Goal: Task Accomplishment & Management: Manage account settings

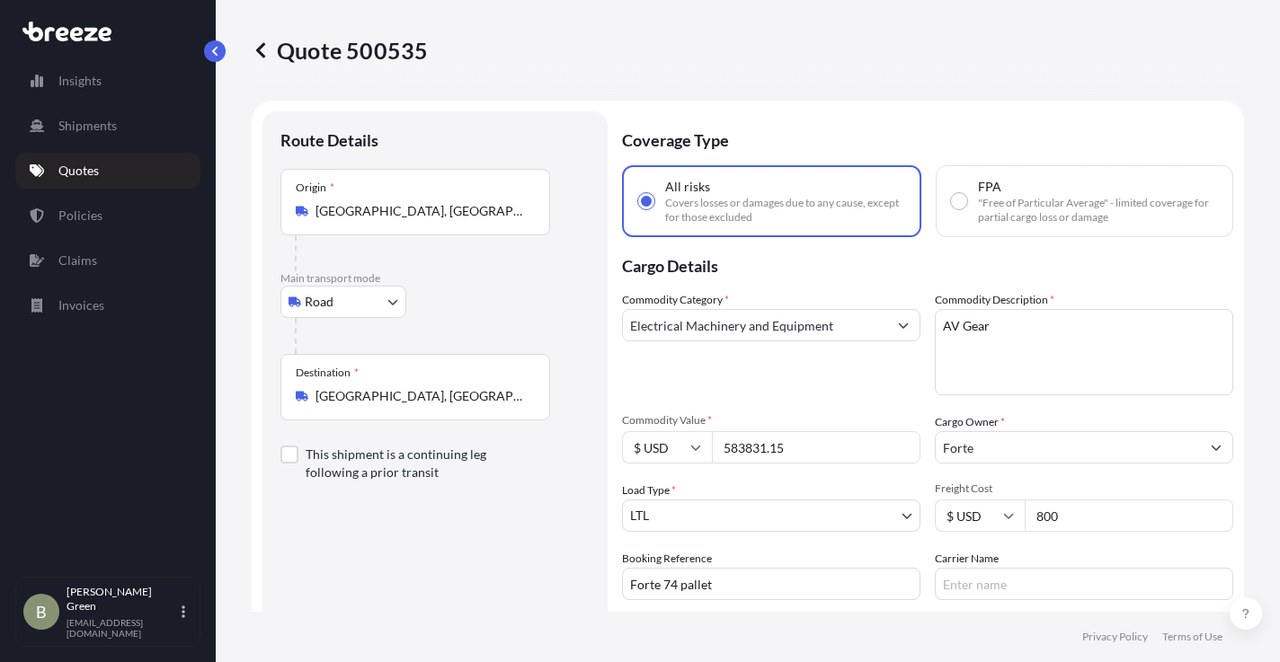
select select "Road"
select select "1"
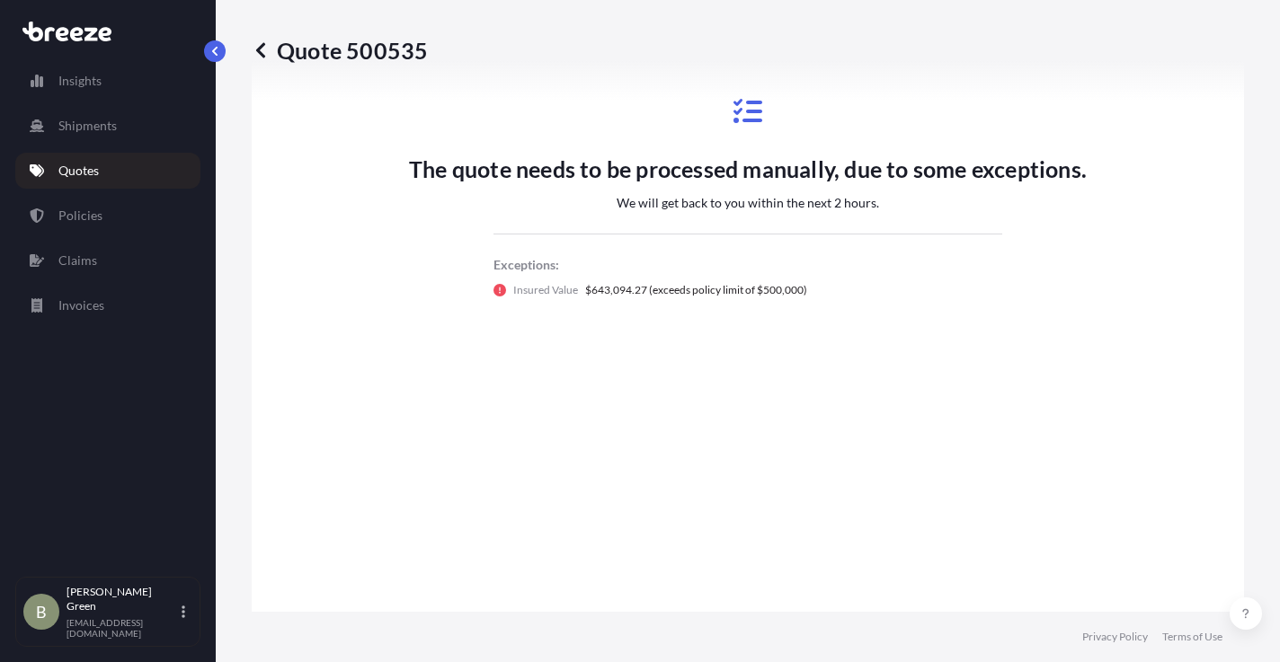
click at [259, 46] on icon at bounding box center [261, 50] width 18 height 18
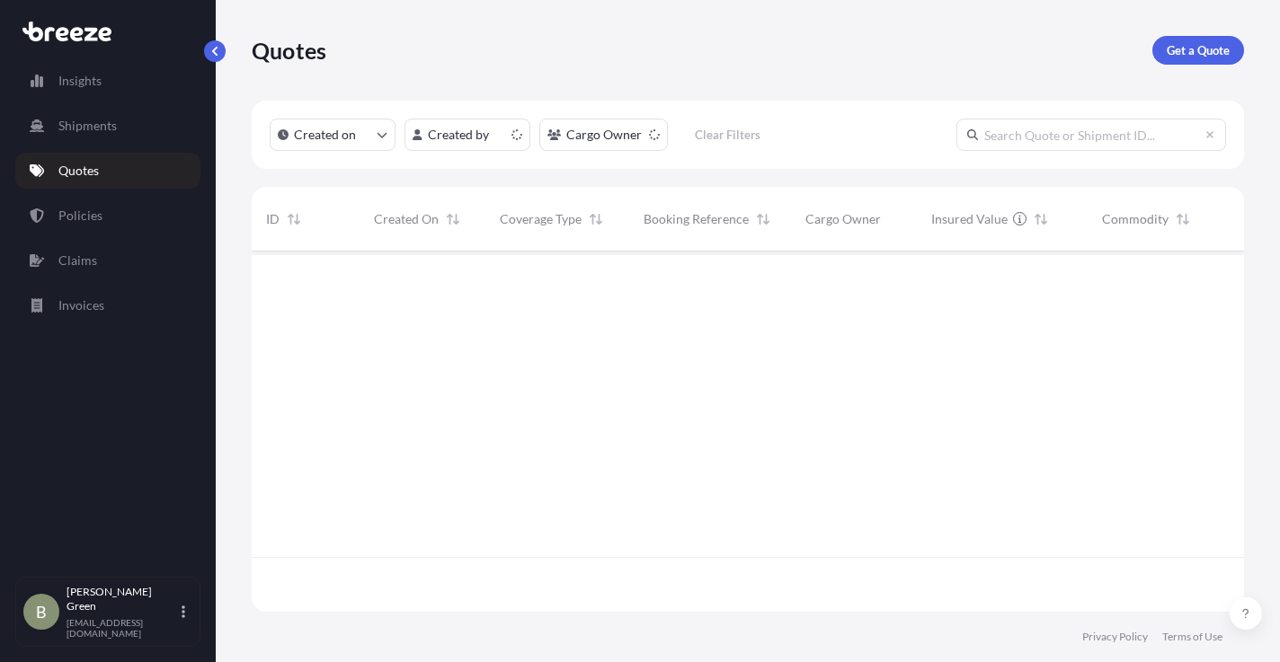
scroll to position [357, 979]
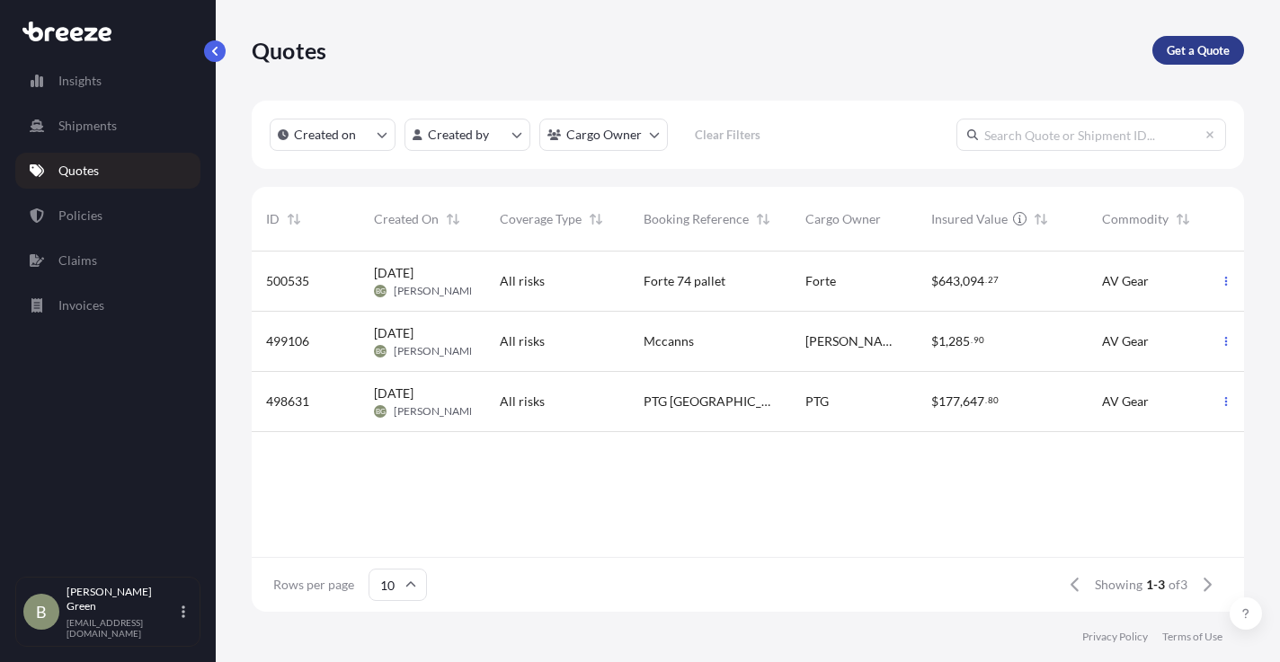
click at [1186, 55] on p "Get a Quote" at bounding box center [1198, 50] width 63 height 18
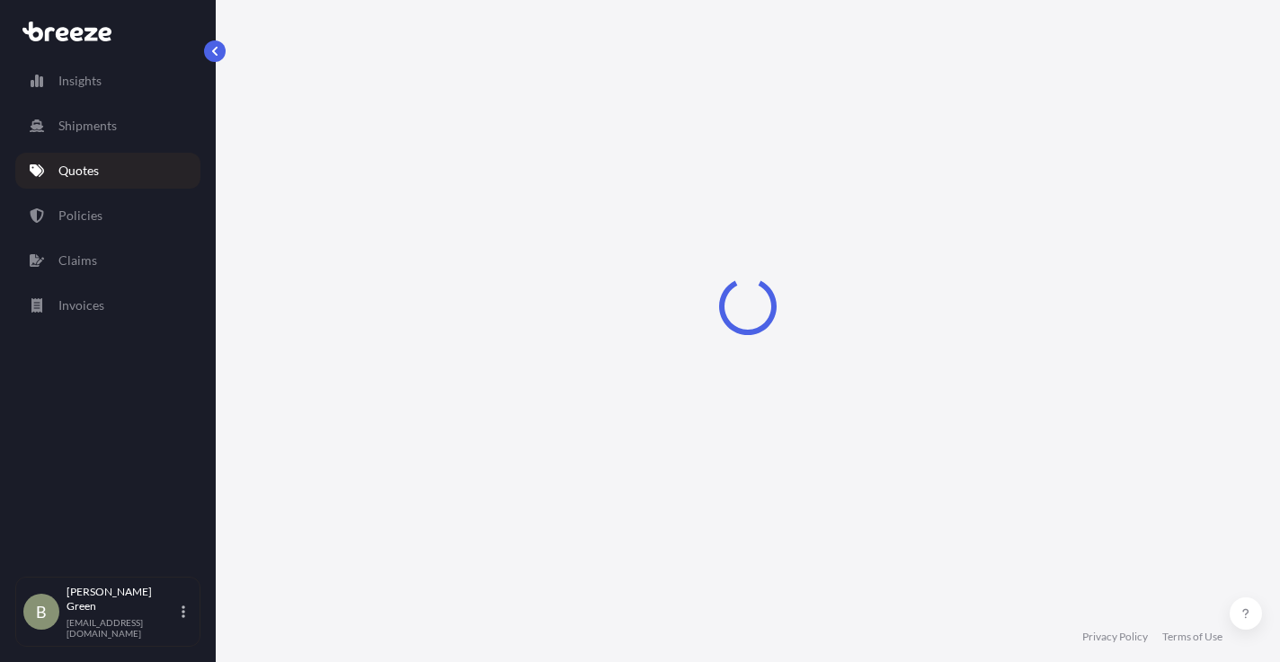
scroll to position [29, 0]
select select "Sea"
select select "1"
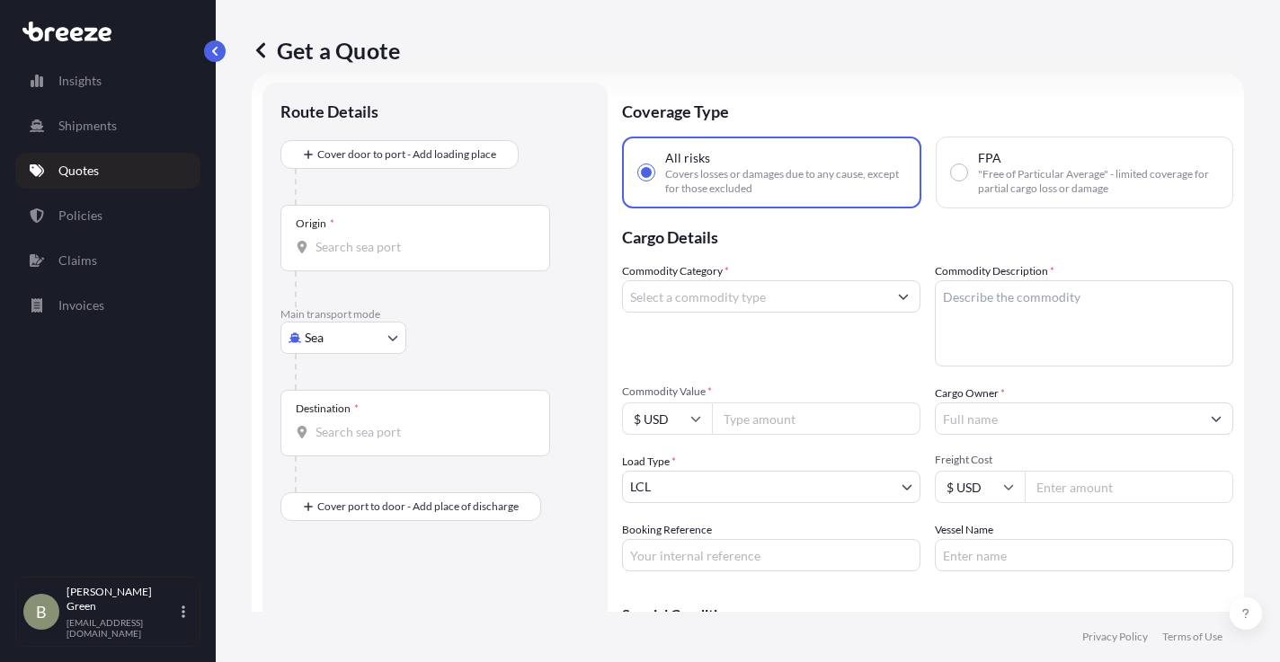
click at [683, 300] on input "Commodity Category *" at bounding box center [755, 296] width 264 height 32
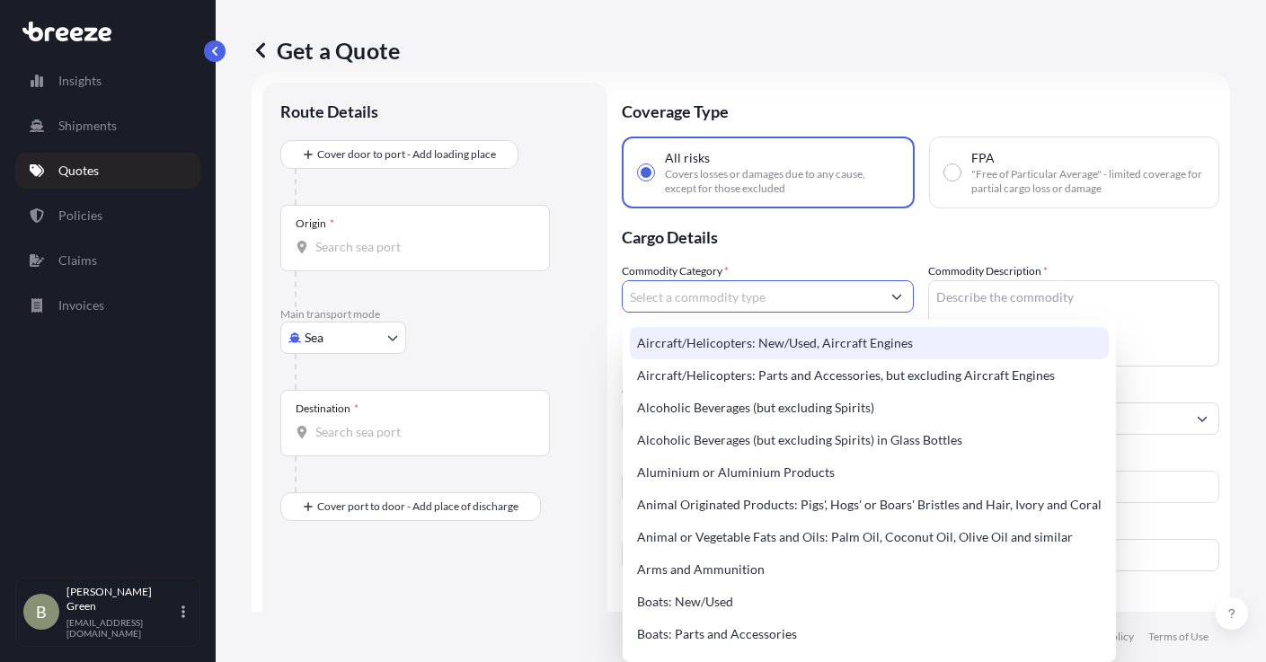
click at [346, 337] on body "145 options available. Insights Shipments Quotes Policies Claims Invoices B Bri…" at bounding box center [633, 331] width 1266 height 662
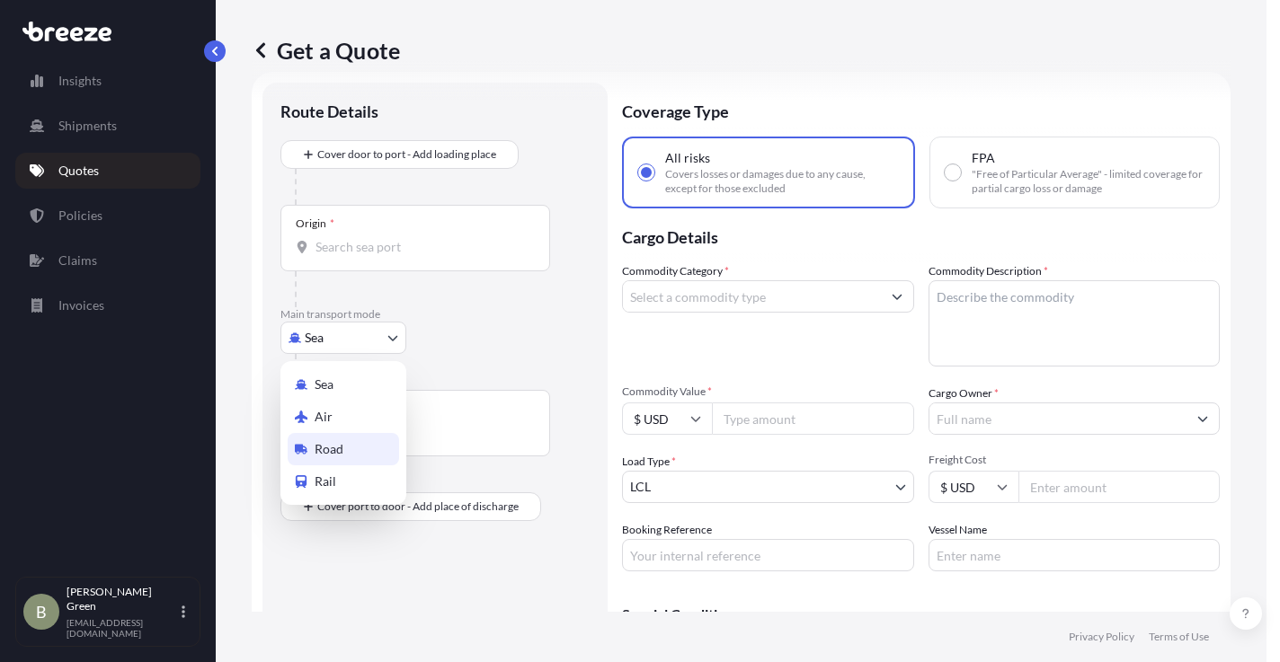
click at [327, 434] on div "Road" at bounding box center [343, 449] width 111 height 32
select select "Road"
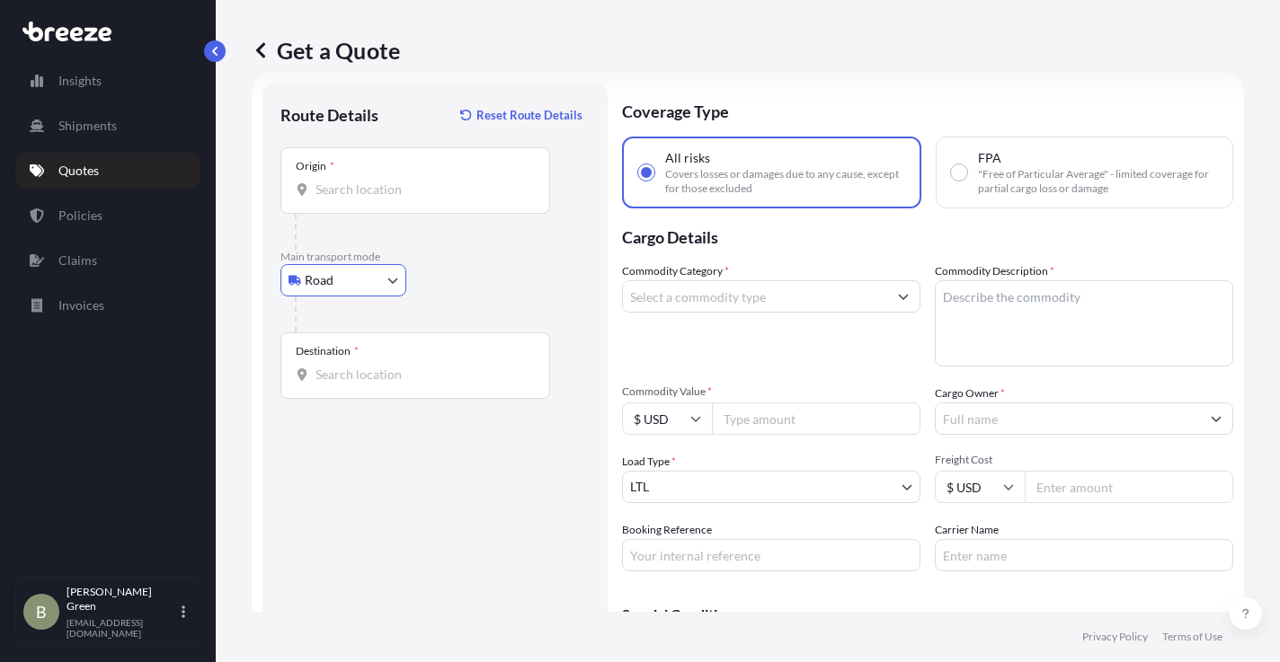
click at [351, 190] on input "Origin *" at bounding box center [421, 190] width 212 height 18
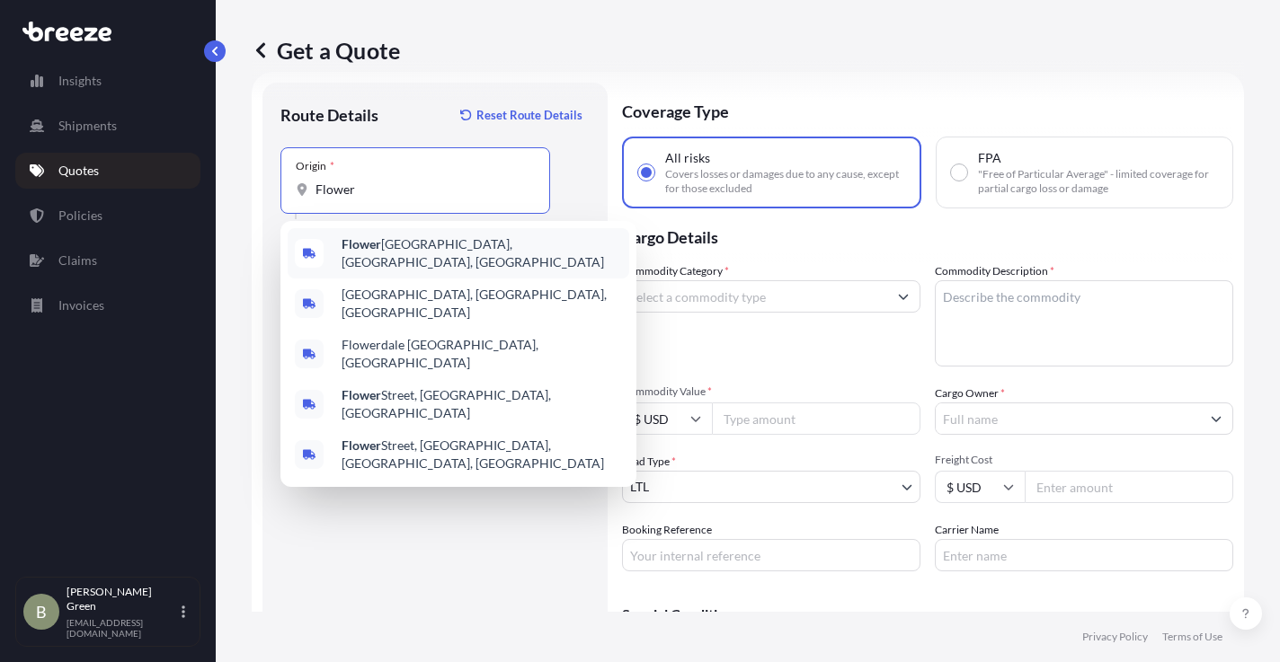
click at [399, 250] on span "Flower Mound, TX, USA" at bounding box center [482, 253] width 280 height 36
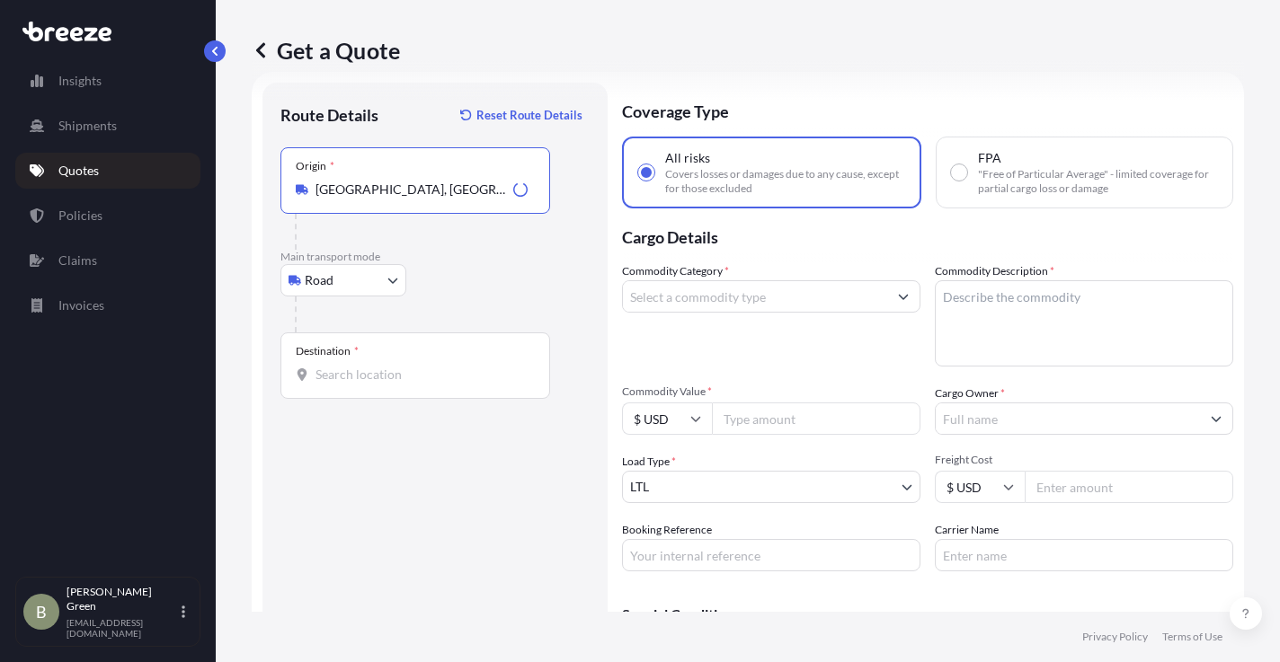
type input "Flower Mound, TX, USA"
click at [334, 372] on input "Destination *" at bounding box center [421, 375] width 212 height 18
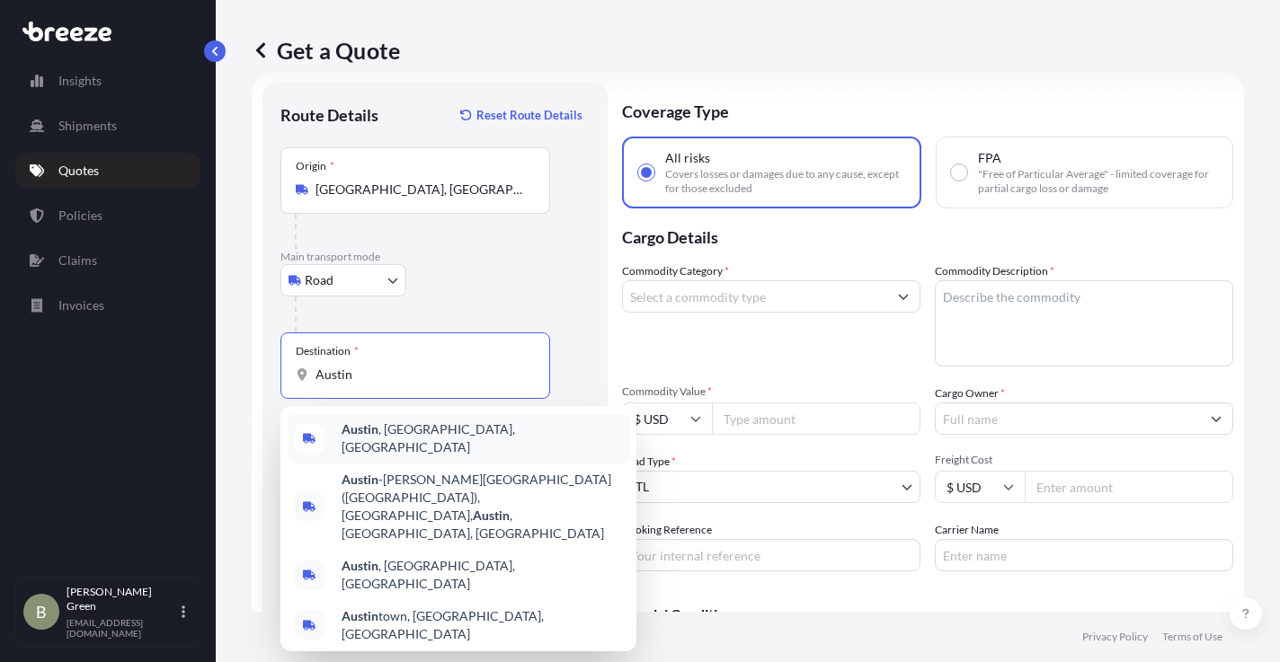
click at [356, 437] on b "Austin" at bounding box center [360, 429] width 37 height 15
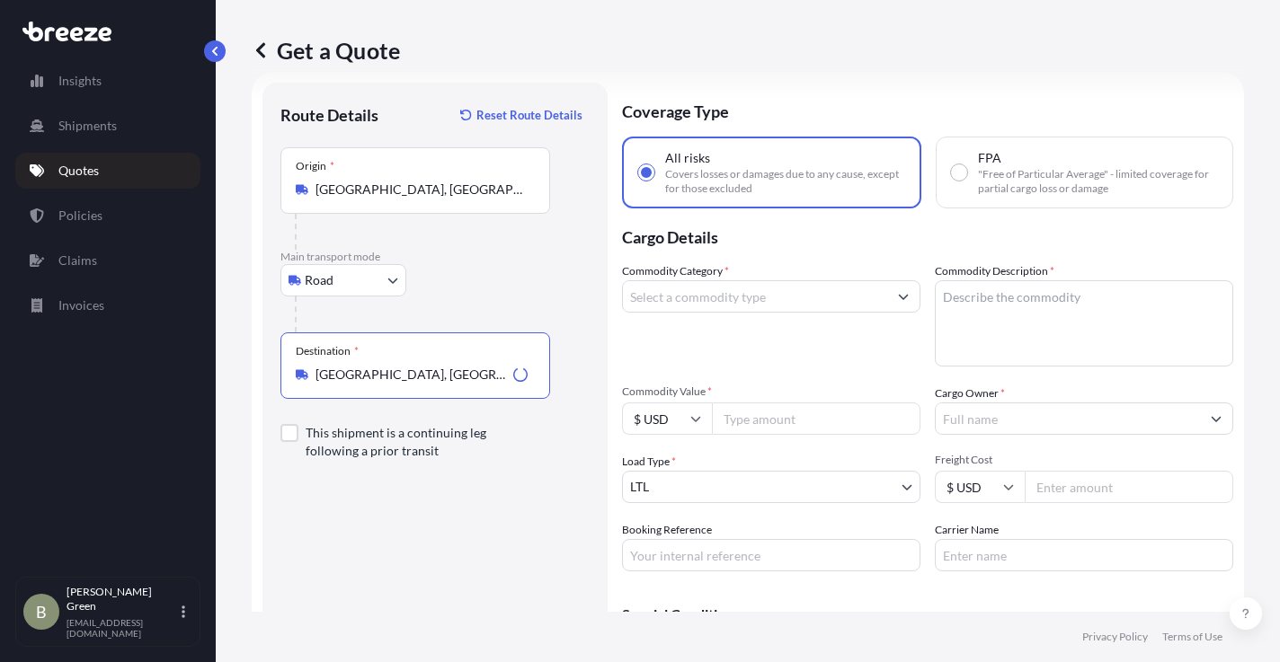
type input "Austin, TX, USA"
click at [701, 298] on input "Commodity Category *" at bounding box center [755, 296] width 264 height 32
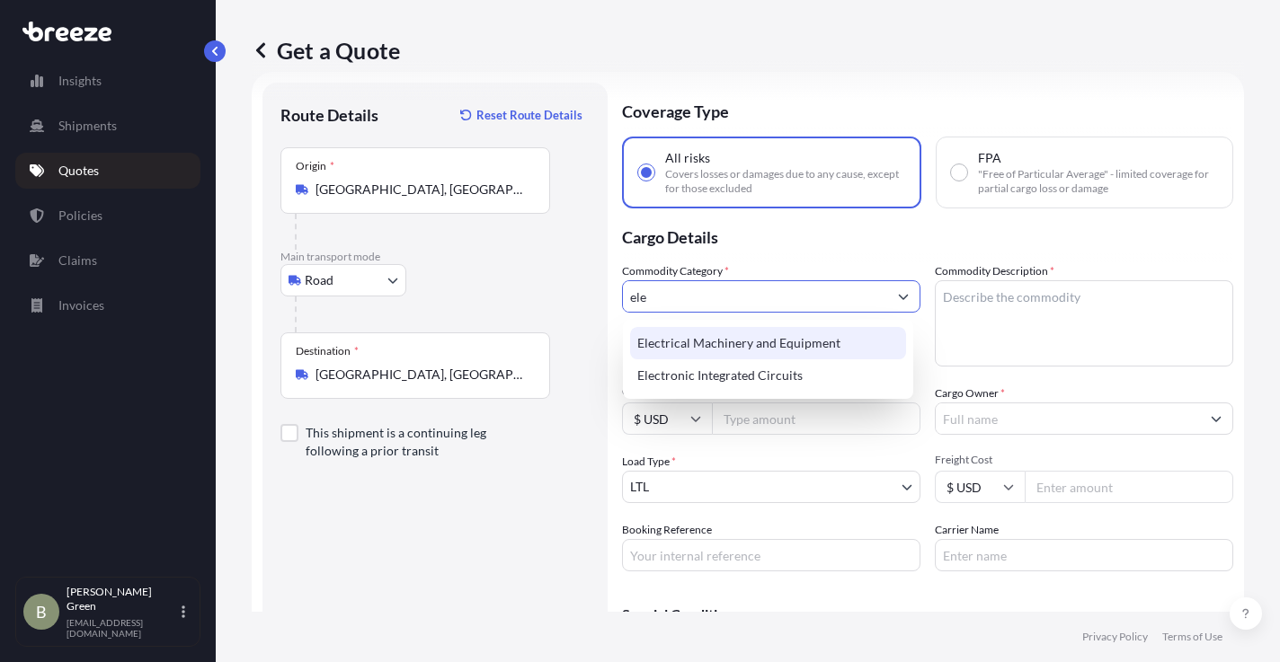
click at [745, 346] on div "Electrical Machinery and Equipment" at bounding box center [768, 343] width 276 height 32
type input "Electrical Machinery and Equipment"
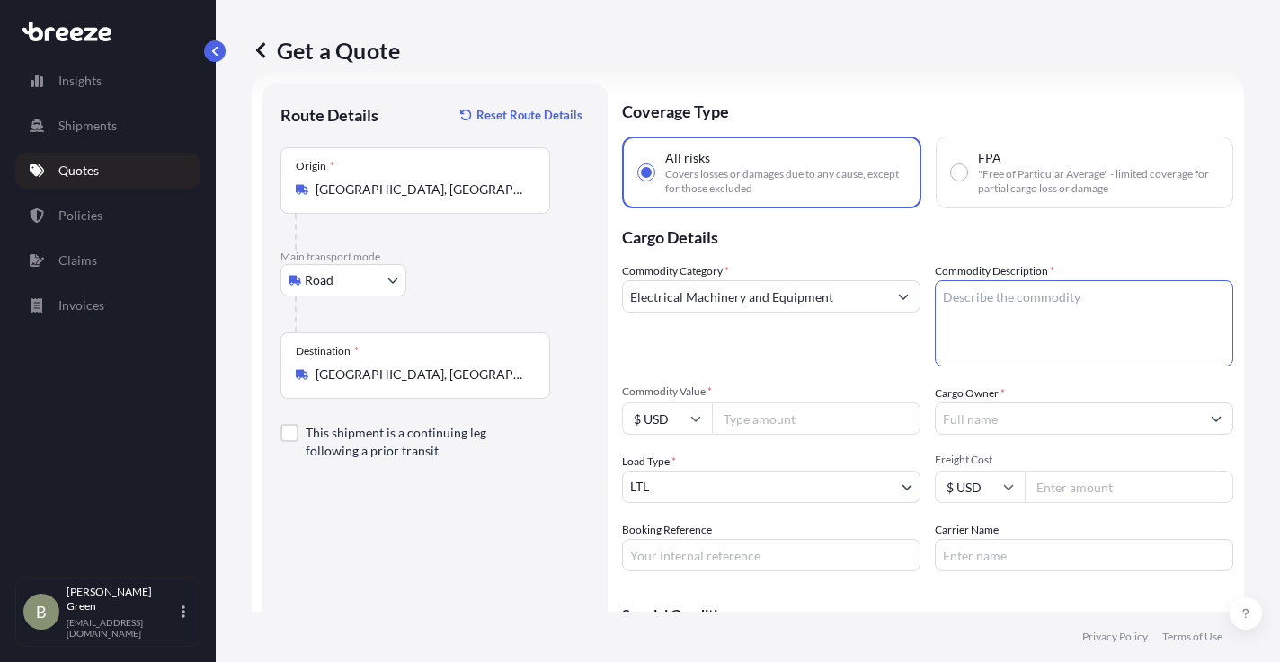
click at [962, 293] on textarea "Commodity Description *" at bounding box center [1084, 323] width 298 height 86
type textarea "AV Equipment"
click at [749, 422] on input "Commodity Value *" at bounding box center [816, 419] width 209 height 32
type input "583831.15"
click at [984, 413] on input "Cargo Owner *" at bounding box center [1068, 419] width 264 height 32
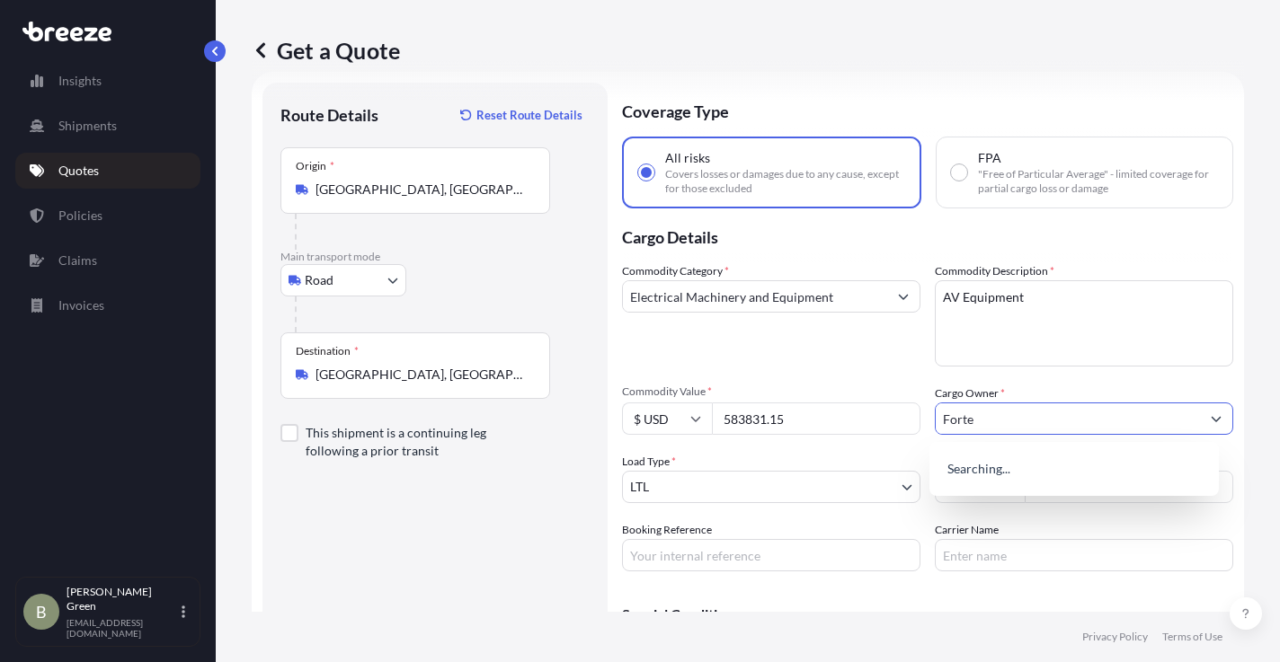
type input "Forte"
click at [820, 364] on div "Commodity Category * Electrical Machinery and Equipment" at bounding box center [771, 314] width 298 height 104
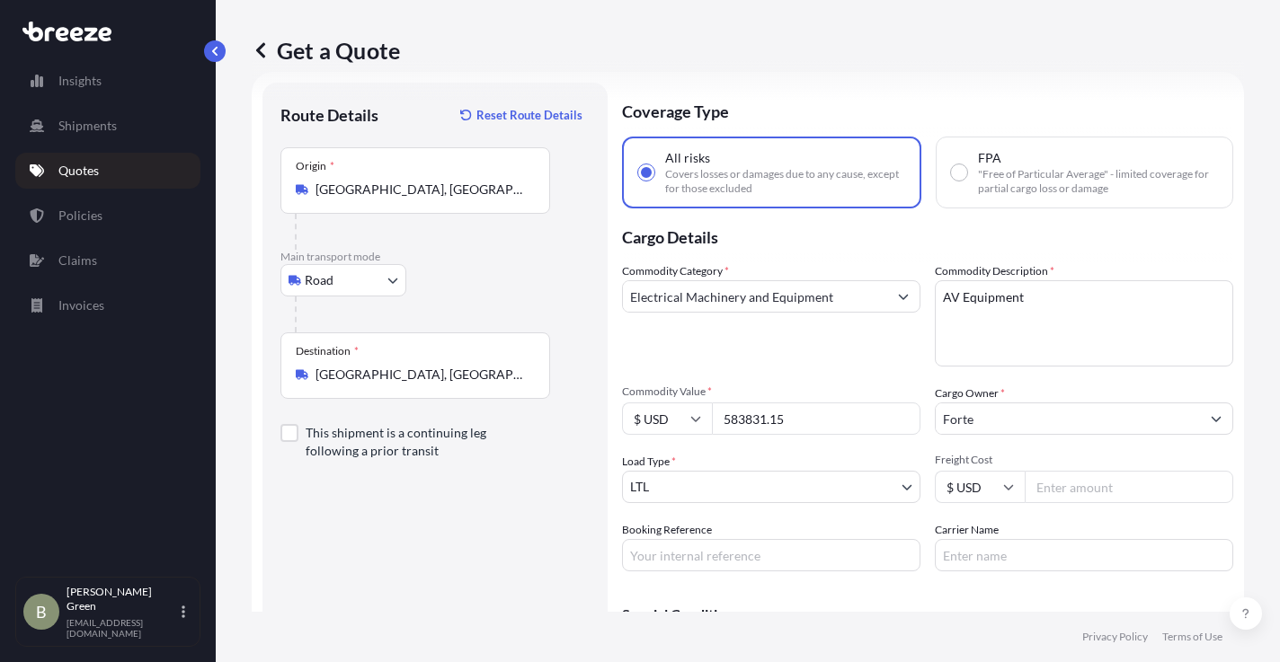
click at [1039, 490] on input "Freight Cost" at bounding box center [1129, 487] width 209 height 32
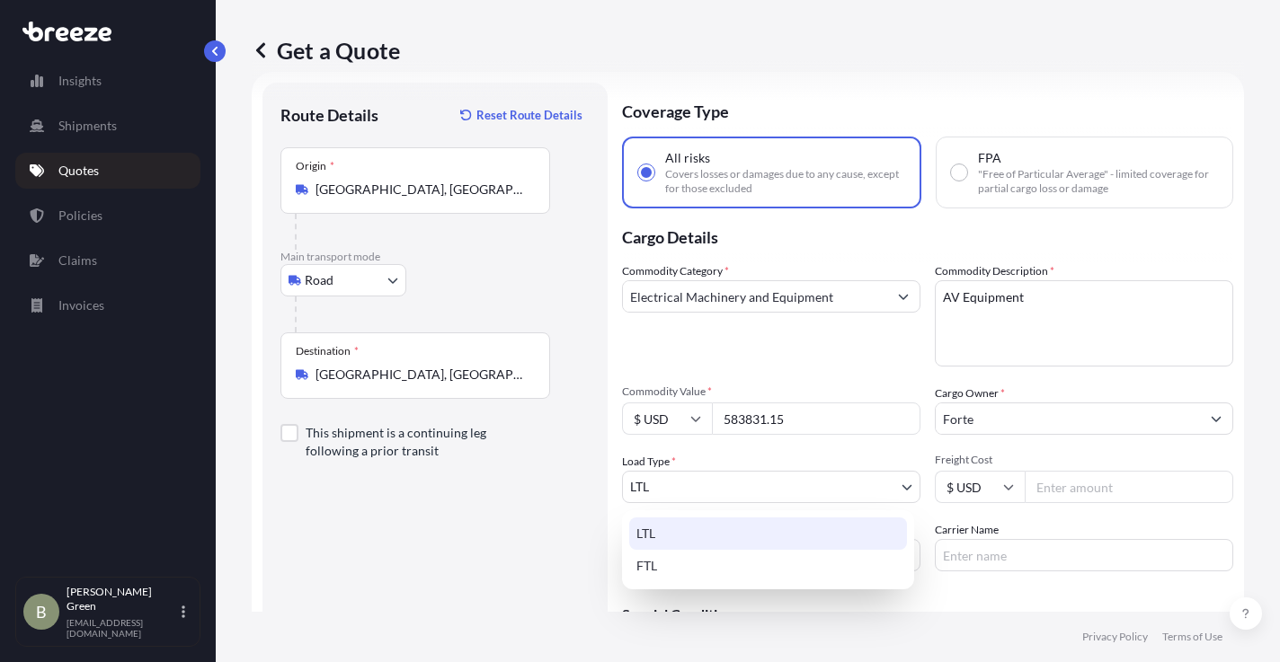
click at [817, 493] on body "1 option available. 0 options available. Insights Shipments Quotes Policies Cla…" at bounding box center [640, 331] width 1280 height 662
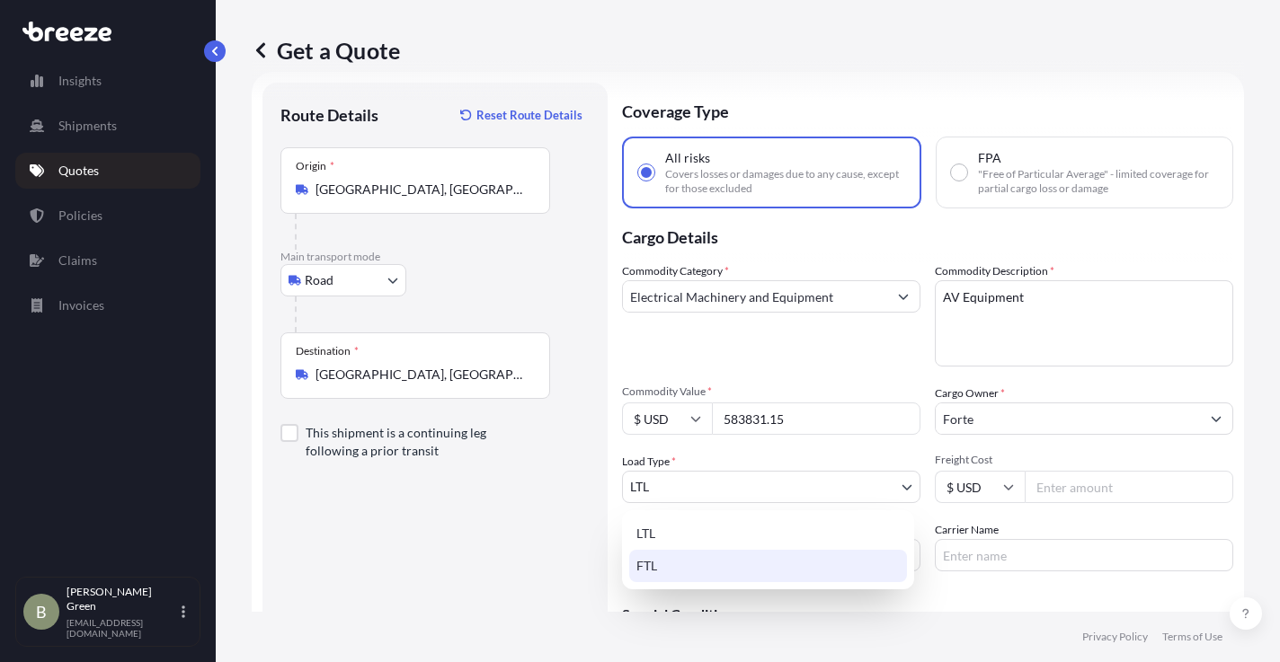
click at [772, 557] on div "FTL" at bounding box center [768, 566] width 278 height 32
select select "2"
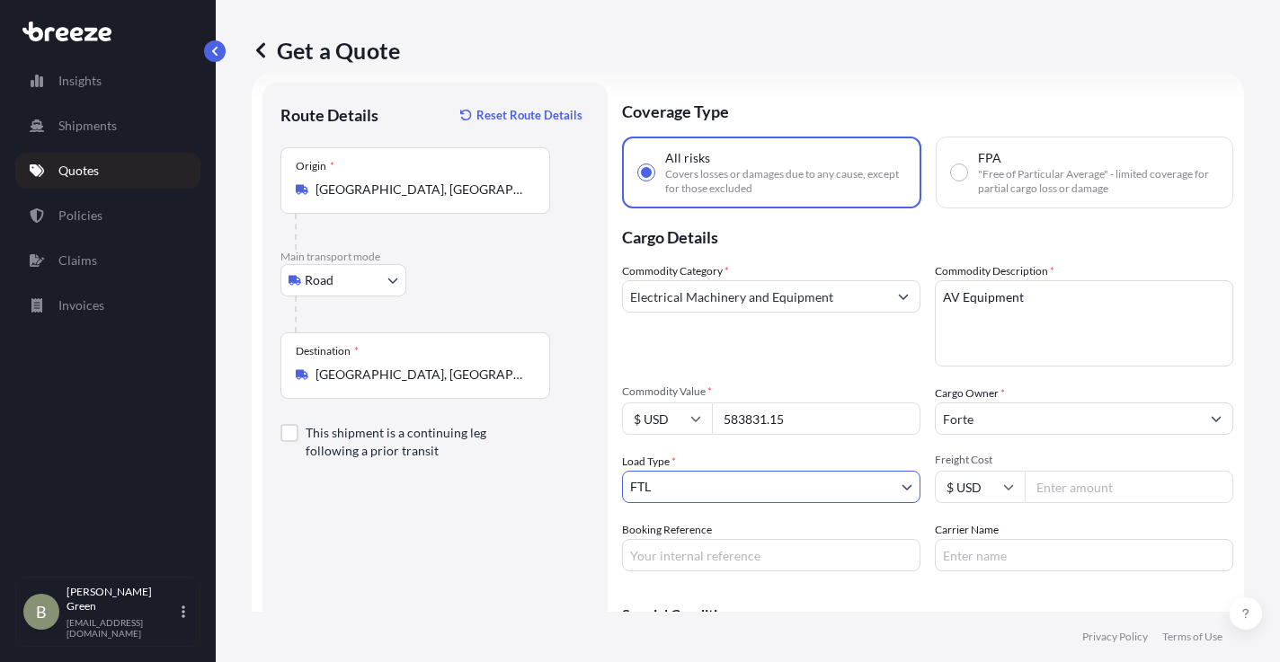
click at [1044, 486] on input "Freight Cost" at bounding box center [1129, 487] width 209 height 32
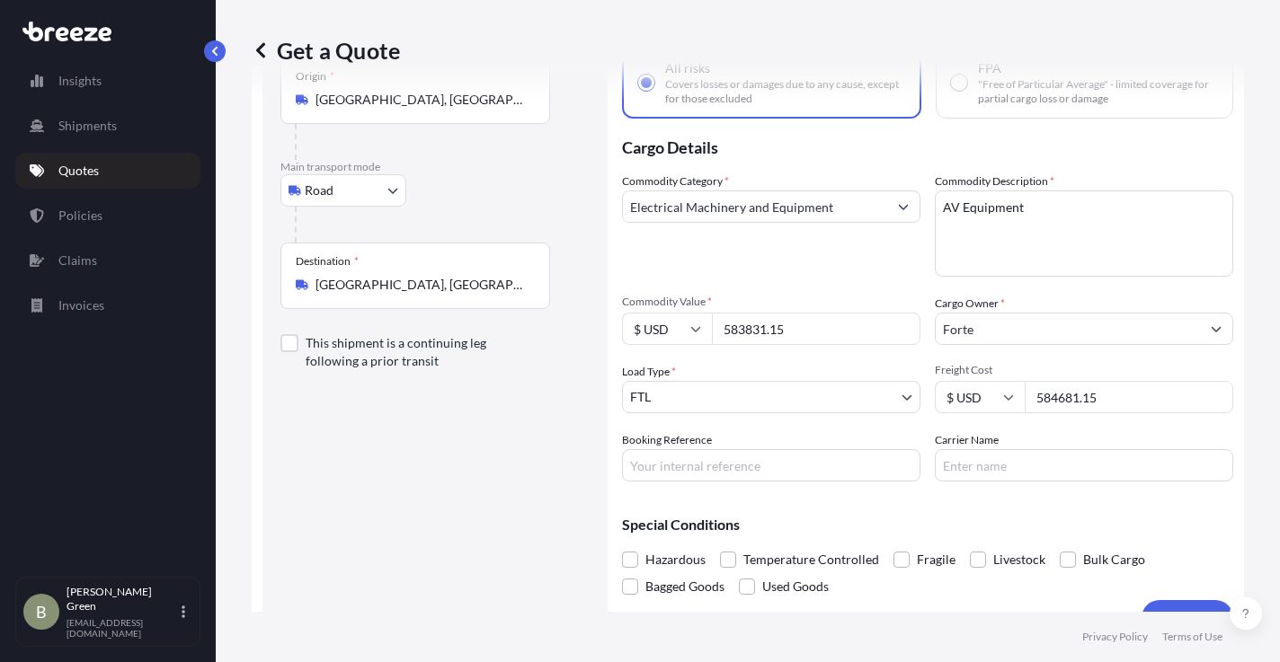
type input "584681.15"
click at [1039, 433] on div "Carrier Name" at bounding box center [1084, 456] width 298 height 50
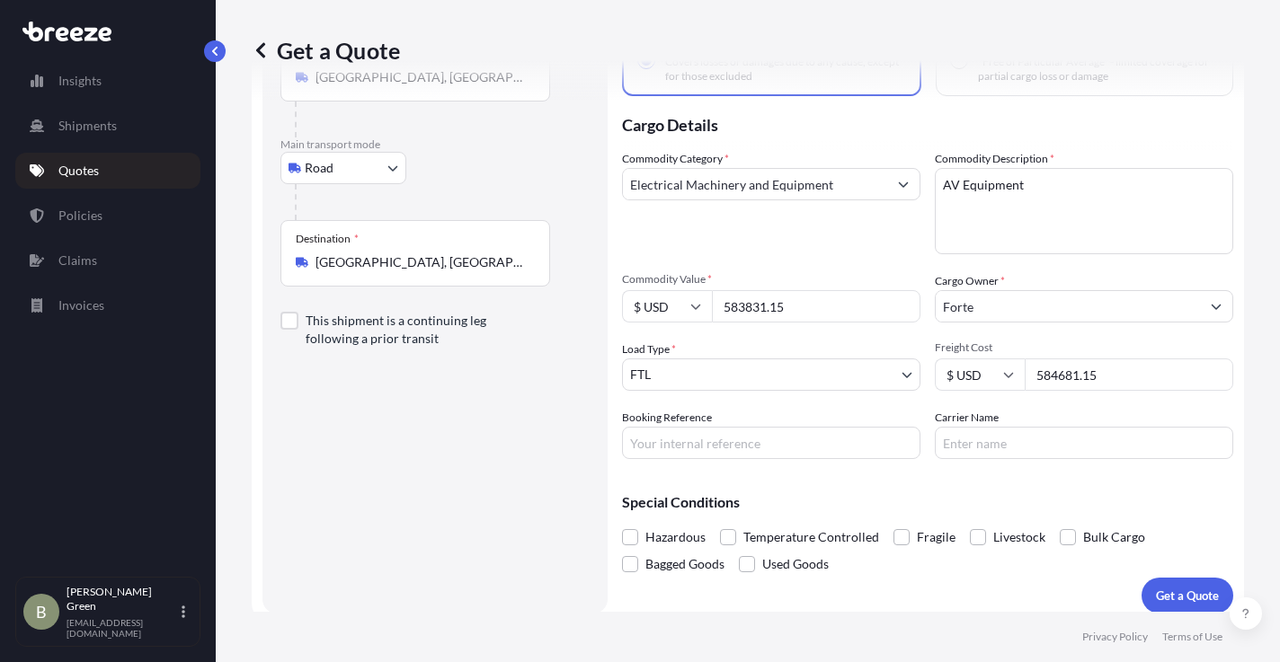
scroll to position [154, 0]
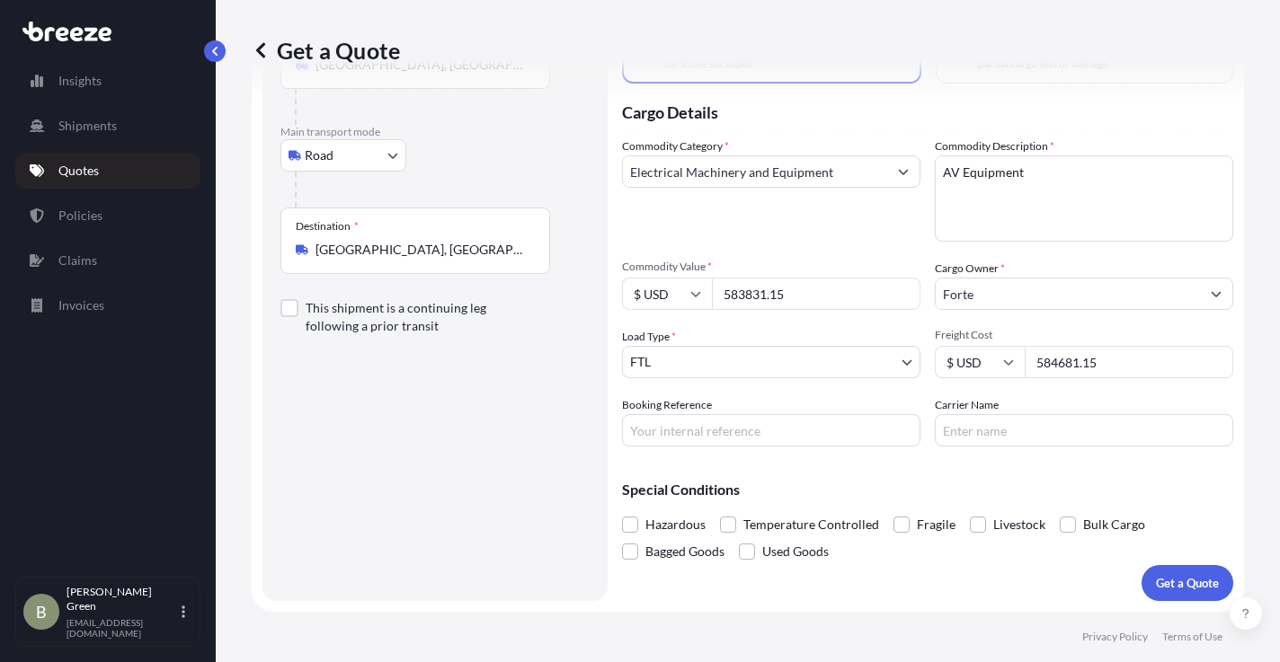
click at [733, 428] on input "Booking Reference" at bounding box center [771, 430] width 298 height 32
type input "FORTE AUS Policy 1"
click at [1172, 587] on p "Get a Quote" at bounding box center [1187, 583] width 63 height 18
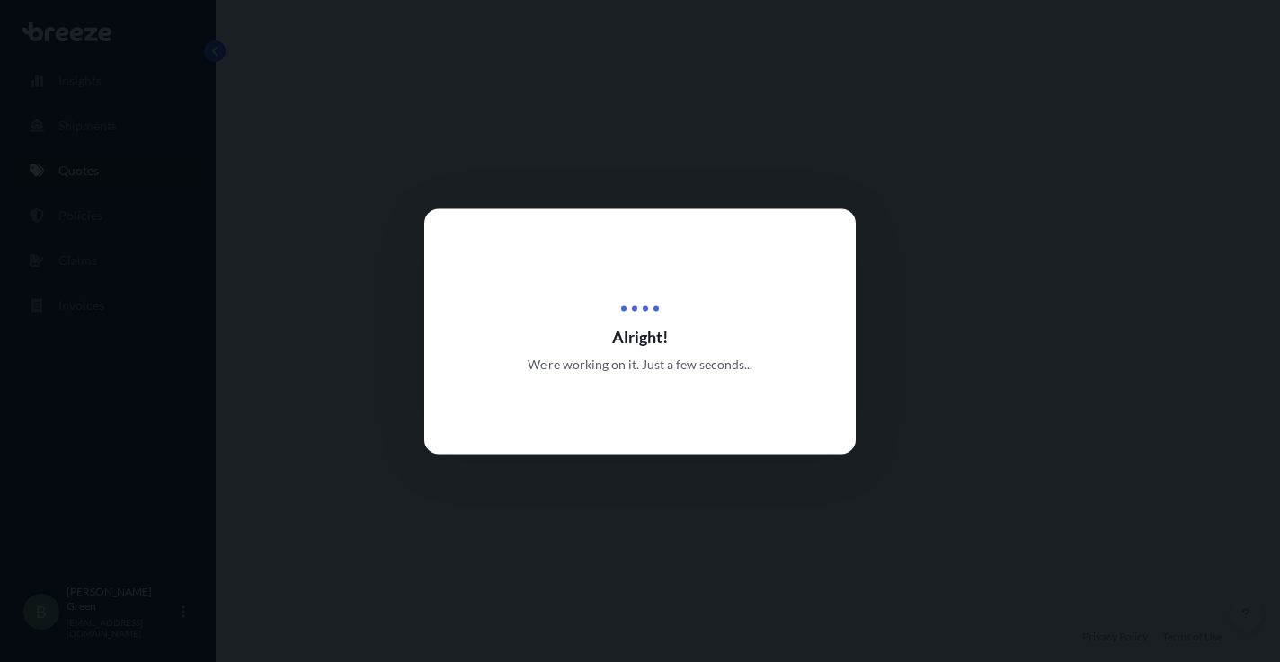
select select "Road"
select select "2"
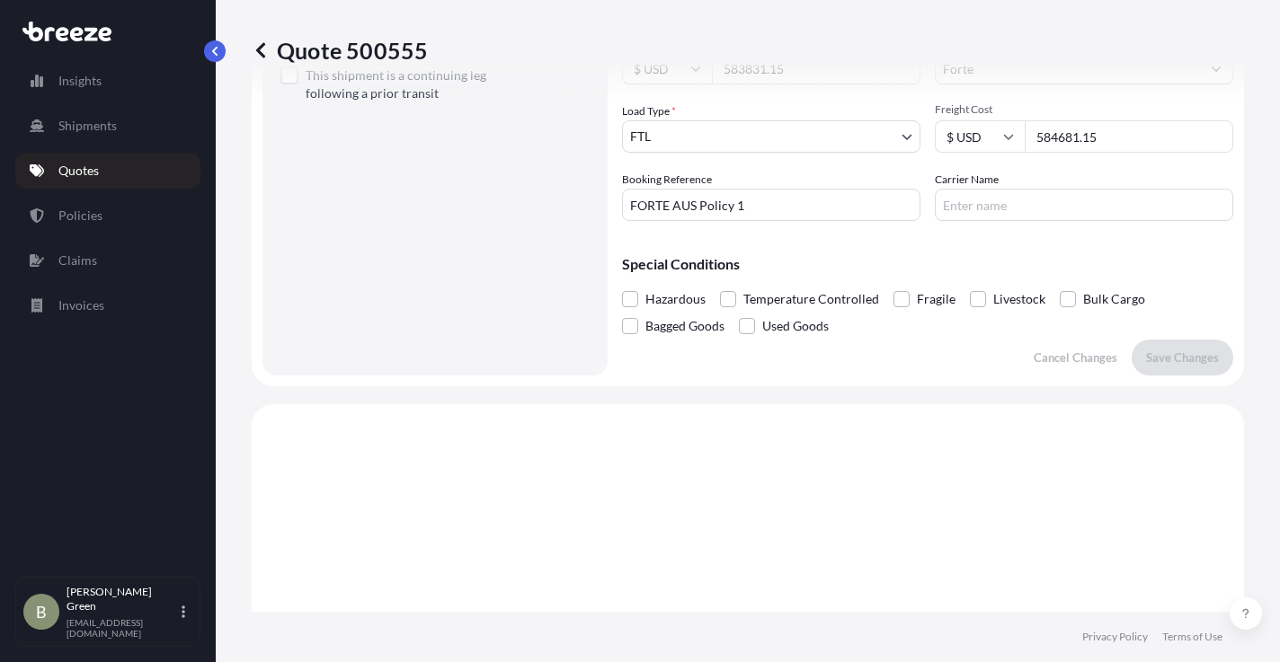
scroll to position [244, 0]
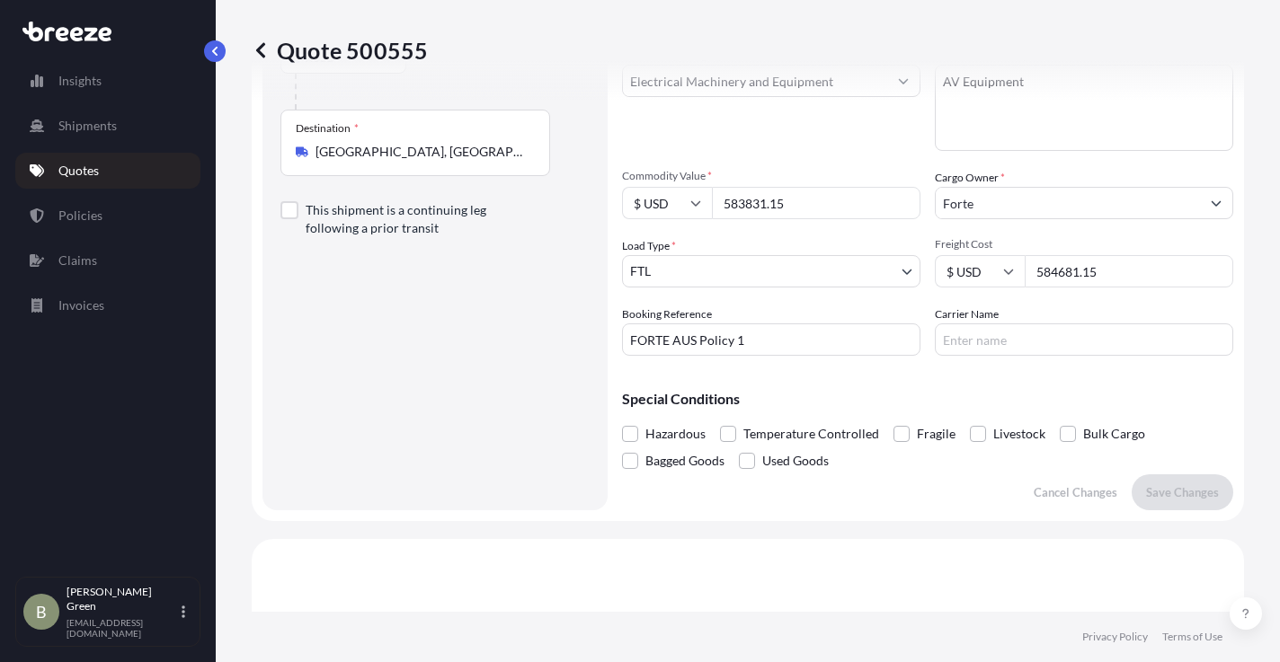
click at [50, 162] on link "Quotes" at bounding box center [107, 171] width 185 height 36
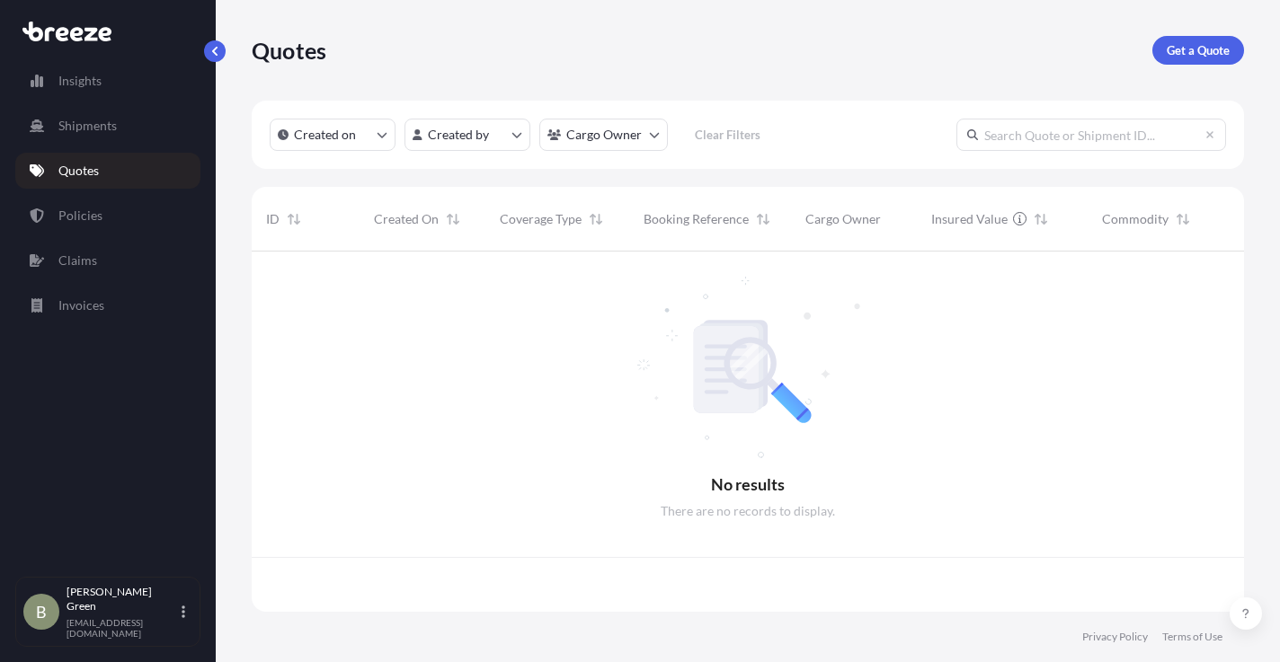
scroll to position [357, 979]
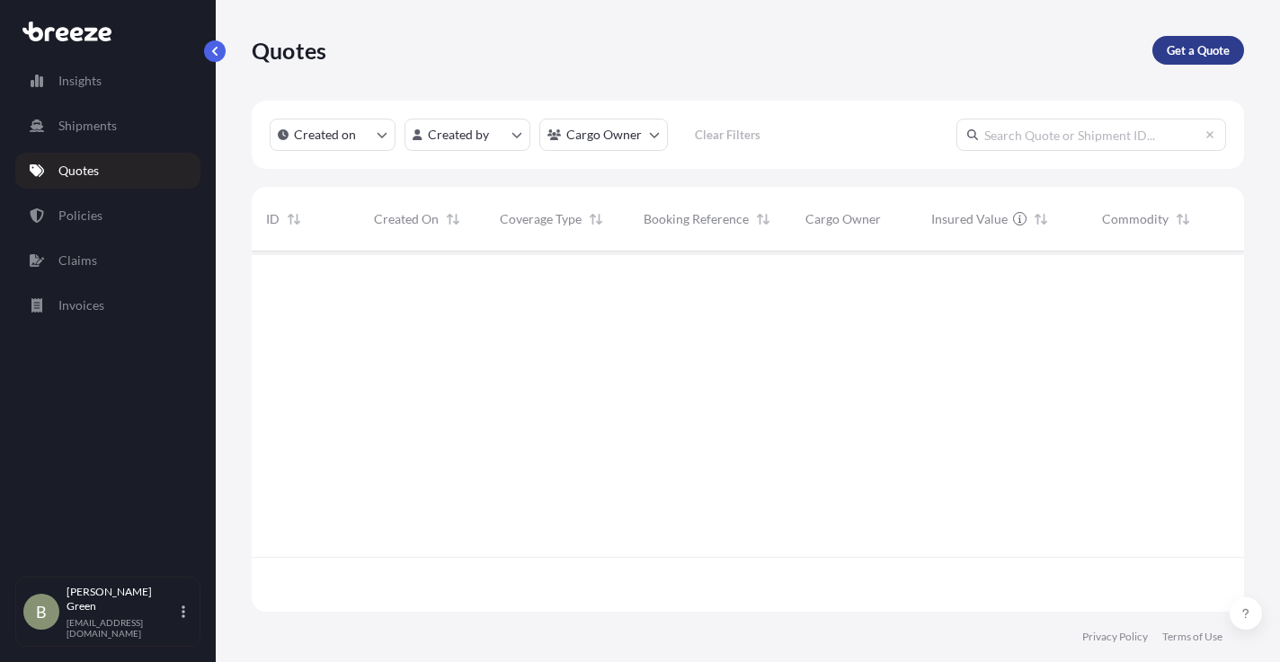
click at [1180, 52] on p "Get a Quote" at bounding box center [1198, 50] width 63 height 18
select select "Sea"
select select "1"
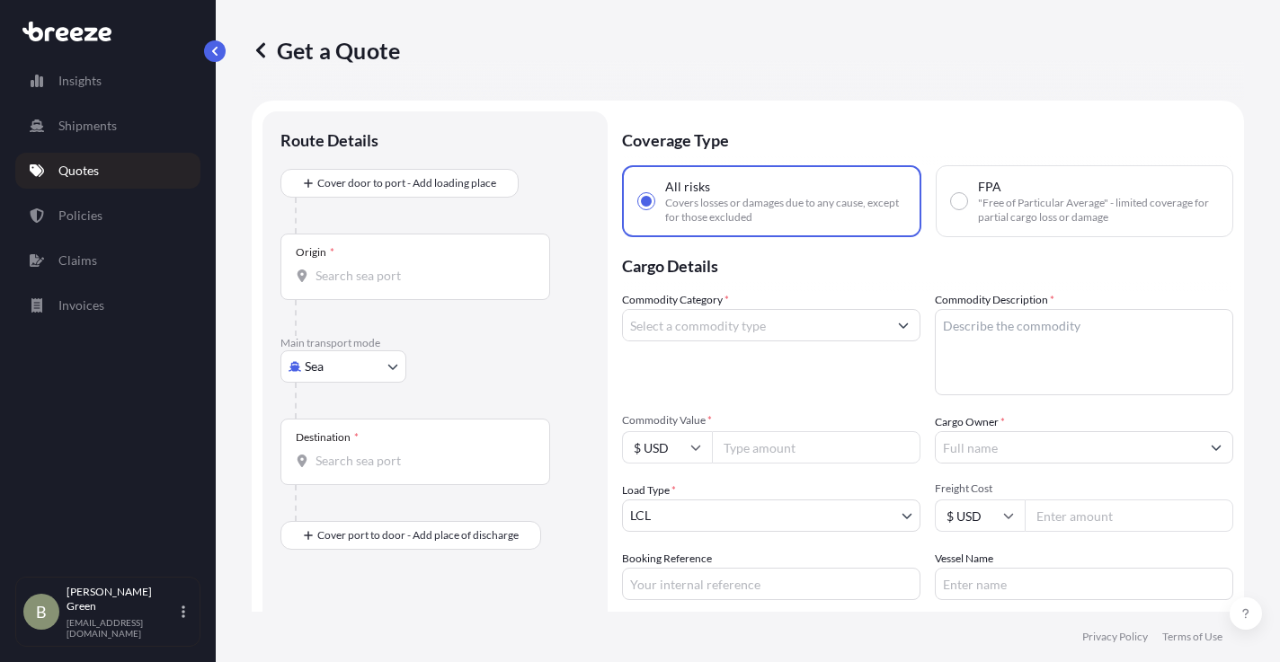
scroll to position [29, 0]
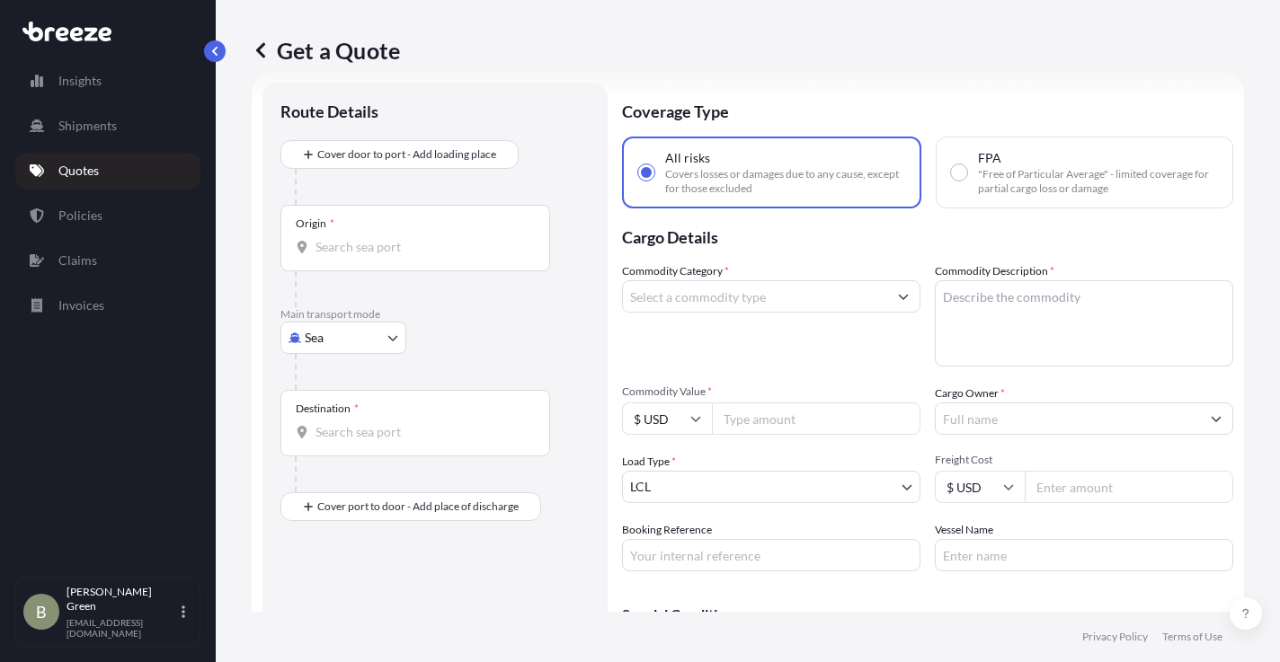
click at [407, 246] on input "Origin *" at bounding box center [421, 247] width 212 height 18
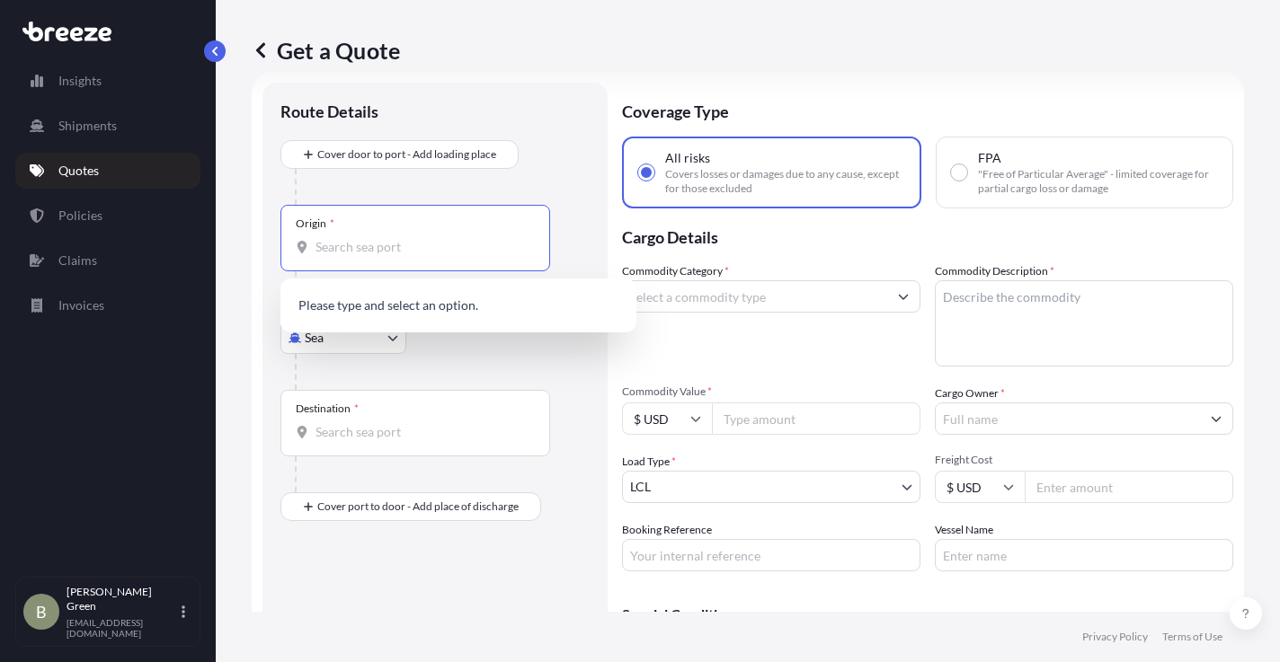
click at [328, 345] on body "0 options available. Insights Shipments Quotes Policies Claims Invoices B Brian…" at bounding box center [640, 331] width 1280 height 662
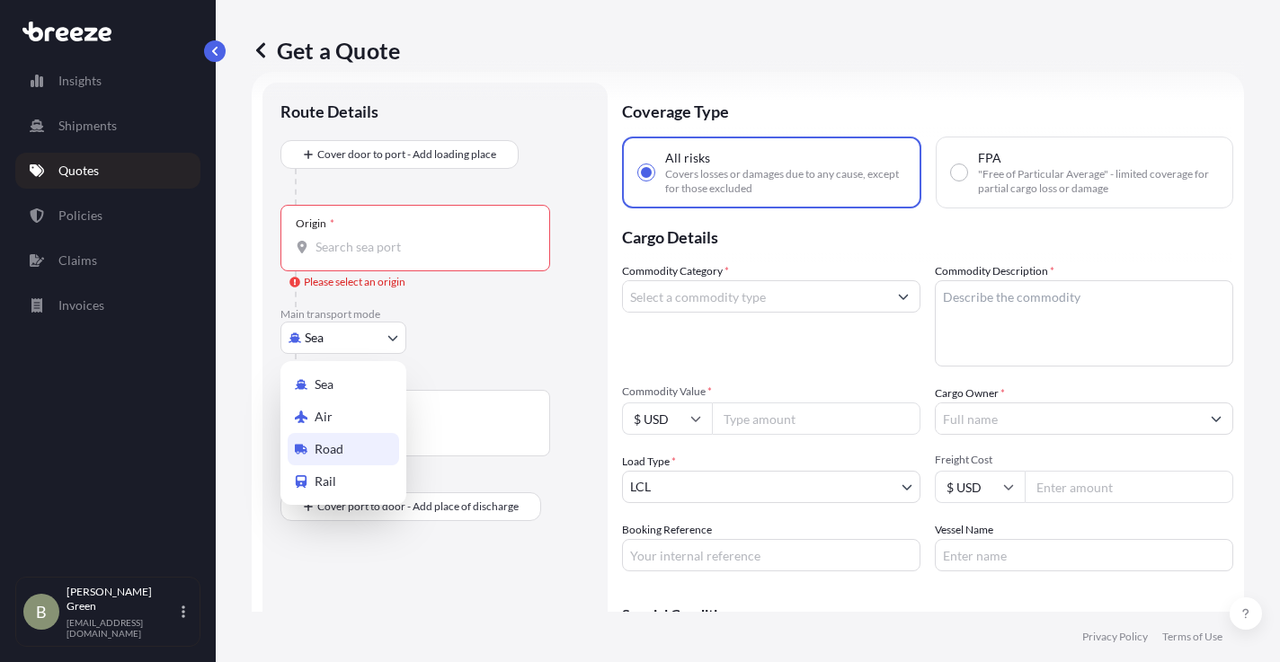
click at [325, 443] on span "Road" at bounding box center [329, 449] width 29 height 18
select select "Road"
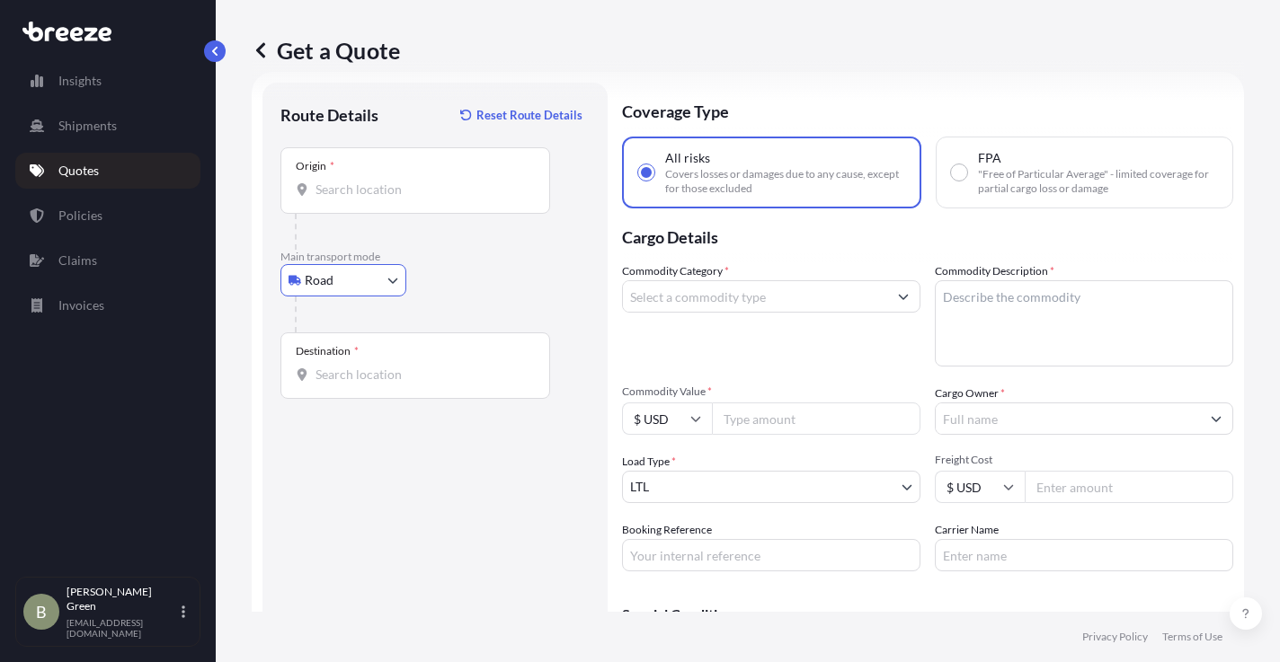
click at [339, 188] on input "Origin *" at bounding box center [421, 190] width 212 height 18
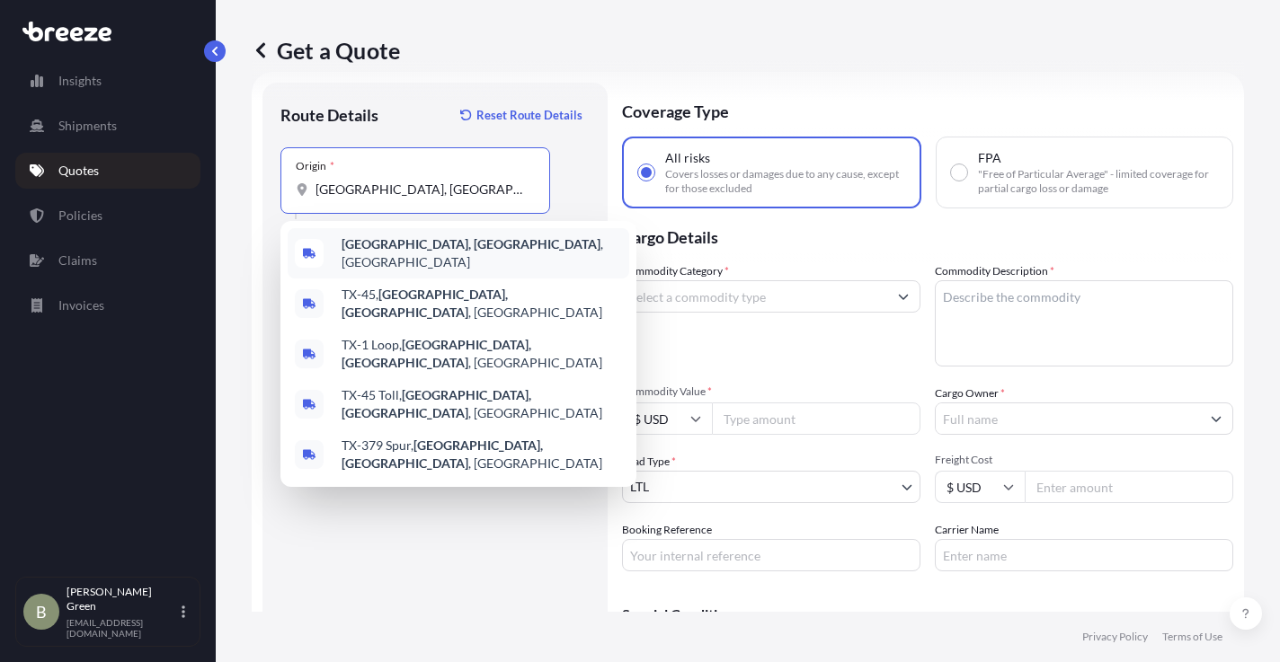
click at [362, 250] on b "Round Rock, TX" at bounding box center [471, 243] width 259 height 15
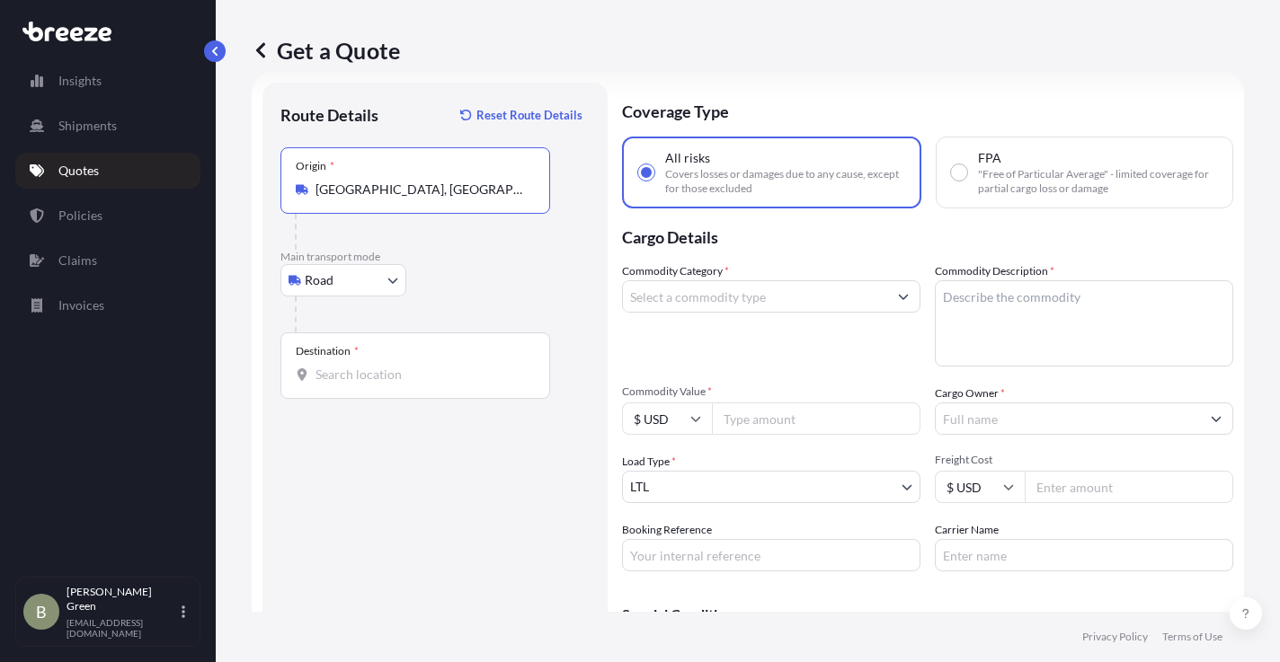
type input "Round Rock, TX, USA"
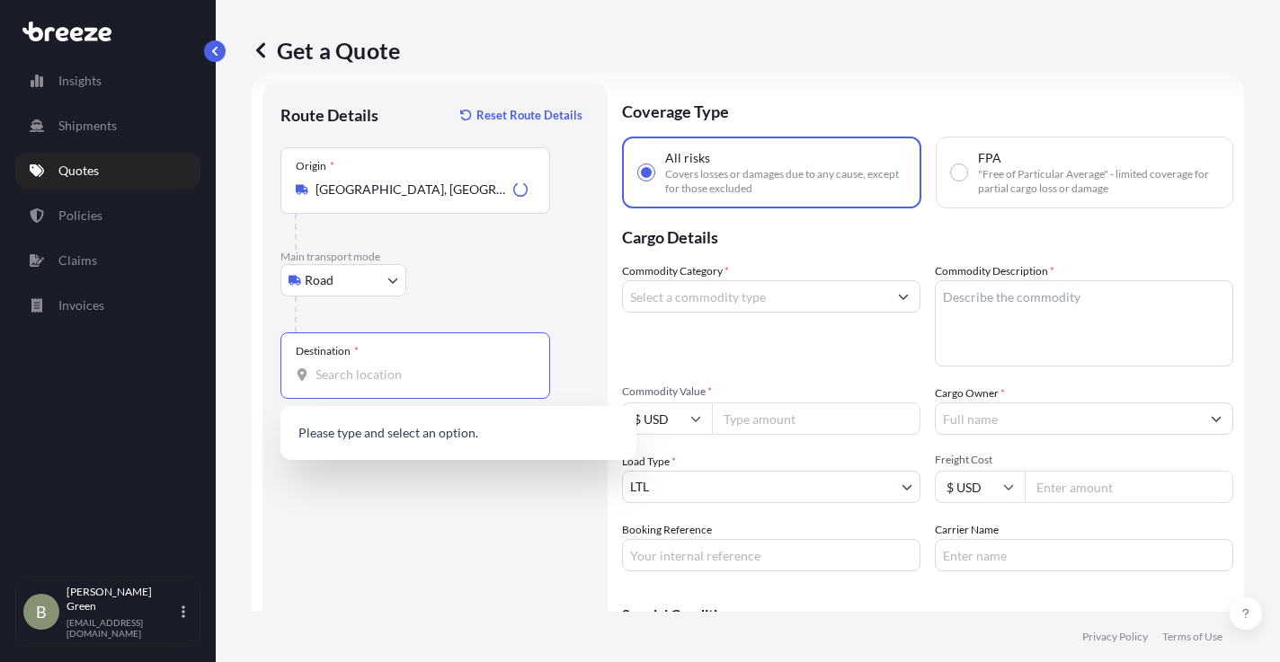
click at [343, 370] on input "Destination *" at bounding box center [421, 375] width 212 height 18
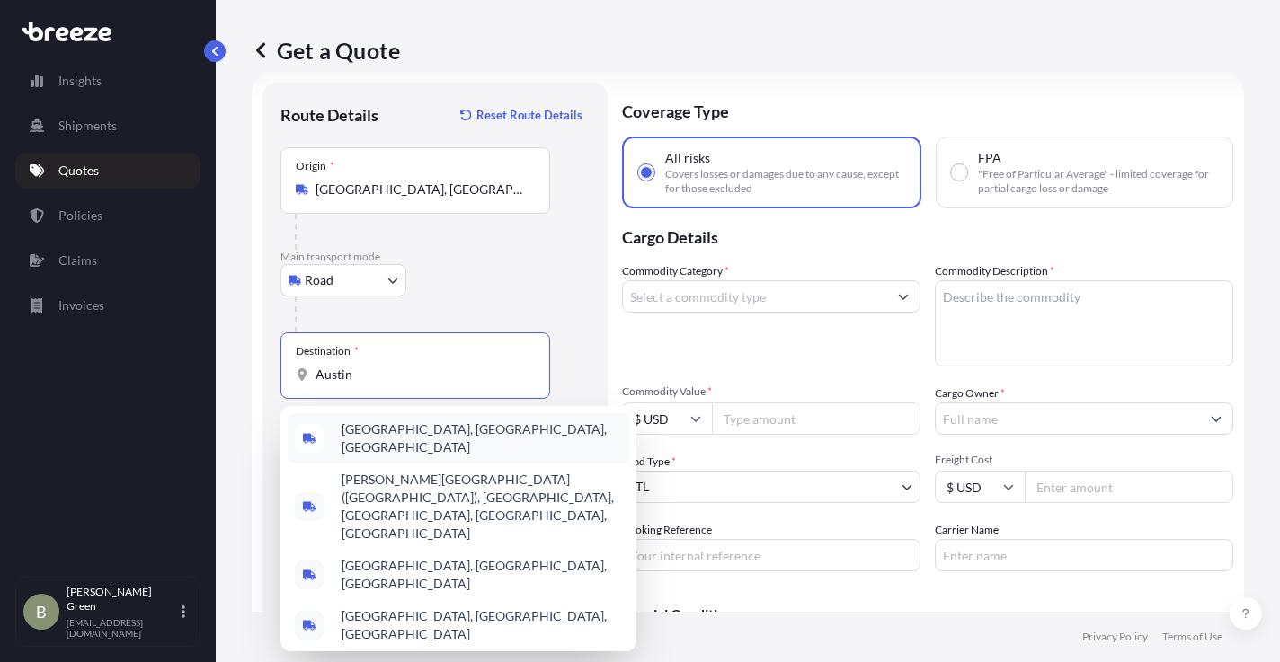
click at [389, 434] on span "Austin, TX, USA" at bounding box center [482, 439] width 280 height 36
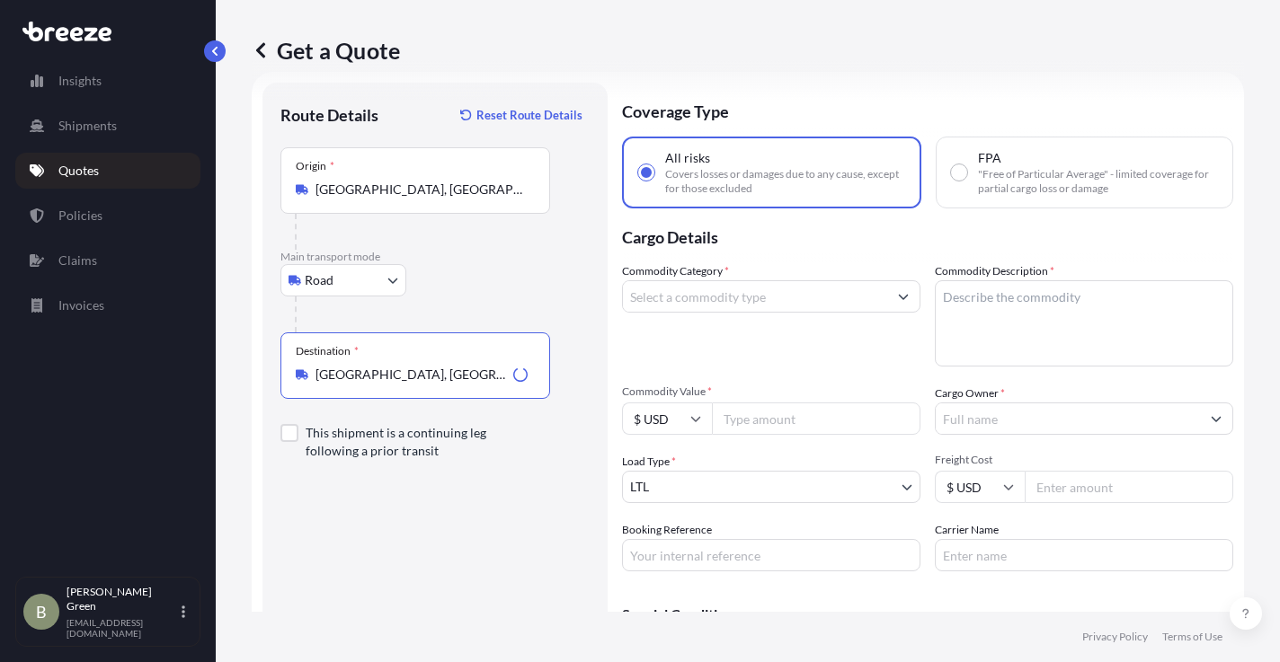
type input "Austin, TX, USA"
click at [742, 292] on input "Commodity Category *" at bounding box center [755, 296] width 264 height 32
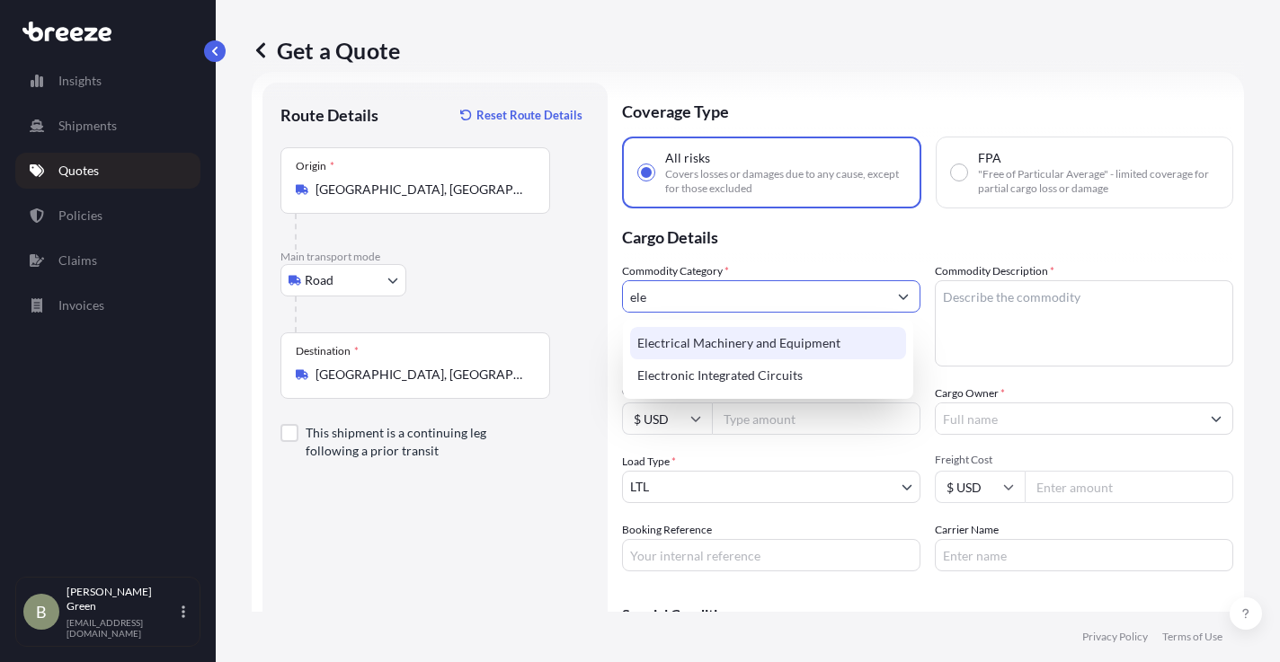
click at [731, 339] on div "Electrical Machinery and Equipment" at bounding box center [768, 343] width 276 height 32
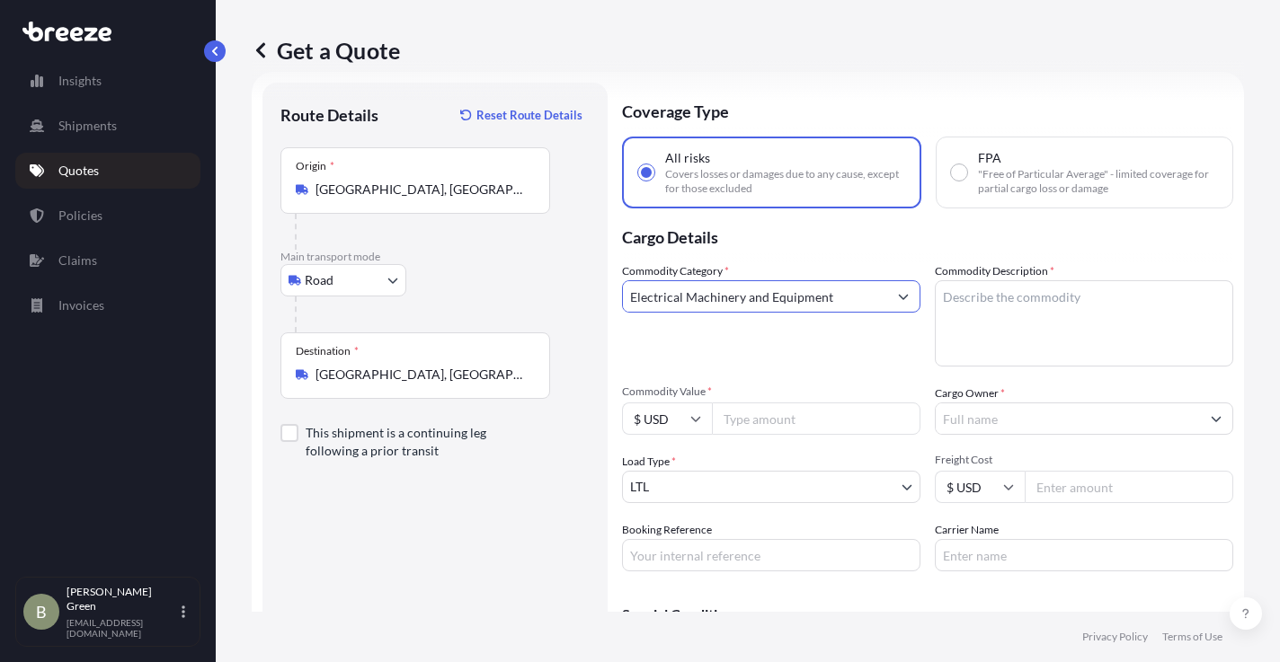
type input "Electrical Machinery and Equipment"
click at [1040, 300] on textarea "Commodity Description *" at bounding box center [1084, 323] width 298 height 86
click at [734, 426] on input "Commodity Value *" at bounding box center [816, 419] width 209 height 32
drag, startPoint x: 1023, startPoint y: 309, endPoint x: 899, endPoint y: 309, distance: 124.0
click at [899, 309] on div "Commodity Category * Electrical Machinery and Equipment Commodity Description *…" at bounding box center [927, 416] width 611 height 309
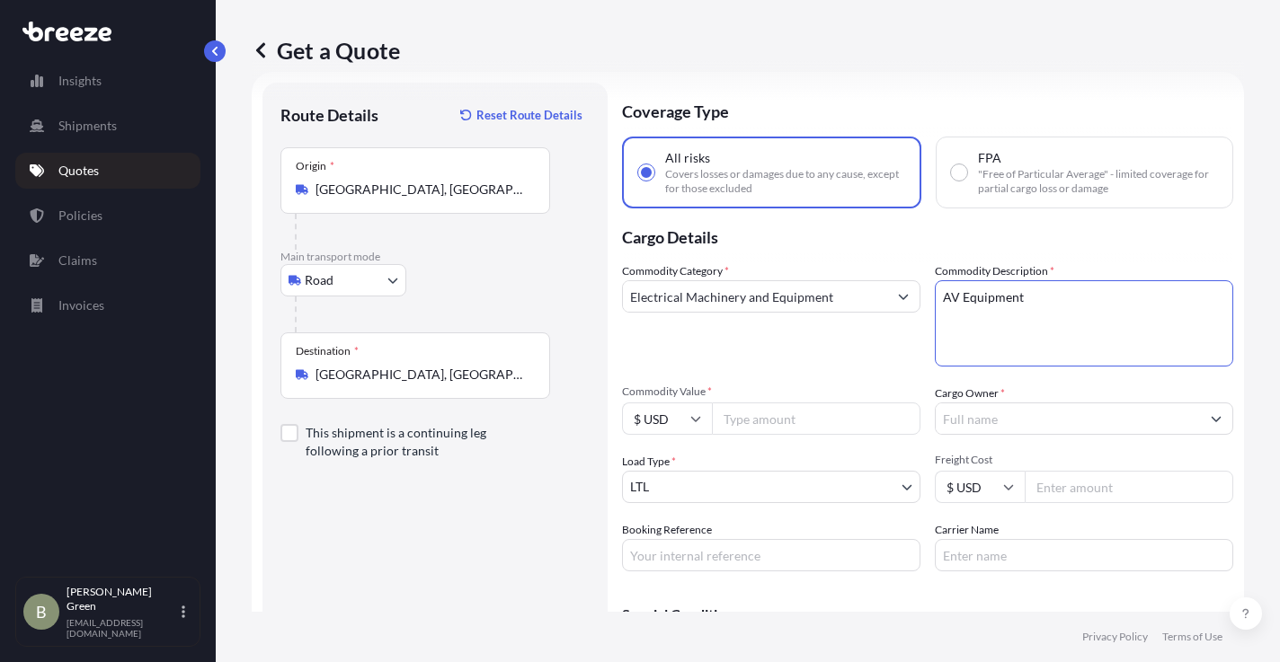
type textarea "AV Equipment"
click at [737, 413] on input "Commodity Value *" at bounding box center [816, 419] width 209 height 32
type input "951616.52"
click at [973, 416] on input "Cargo Owner *" at bounding box center [1068, 419] width 264 height 32
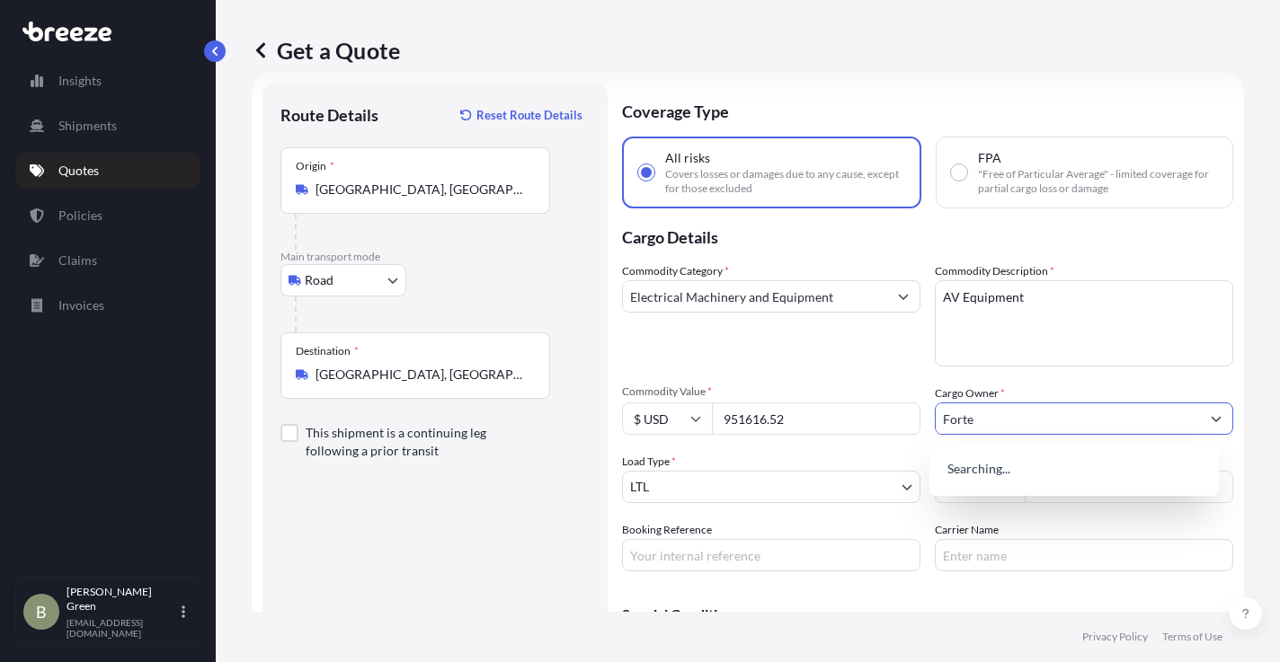
type input "Forte"
click at [765, 324] on div "Commodity Category * Electrical Machinery and Equipment" at bounding box center [771, 314] width 298 height 104
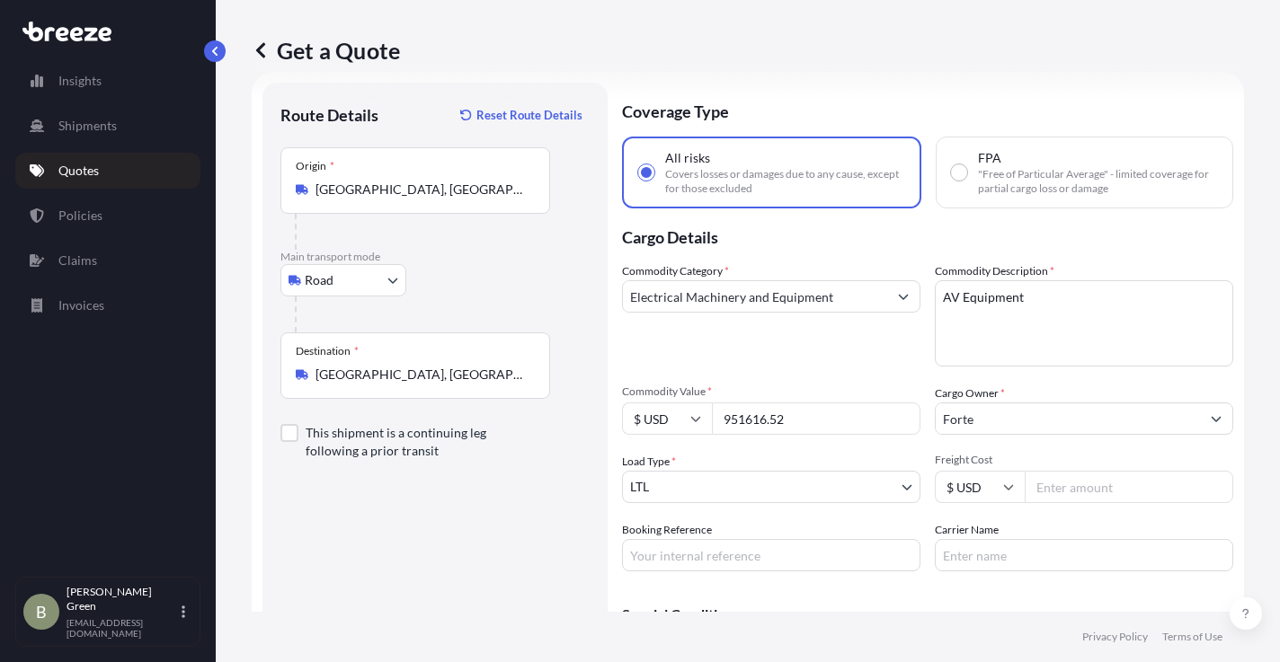
click at [857, 487] on body "15 options available. 1 option available. 0 options available. Insights Shipmen…" at bounding box center [640, 331] width 1280 height 662
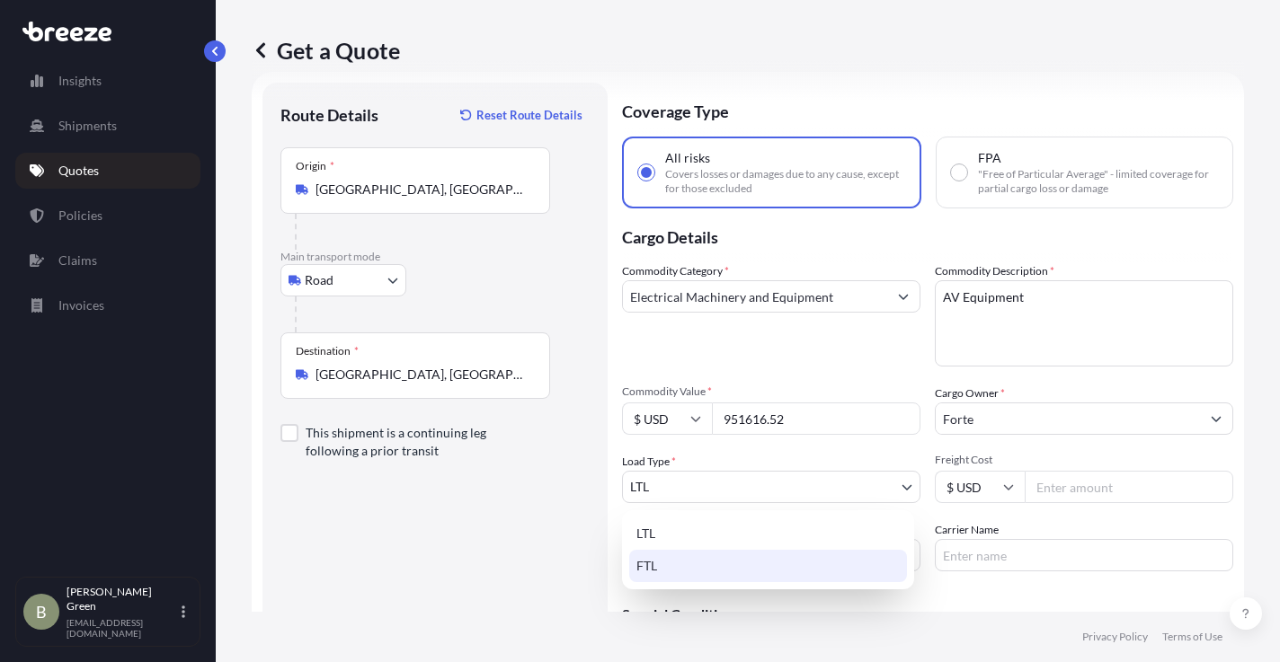
click at [791, 564] on div "FTL" at bounding box center [768, 566] width 278 height 32
select select "2"
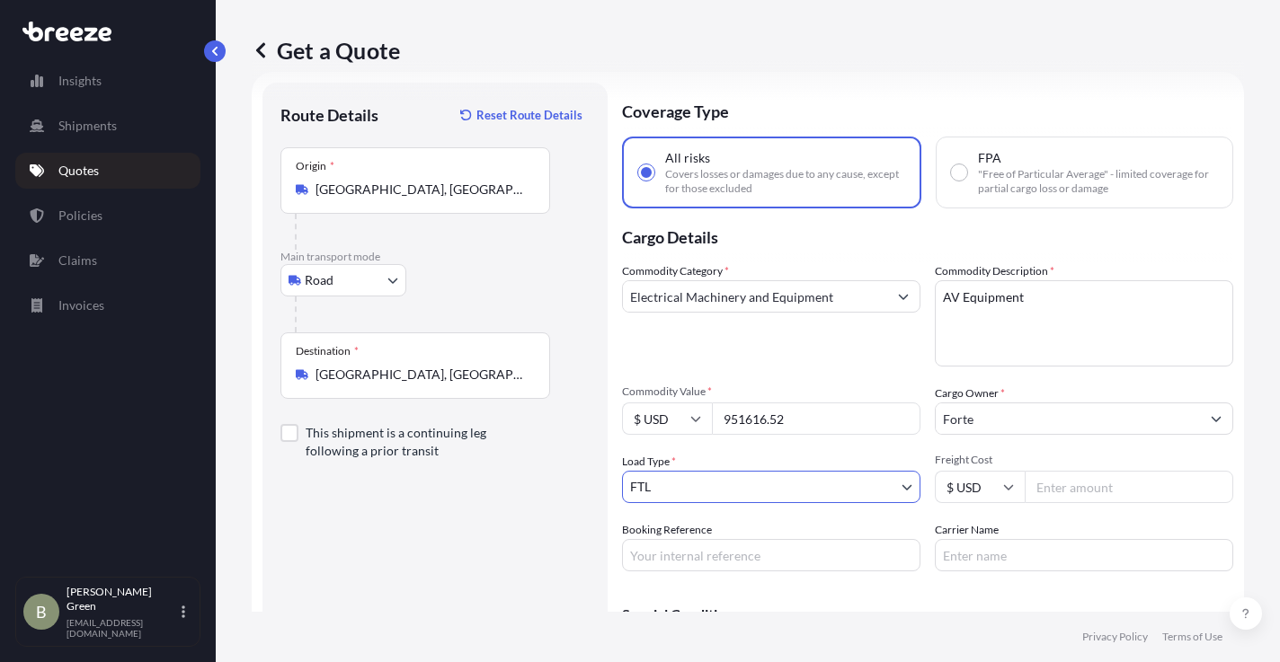
click at [1062, 479] on input "Freight Cost" at bounding box center [1129, 487] width 209 height 32
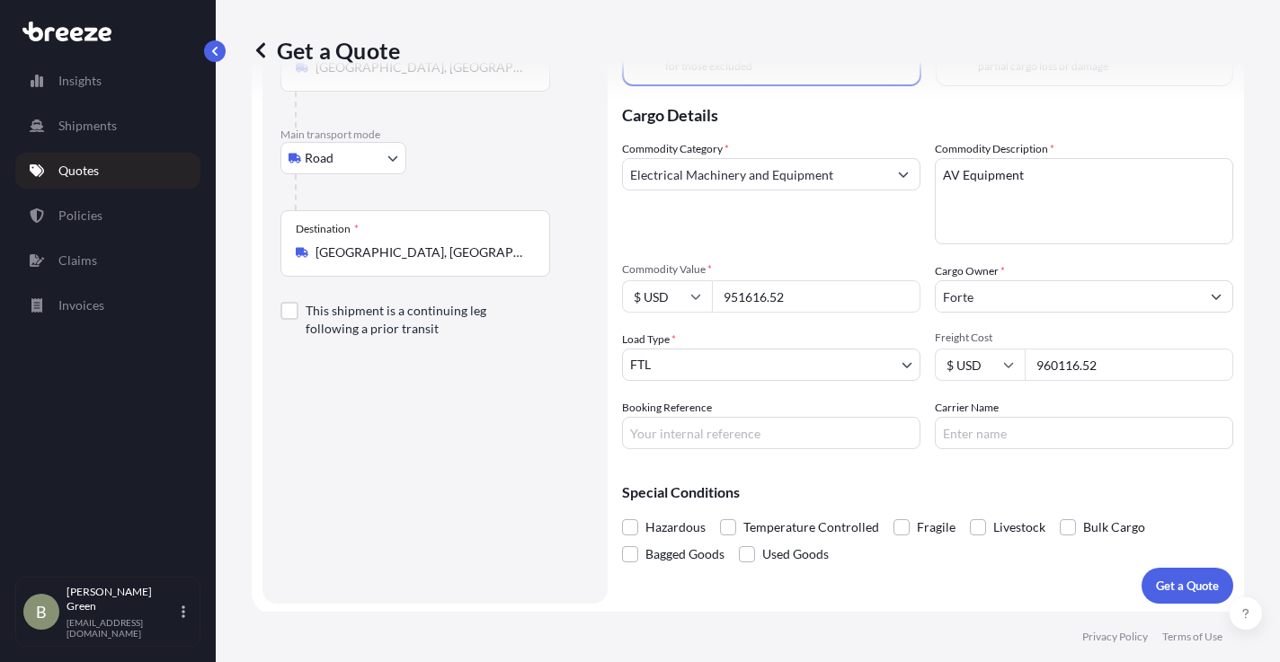
scroll to position [154, 0]
type input "960116.52"
click at [733, 440] on input "Booking Reference" at bounding box center [771, 430] width 298 height 32
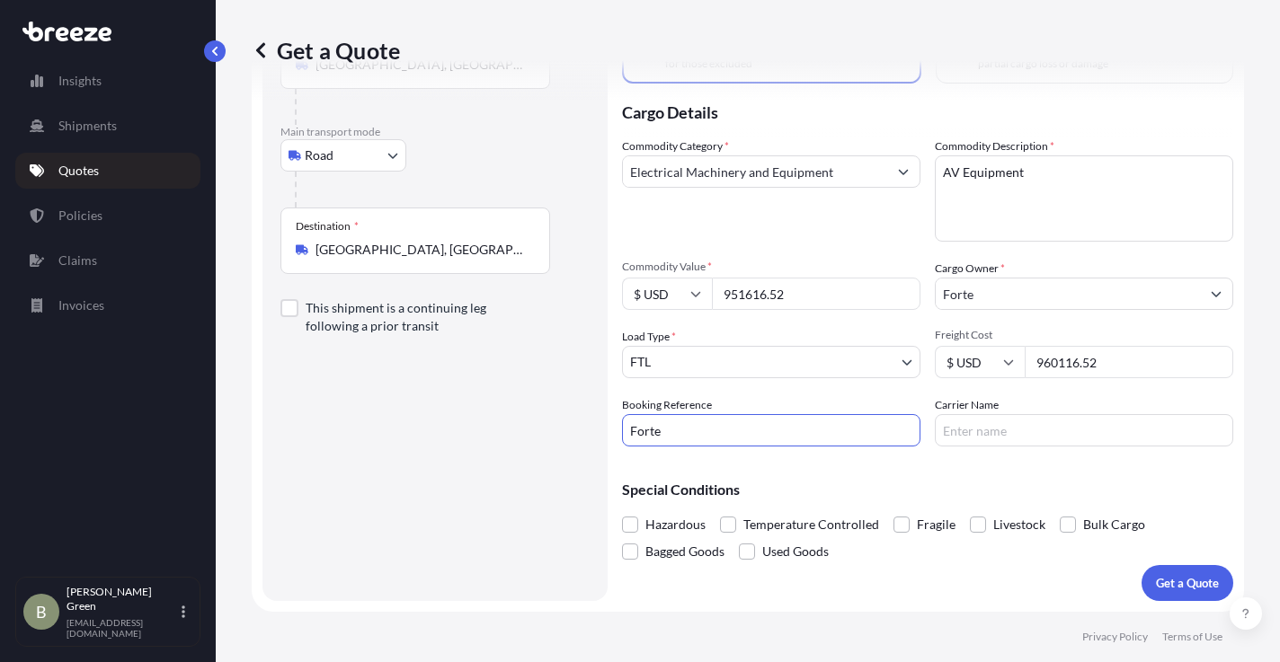
click at [744, 430] on input "Forte" at bounding box center [771, 430] width 298 height 32
type input "F"
type input "FORTE AUS Policy 2"
click at [945, 487] on p "Special Conditions" at bounding box center [927, 490] width 611 height 14
click at [786, 378] on div "Coverage Type All risks Covers losses or damages due to any cause, except for t…" at bounding box center [927, 280] width 611 height 644
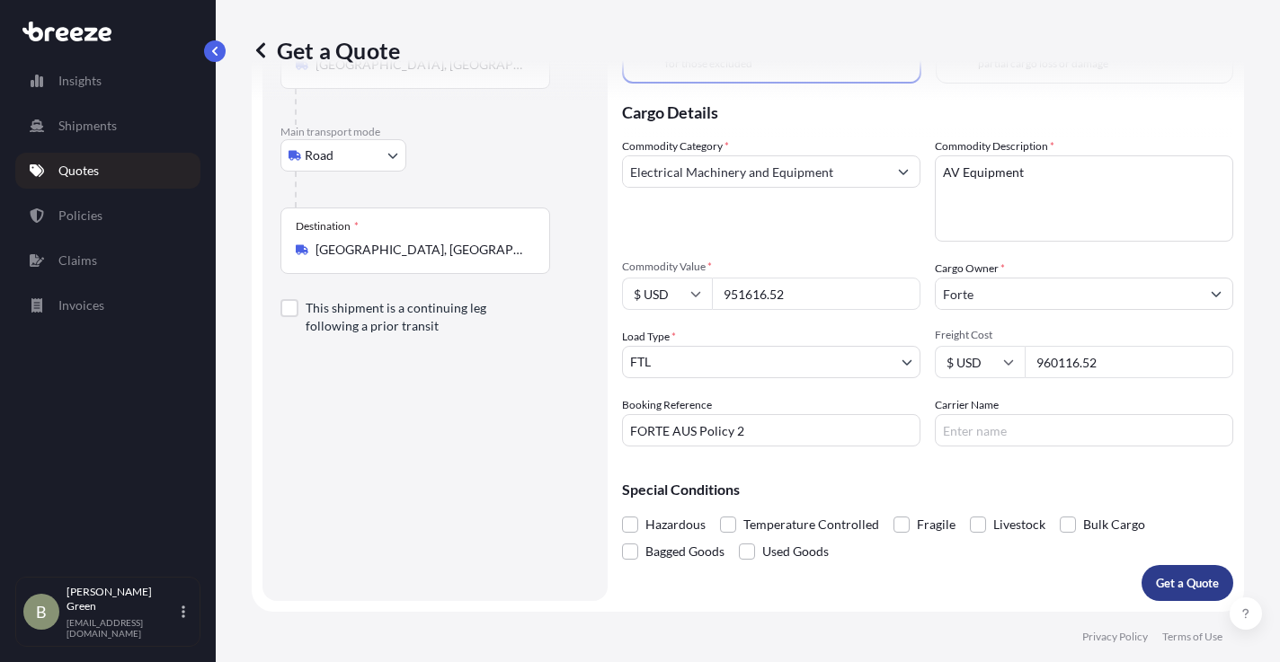
click at [1175, 581] on p "Get a Quote" at bounding box center [1187, 583] width 63 height 18
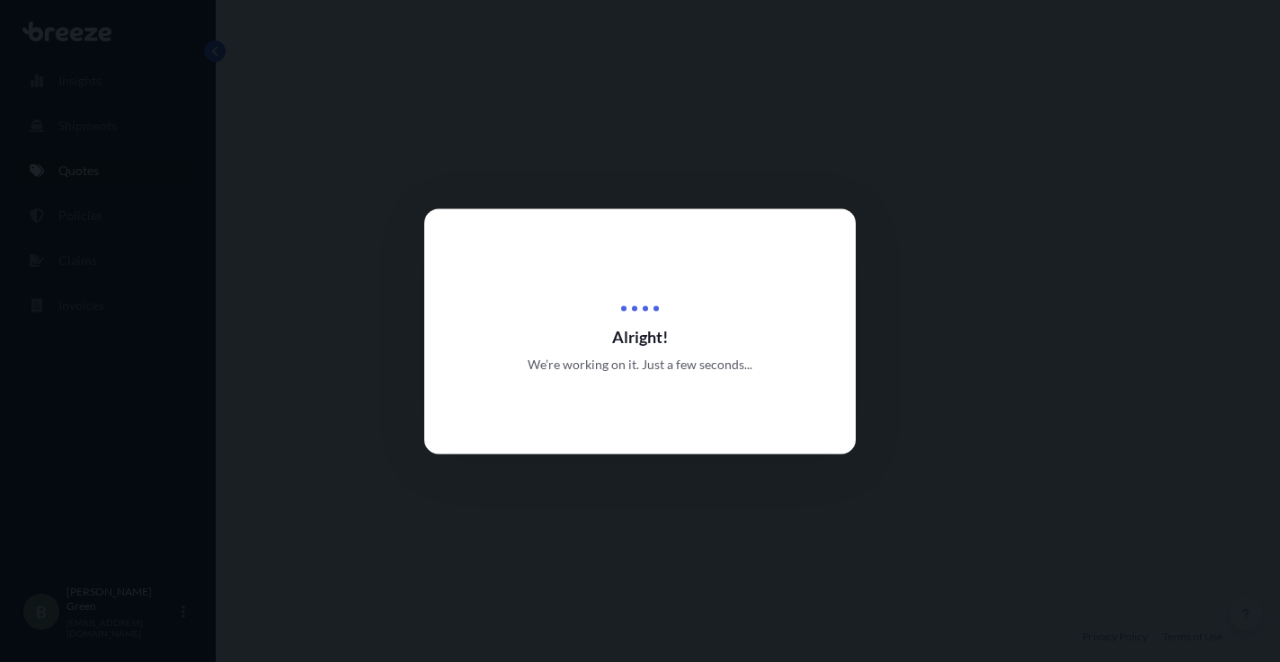
select select "Road"
select select "2"
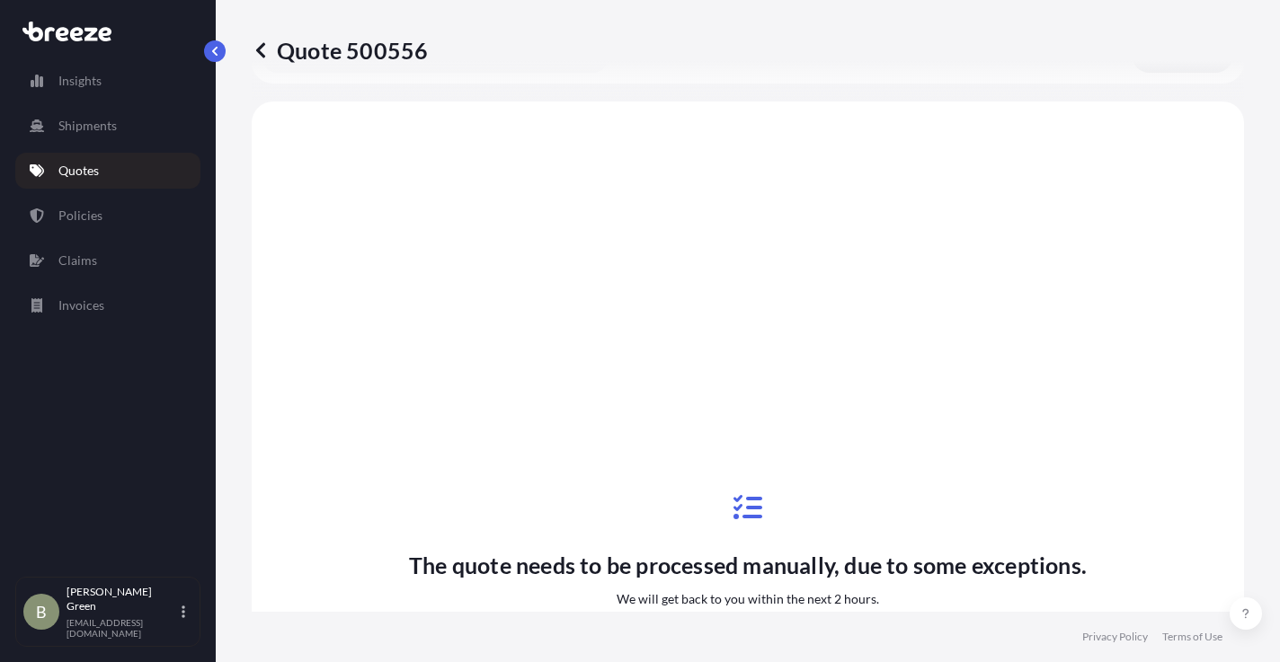
scroll to position [694, 0]
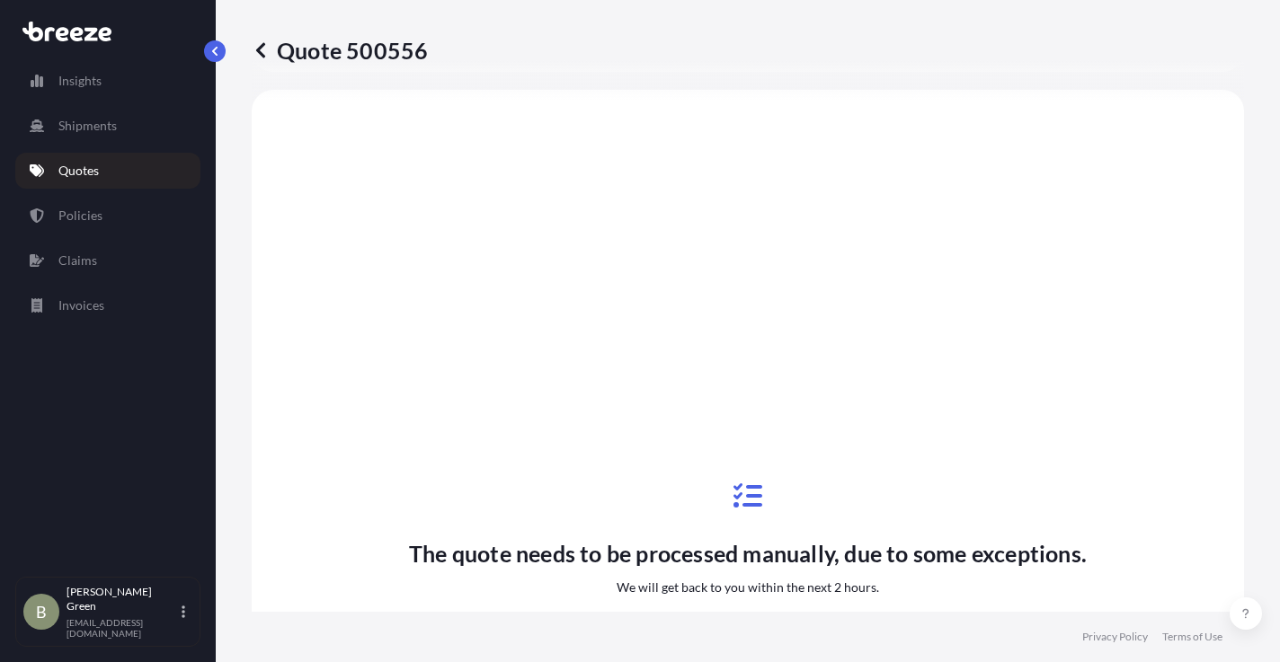
click at [76, 174] on p "Quotes" at bounding box center [78, 171] width 40 height 18
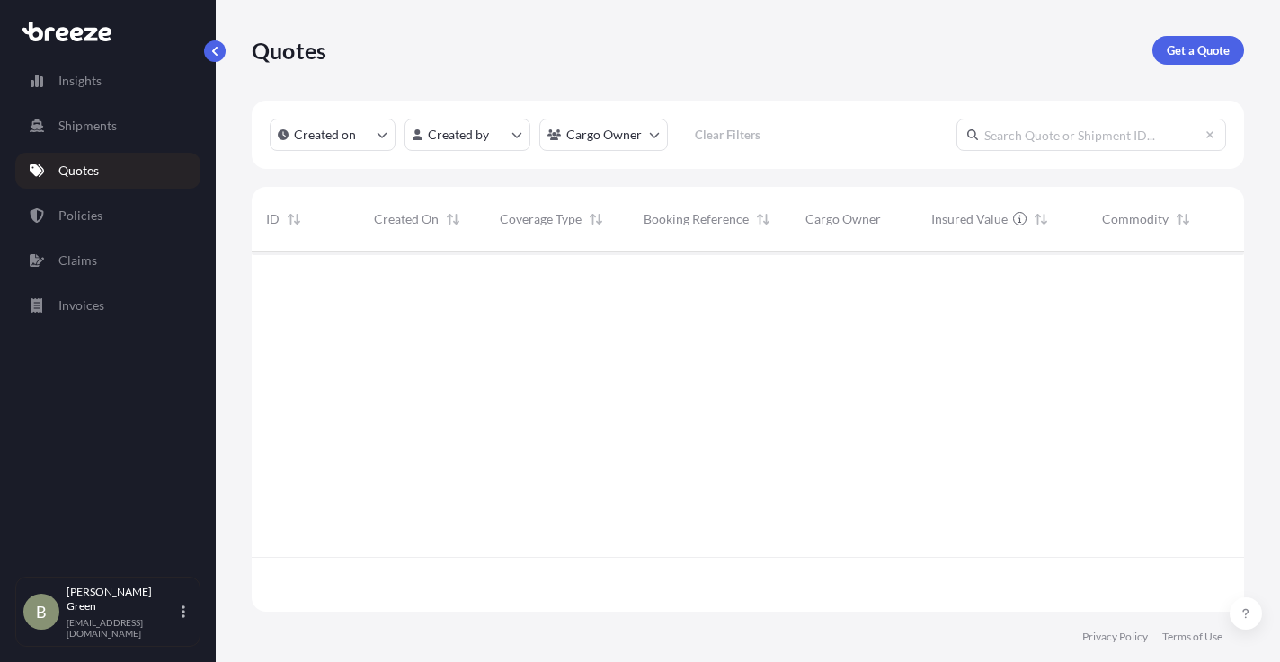
scroll to position [357, 979]
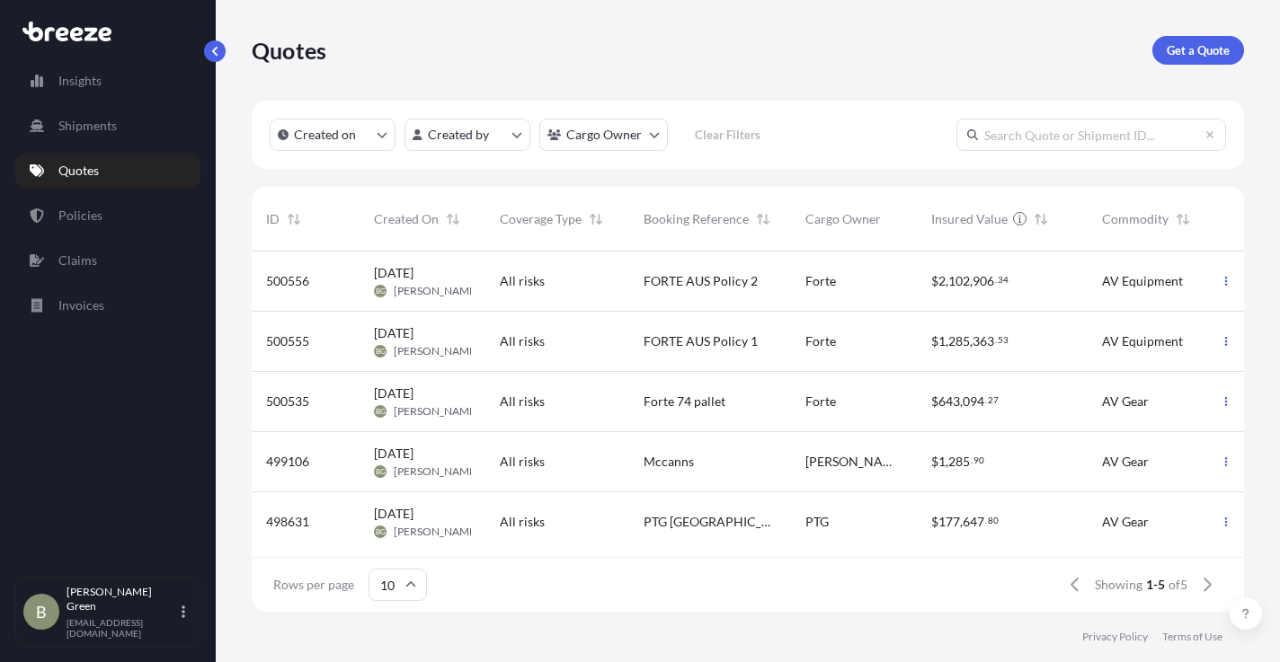
click at [886, 273] on div "Forte" at bounding box center [853, 281] width 97 height 18
select select "Road"
select select "2"
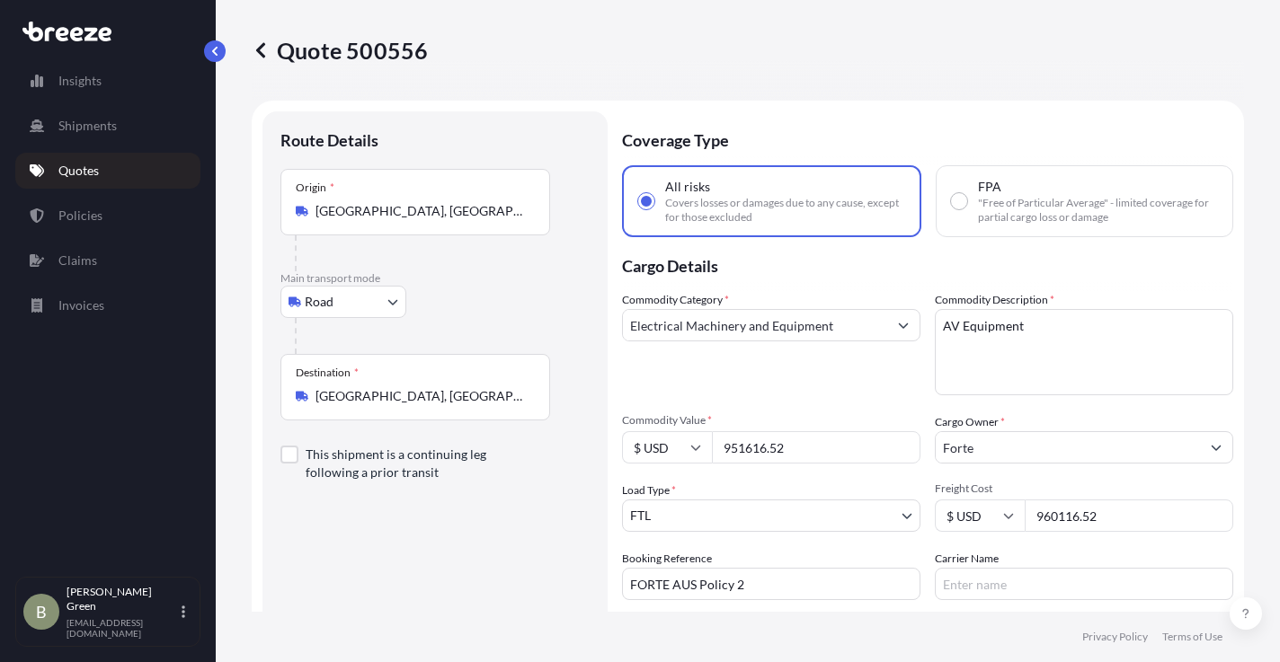
click at [65, 163] on p "Quotes" at bounding box center [78, 171] width 40 height 18
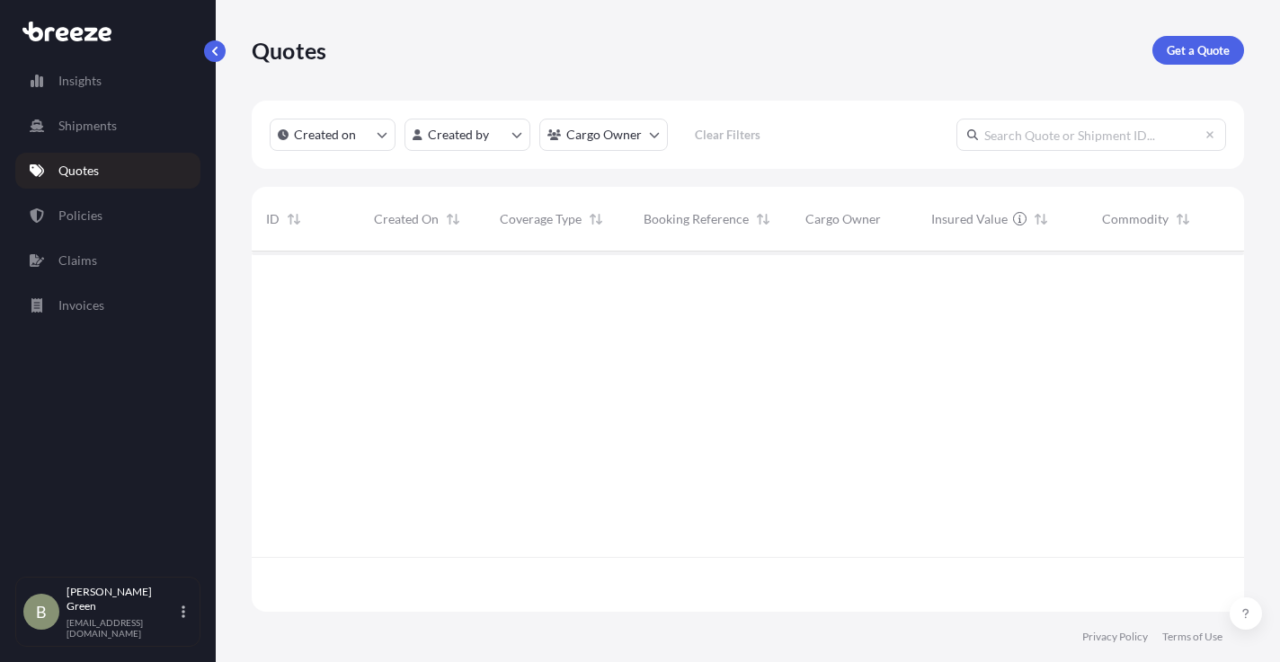
scroll to position [357, 979]
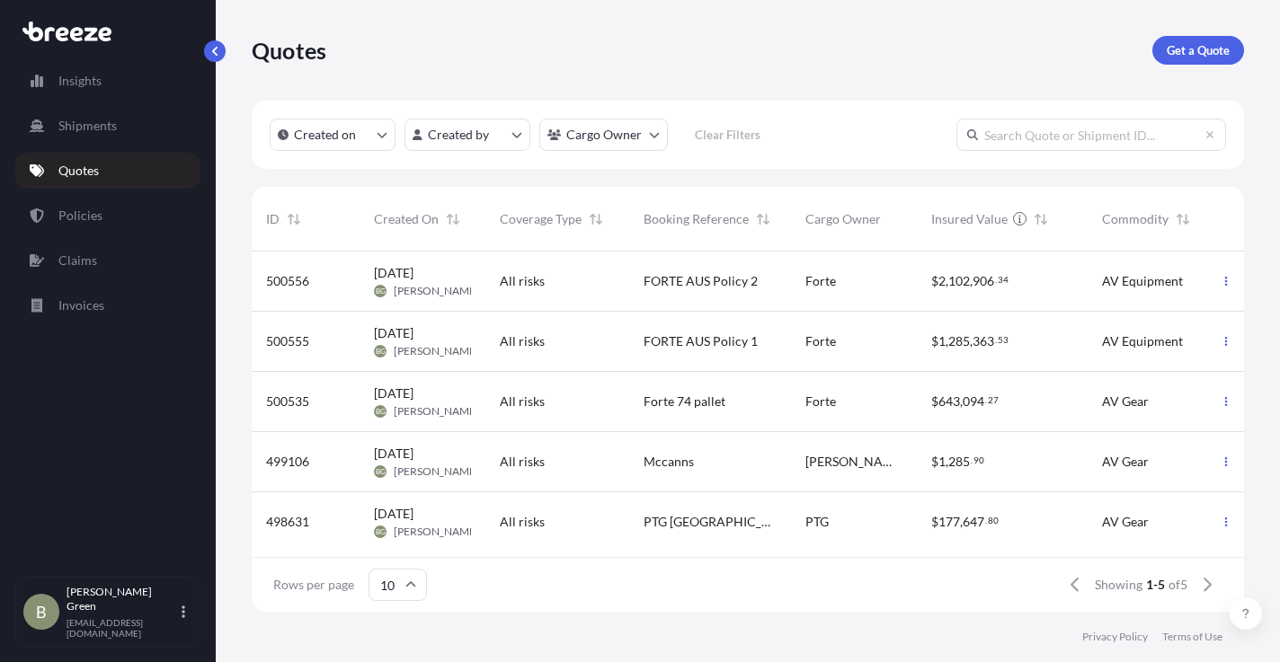
click at [516, 335] on span "All risks" at bounding box center [522, 342] width 45 height 18
select select "Road"
select select "2"
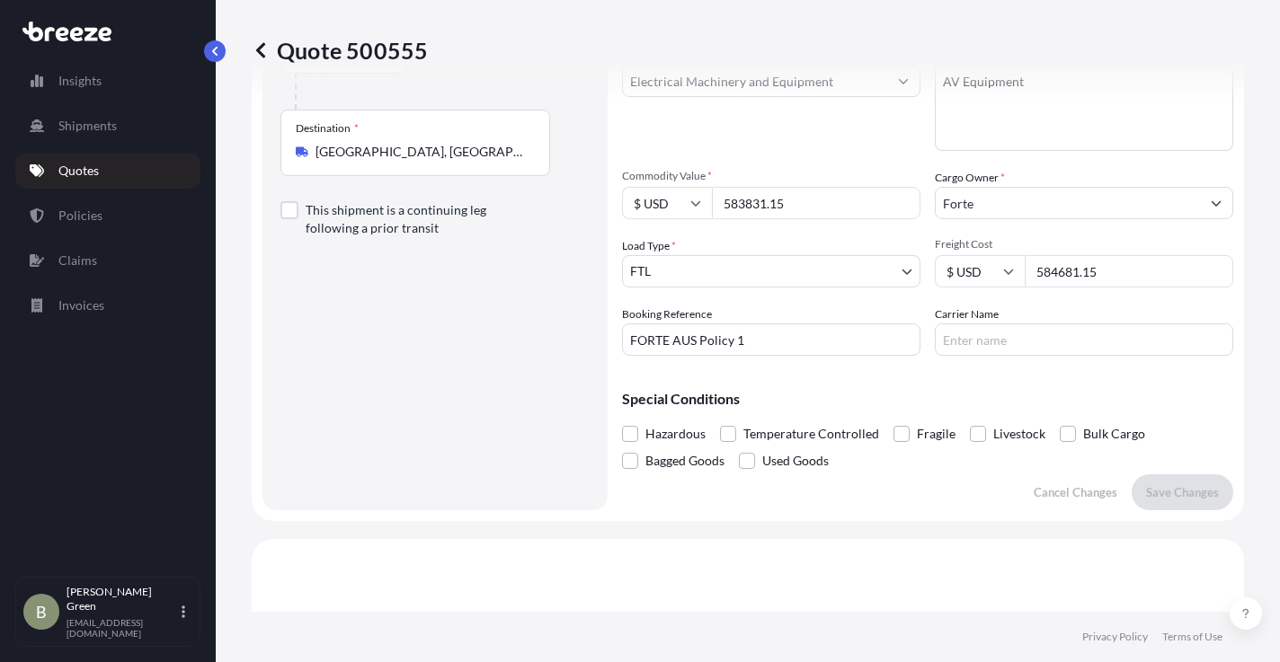
scroll to position [155, 0]
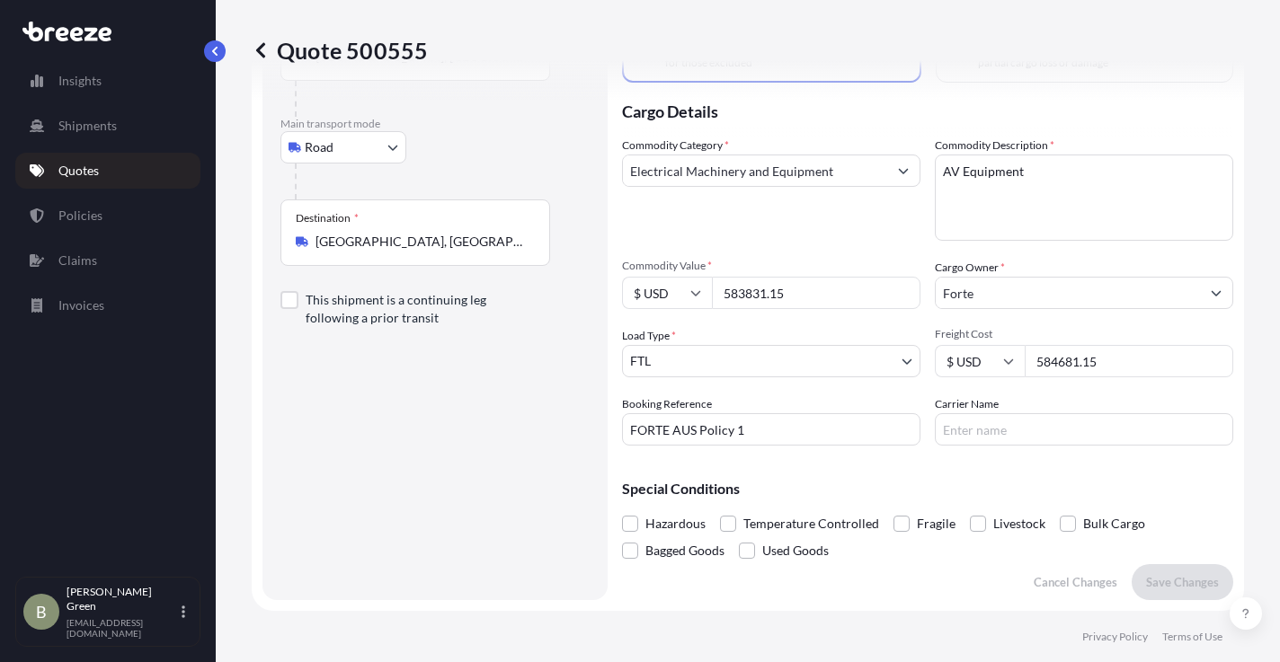
click at [744, 294] on input "583831.15" at bounding box center [816, 293] width 209 height 32
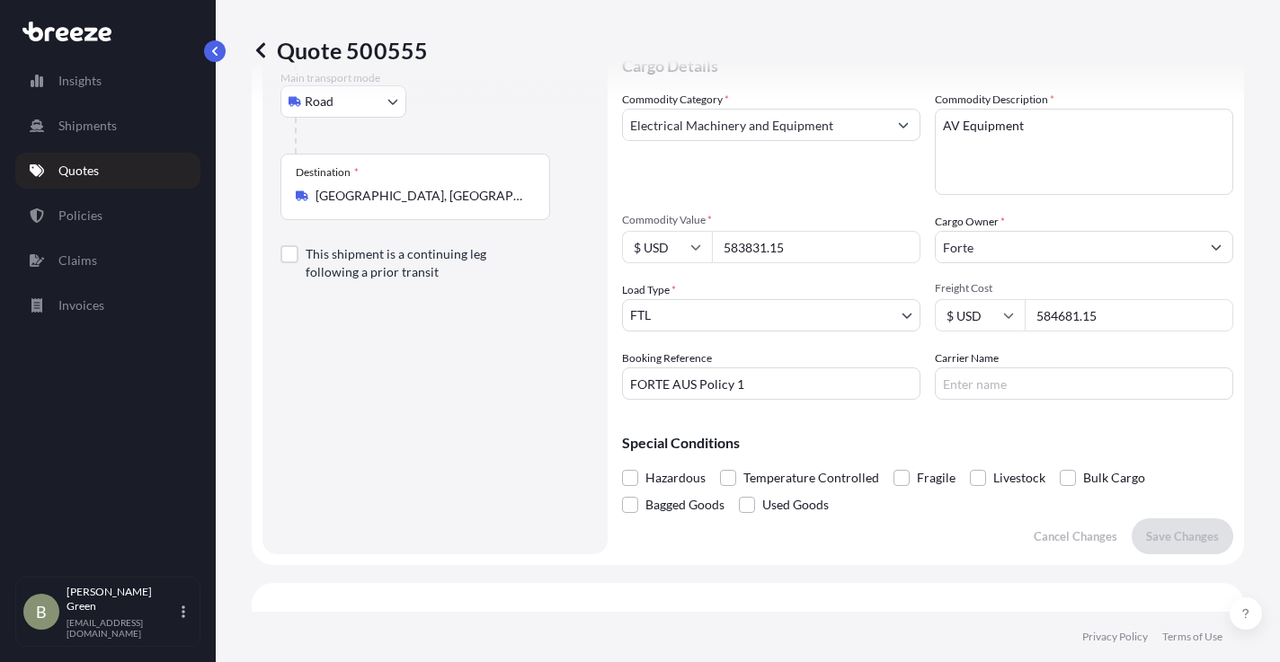
scroll to position [244, 0]
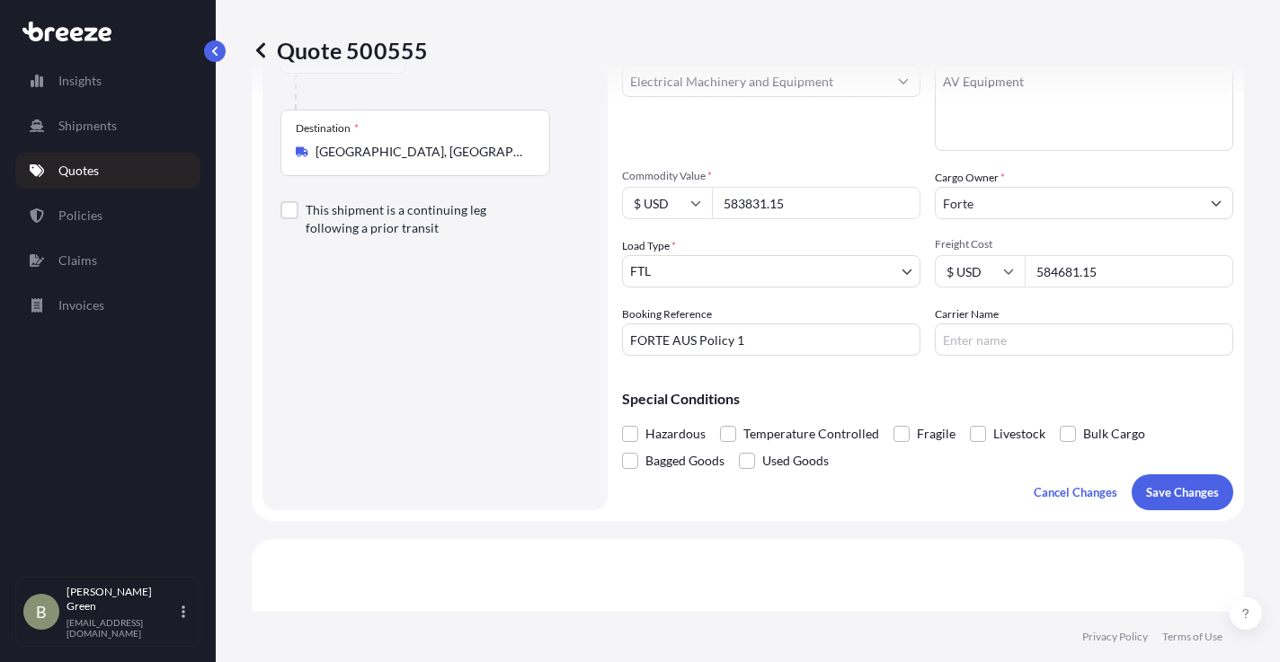
click at [1108, 275] on input "584681.15" at bounding box center [1129, 271] width 209 height 32
type input "5"
click at [1051, 271] on input "Freight Cost" at bounding box center [1129, 271] width 209 height 32
type input "850"
click at [1172, 489] on p "Save Changes" at bounding box center [1182, 493] width 73 height 18
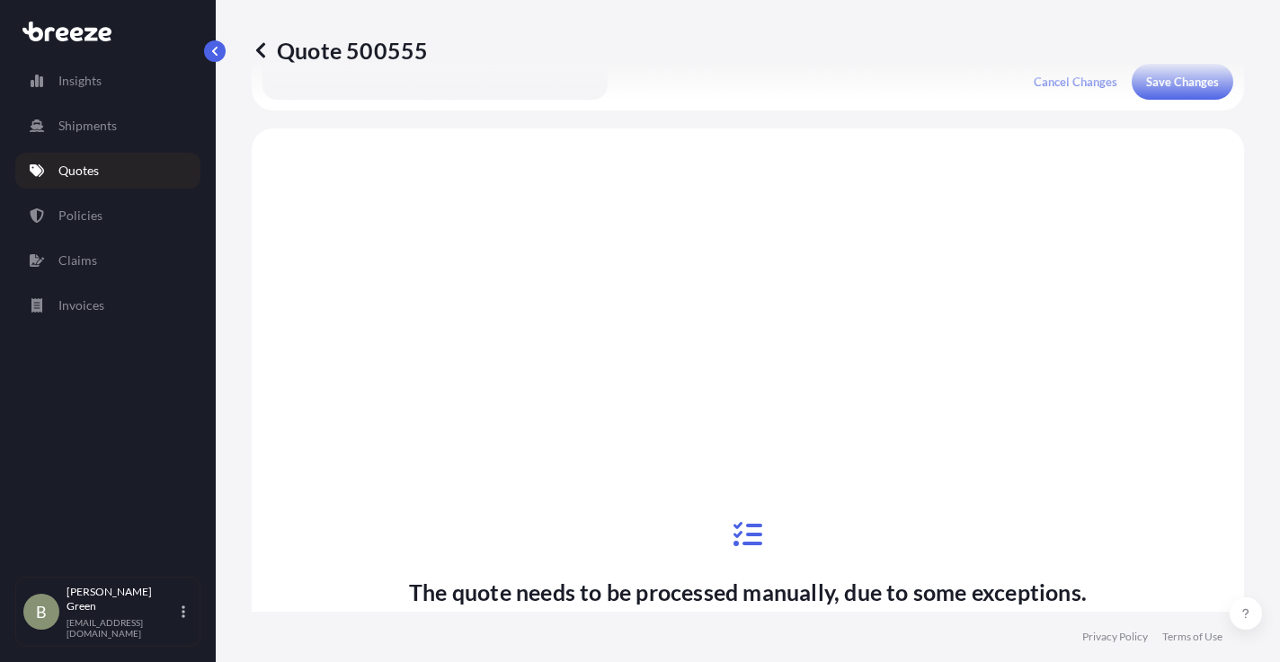
scroll to position [694, 0]
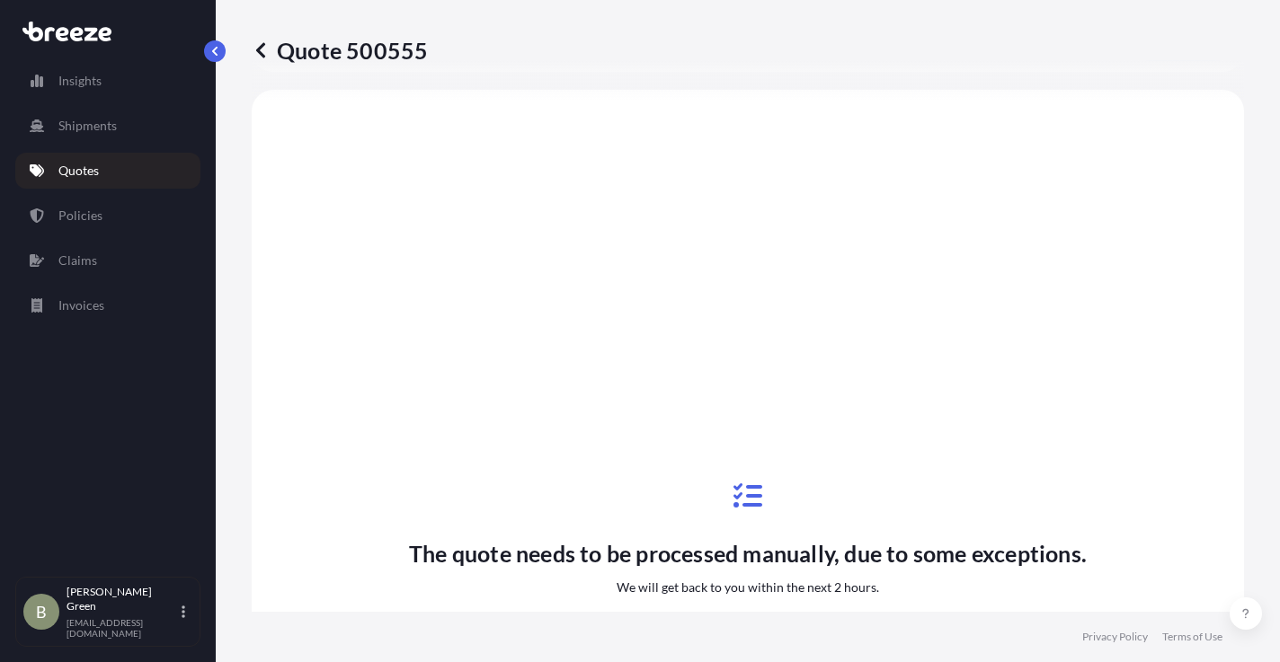
click at [83, 171] on p "Quotes" at bounding box center [78, 171] width 40 height 18
select select "Road"
select select "2"
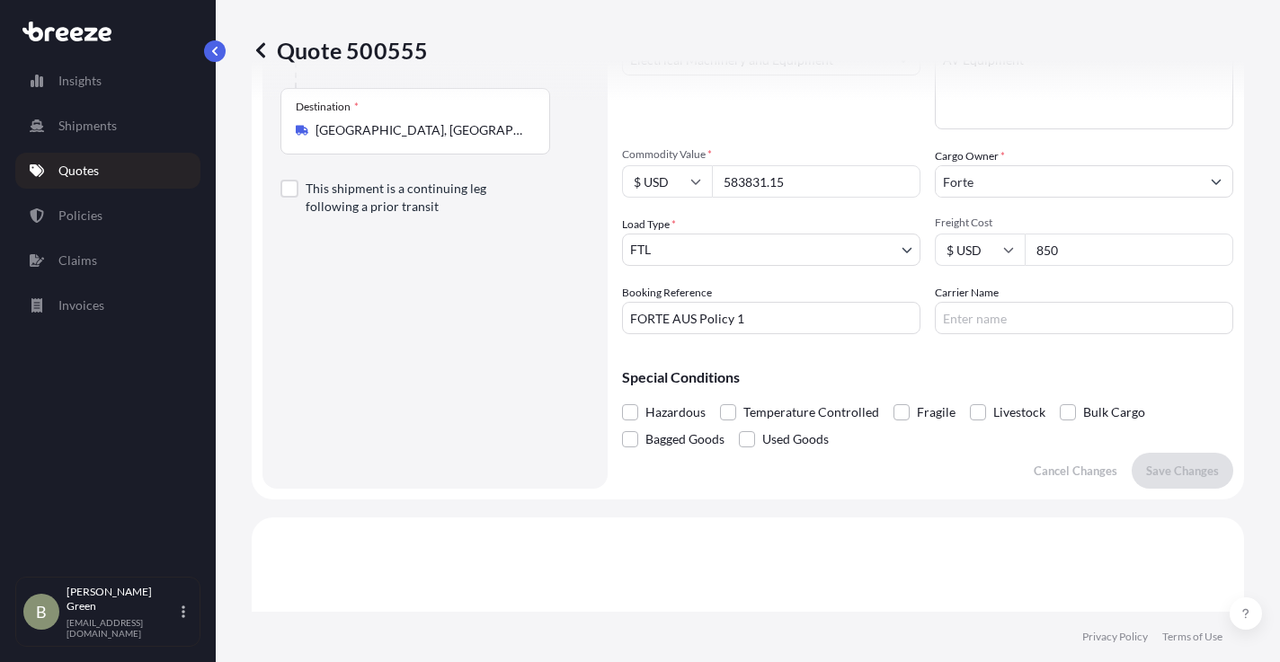
scroll to position [244, 0]
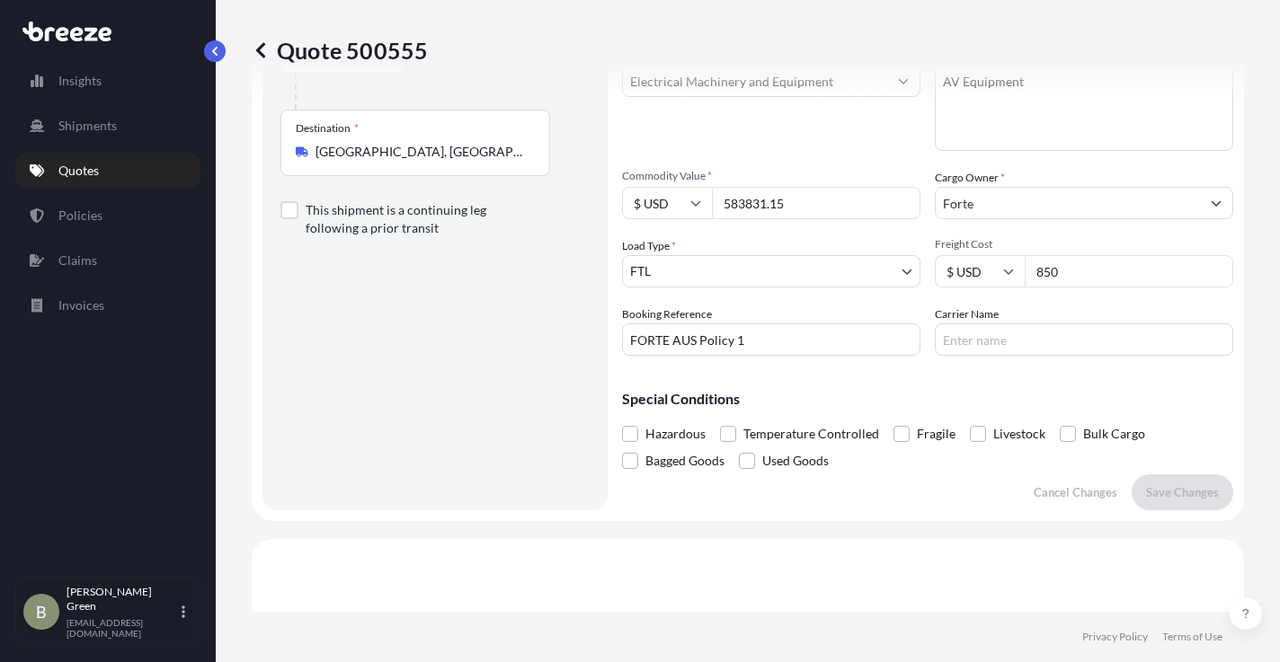
click at [90, 174] on p "Quotes" at bounding box center [78, 171] width 40 height 18
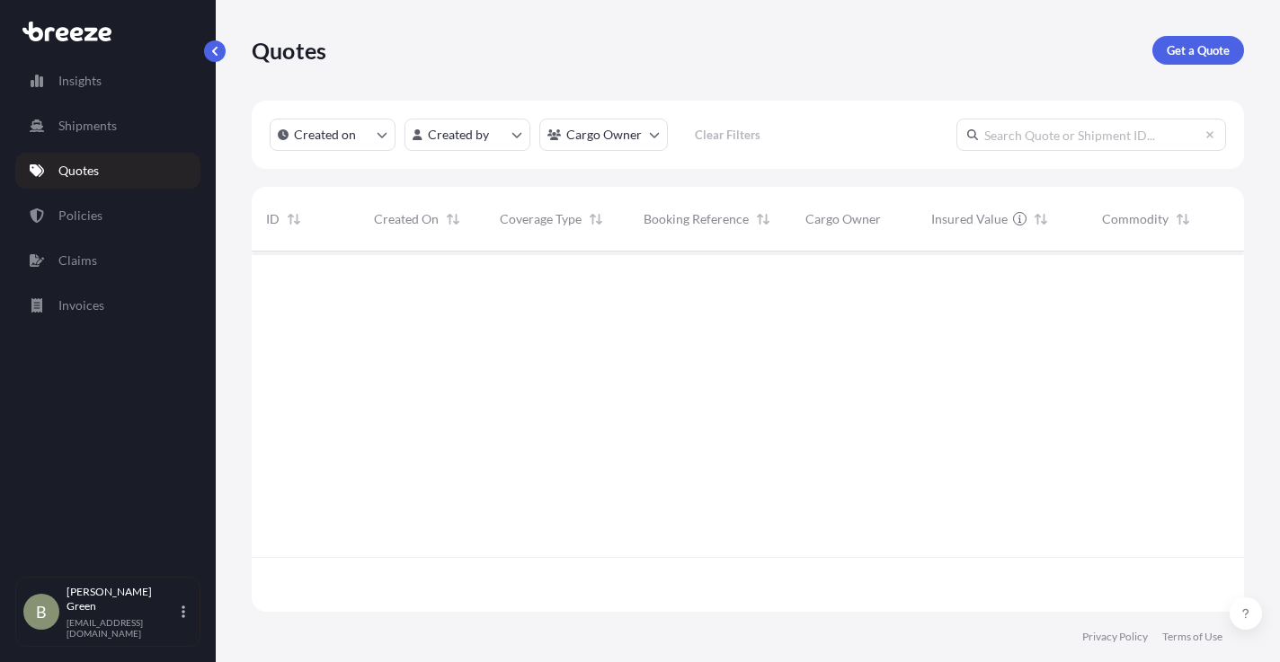
scroll to position [357, 979]
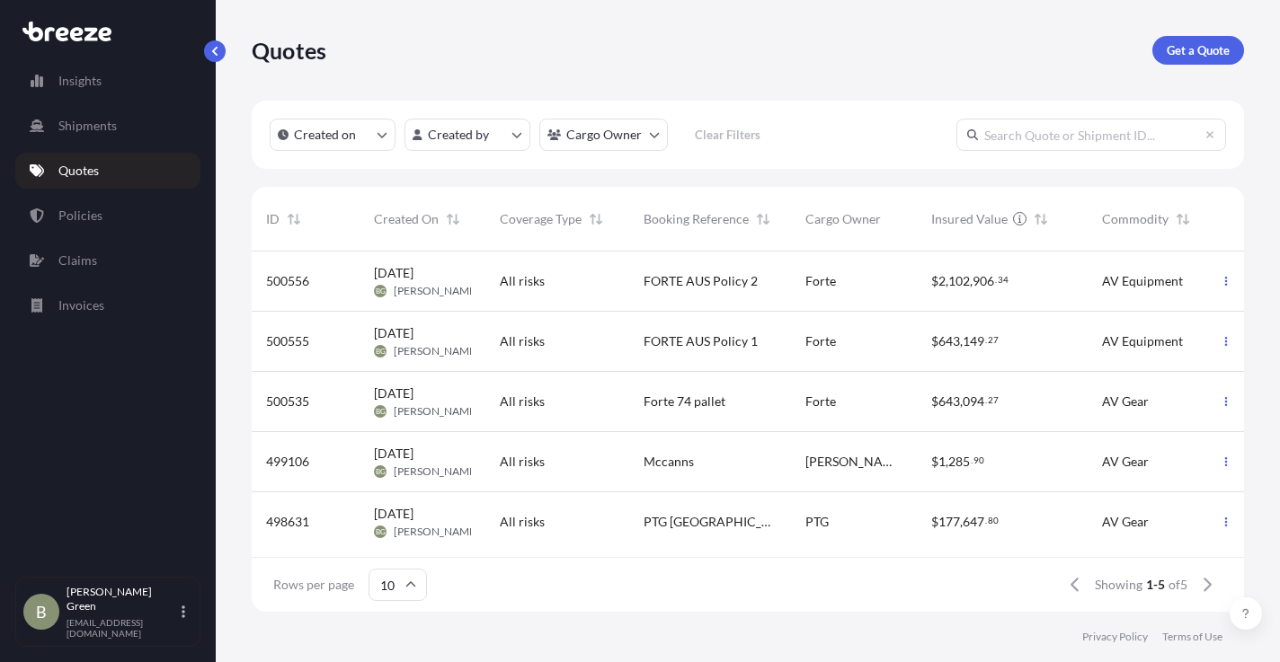
click at [475, 280] on div "Oct 2, 2025 BG Brian Green" at bounding box center [423, 282] width 126 height 60
select select "Road"
select select "2"
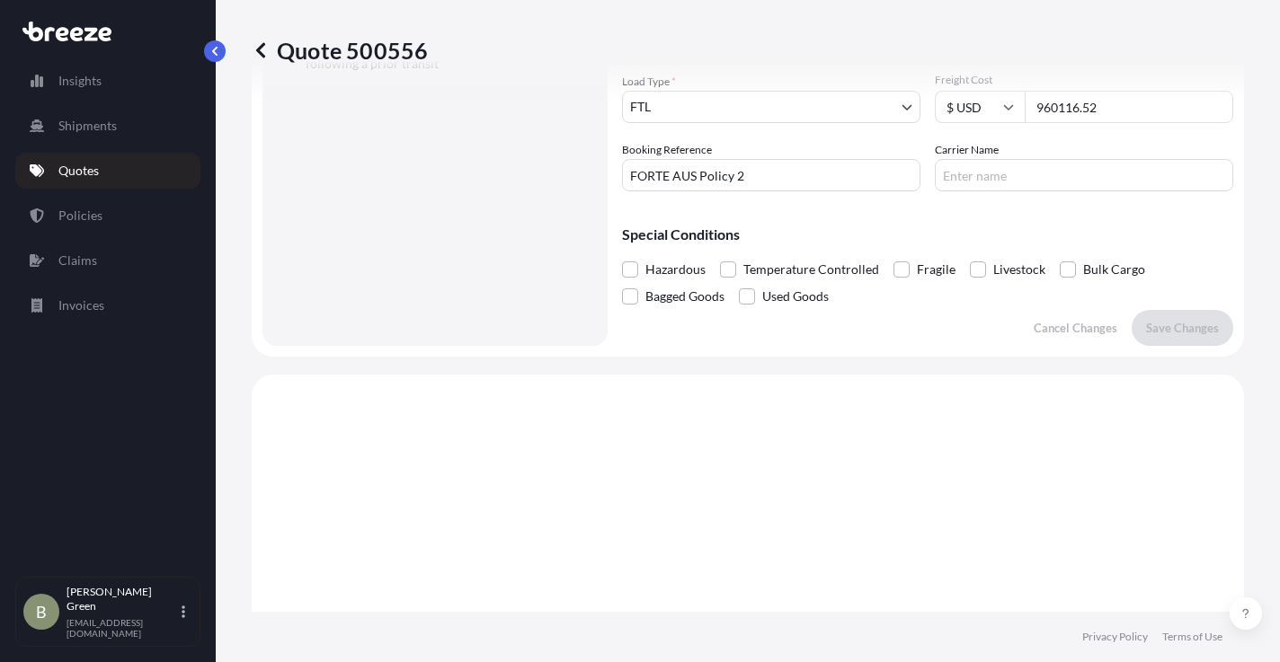
scroll to position [244, 0]
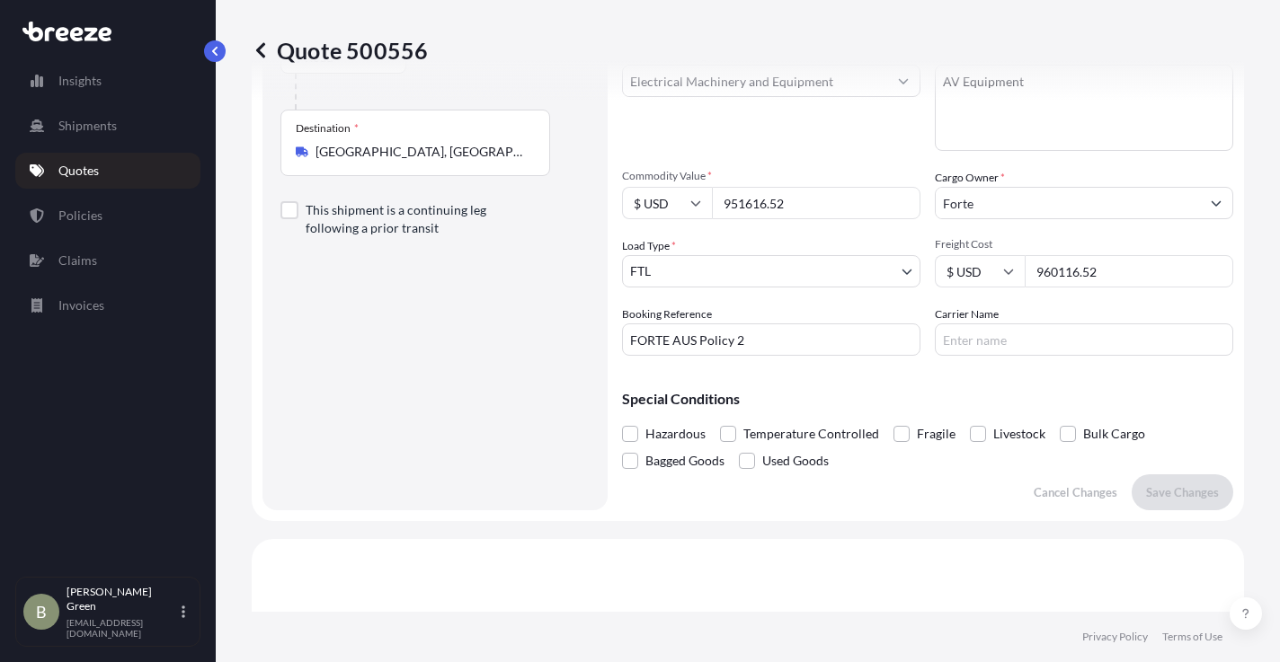
drag, startPoint x: 1094, startPoint y: 273, endPoint x: 986, endPoint y: 274, distance: 107.9
click at [986, 274] on div "$ USD 960116.52" at bounding box center [1084, 271] width 298 height 32
type input "8500"
click at [1156, 491] on p "Save Changes" at bounding box center [1182, 493] width 73 height 18
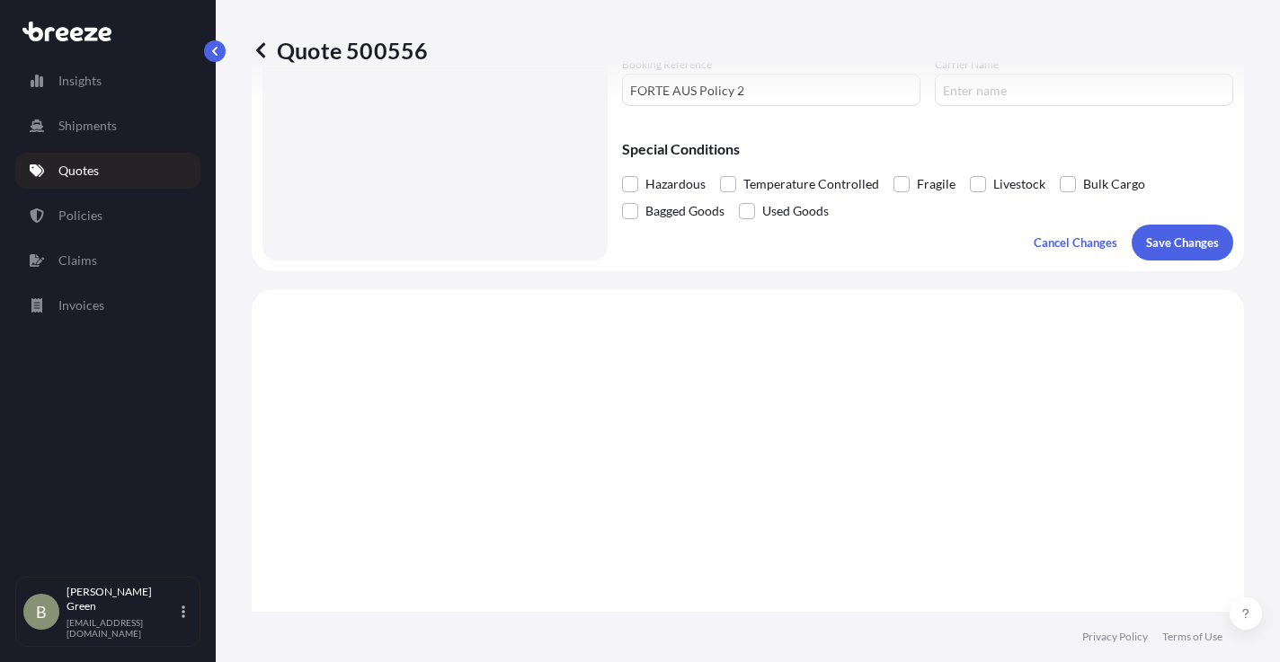
select select "Road"
select select "2"
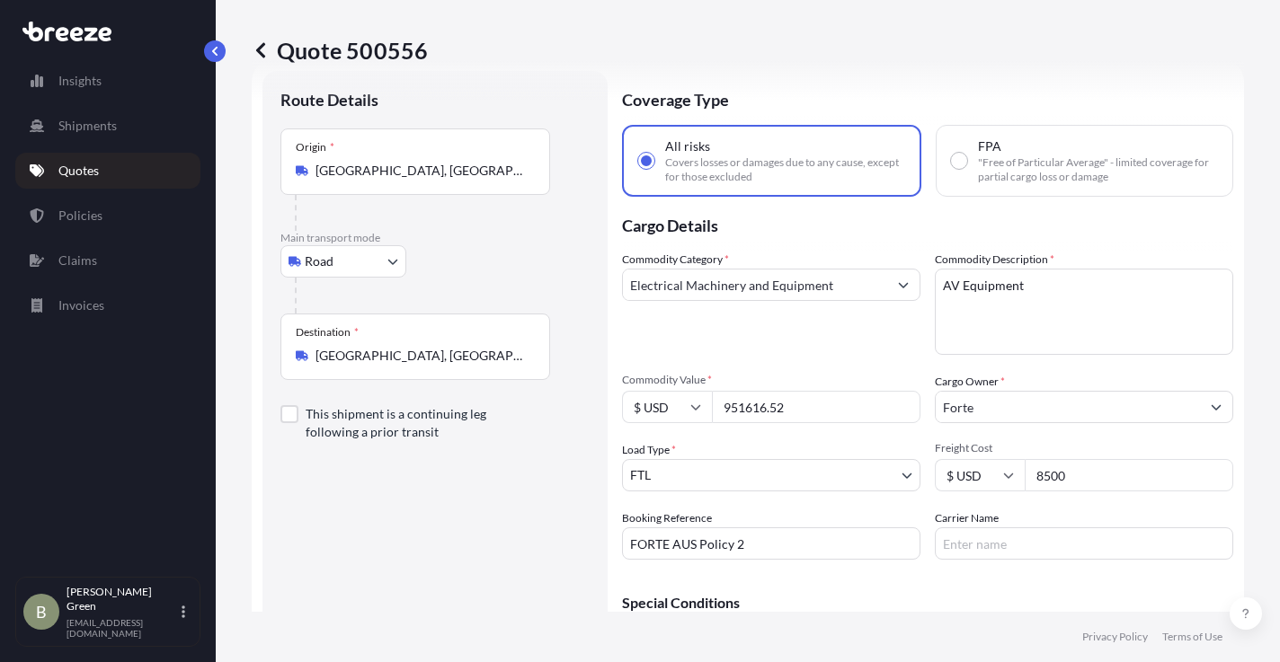
scroll to position [0, 0]
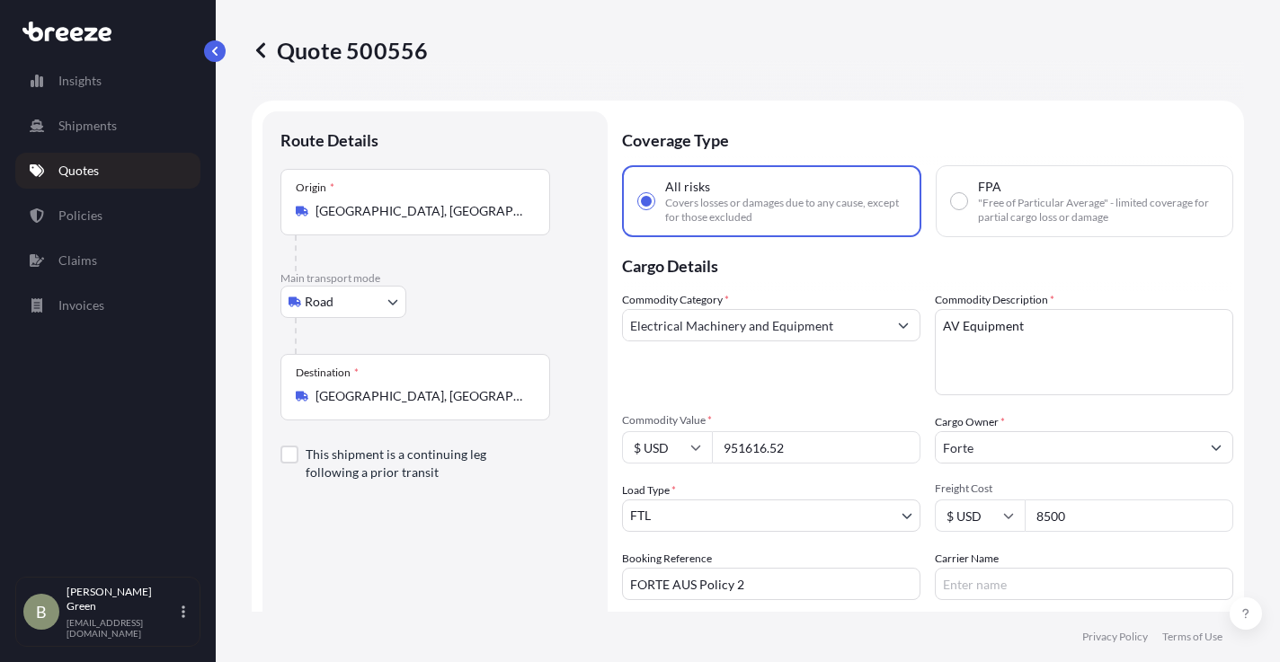
click at [264, 46] on icon at bounding box center [261, 50] width 18 height 18
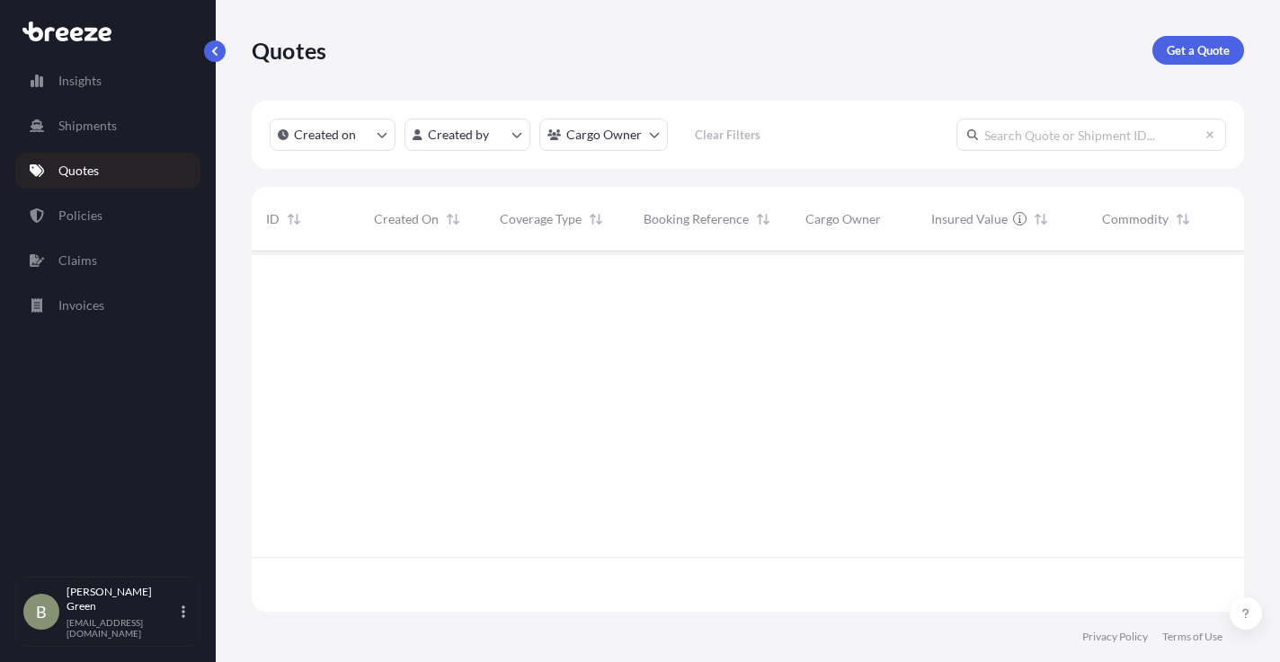
scroll to position [357, 979]
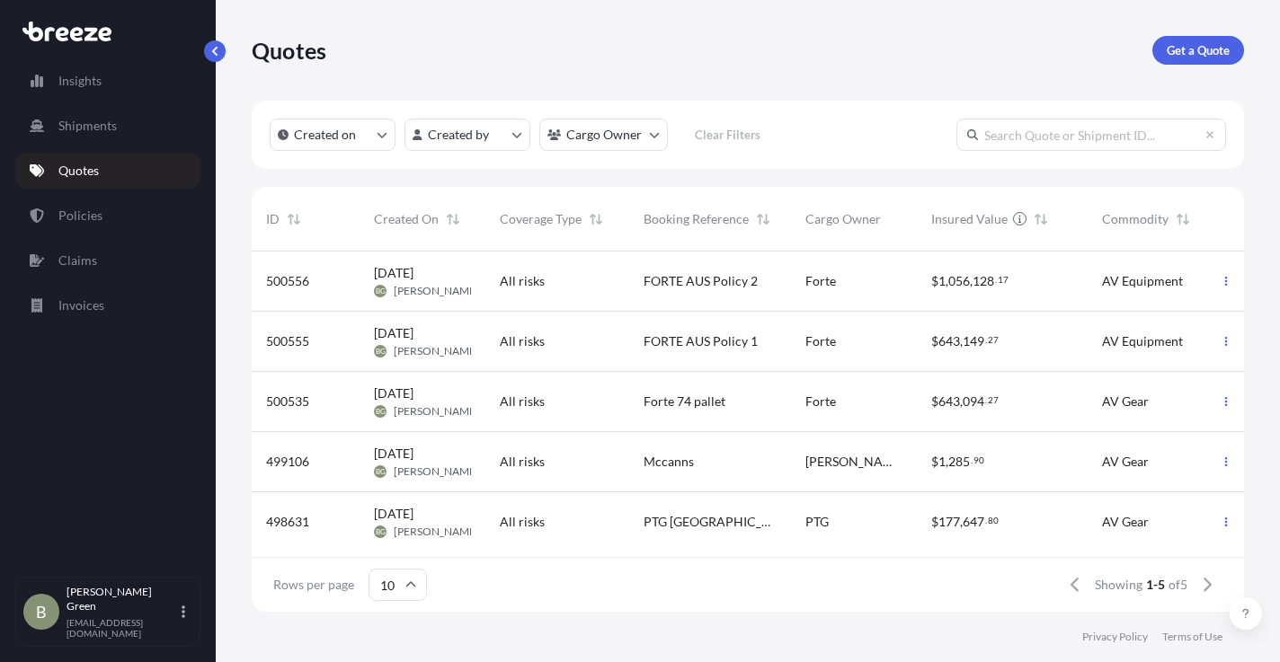
click at [893, 280] on div "Forte" at bounding box center [853, 281] width 97 height 18
select select "Road"
select select "2"
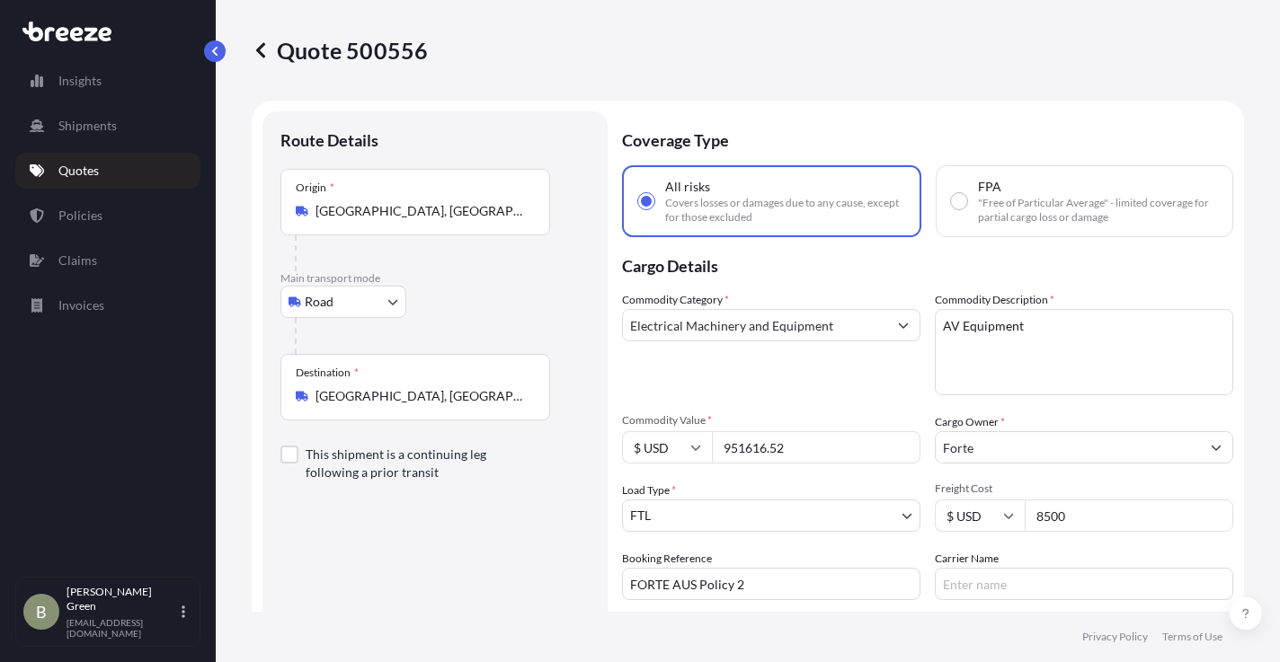
click at [260, 44] on icon at bounding box center [261, 50] width 18 height 18
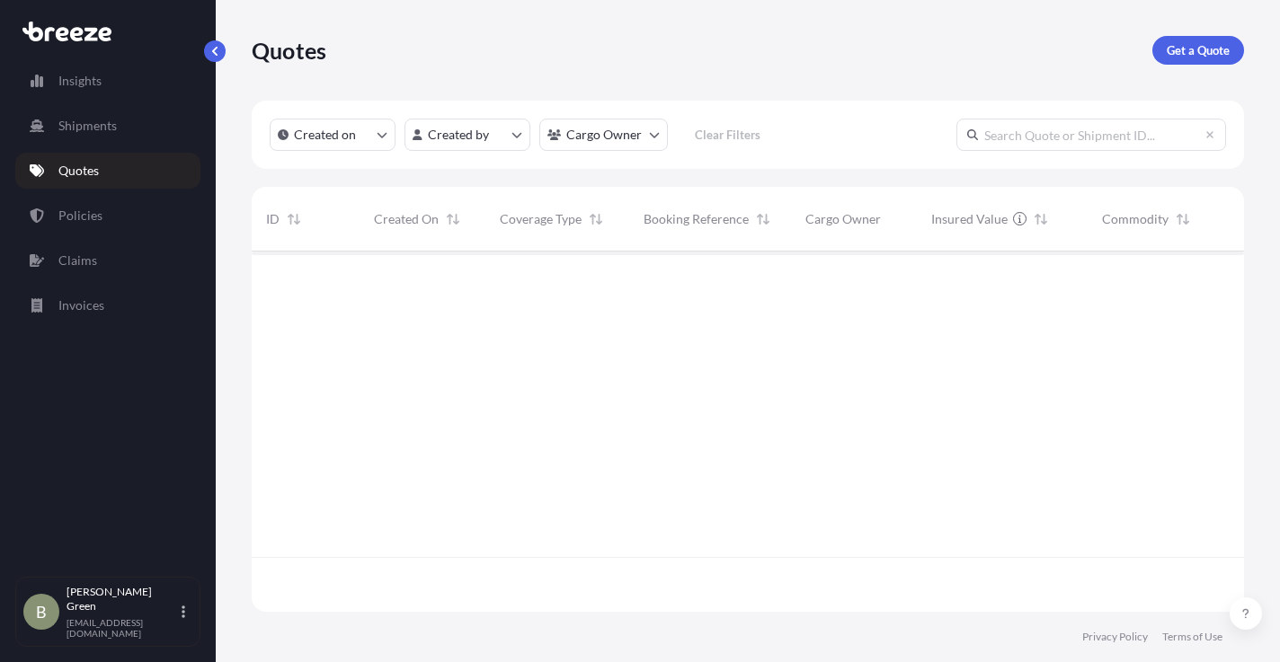
scroll to position [357, 979]
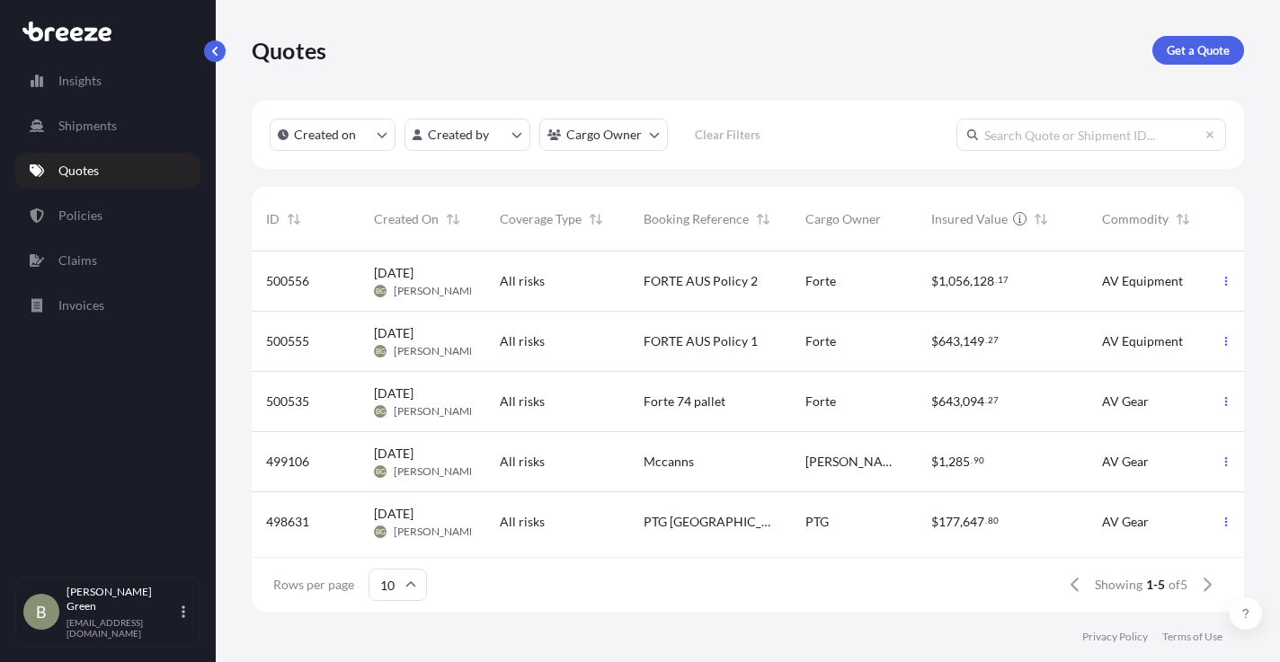
click at [970, 280] on span "," at bounding box center [971, 281] width 3 height 13
select select "Road"
select select "2"
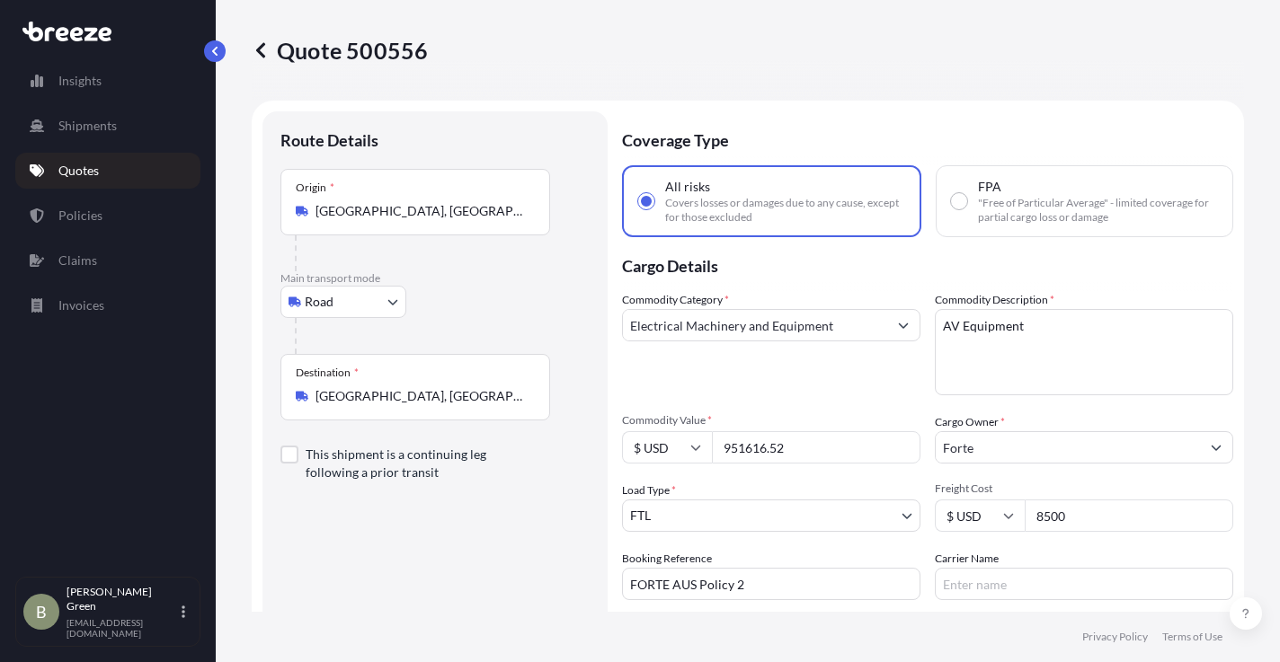
click at [264, 46] on icon at bounding box center [261, 50] width 18 height 18
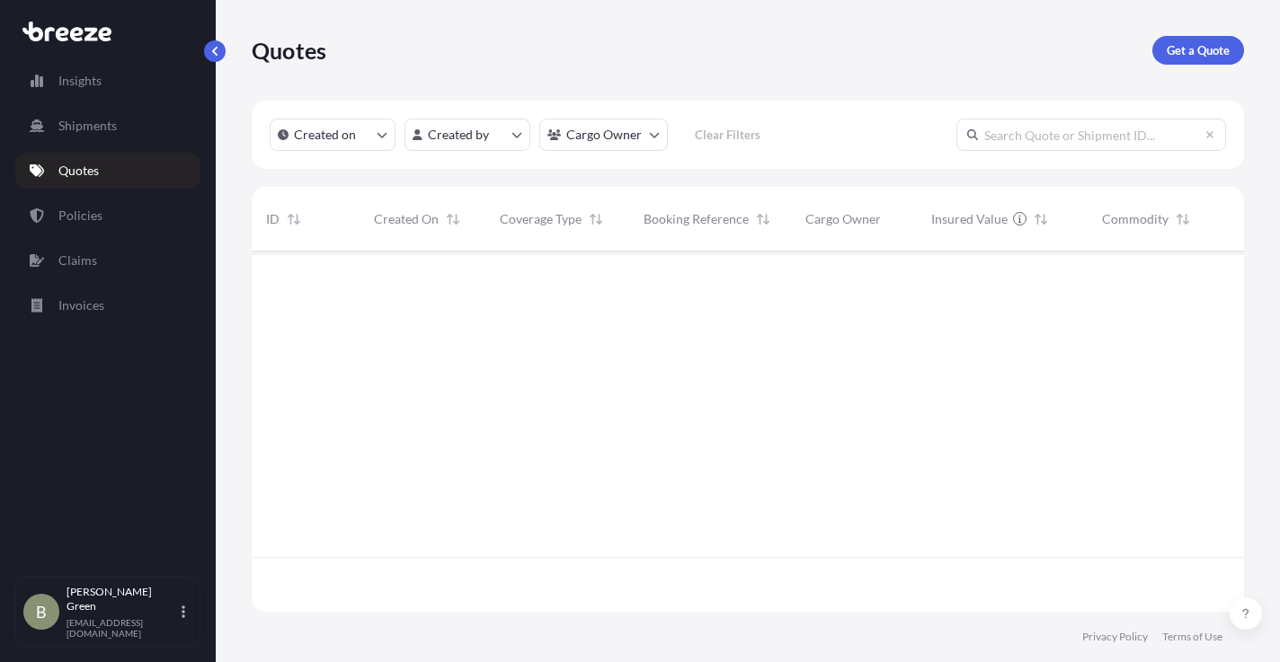
scroll to position [357, 979]
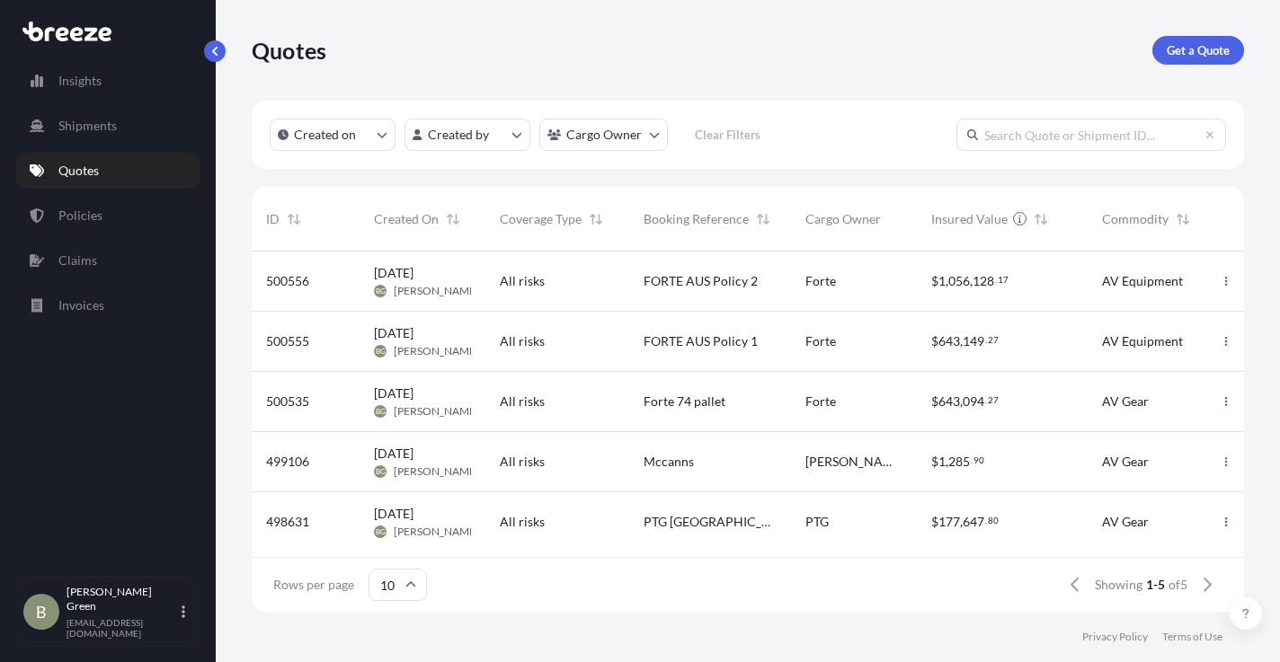
click at [354, 335] on div "500555" at bounding box center [306, 342] width 108 height 60
select select "Road"
select select "2"
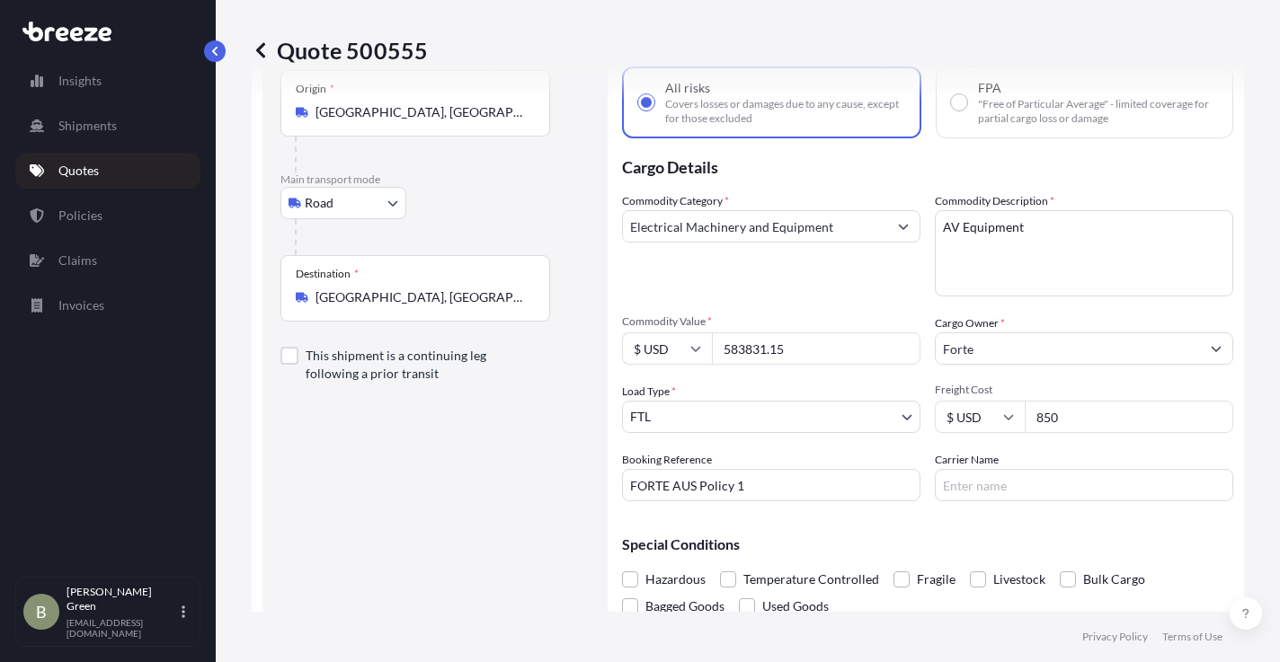
scroll to position [65, 0]
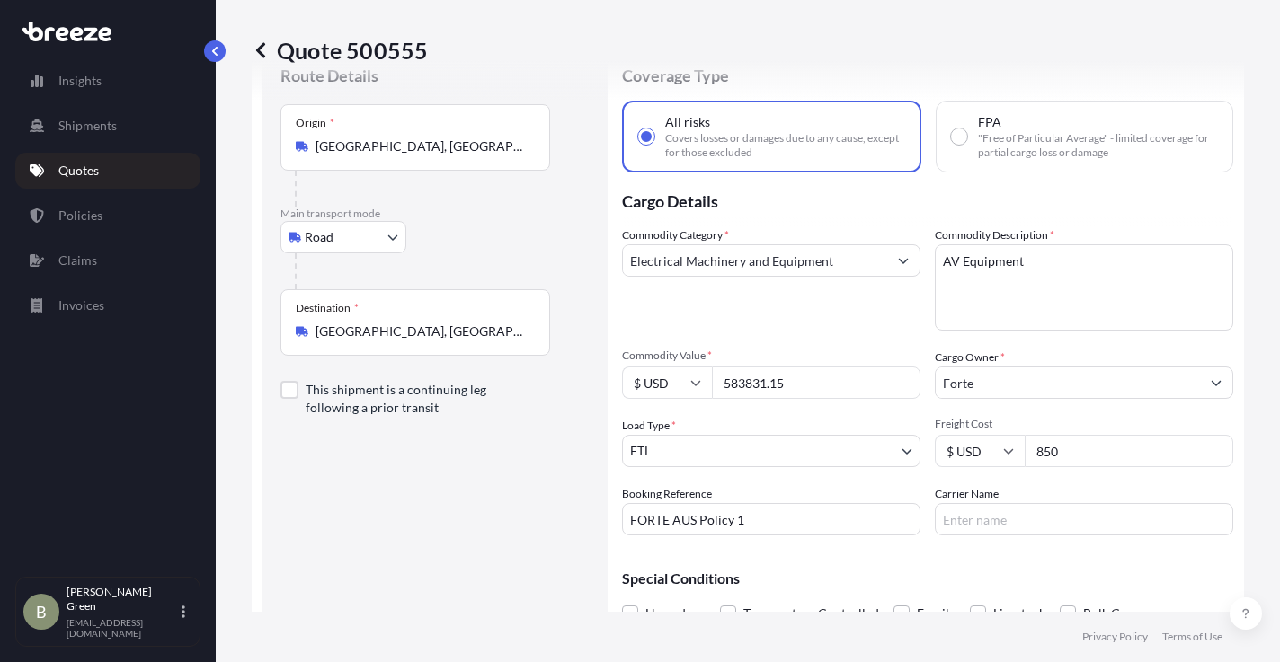
click at [785, 378] on input "583831.15" at bounding box center [816, 383] width 209 height 32
click at [77, 167] on p "Quotes" at bounding box center [78, 171] width 40 height 18
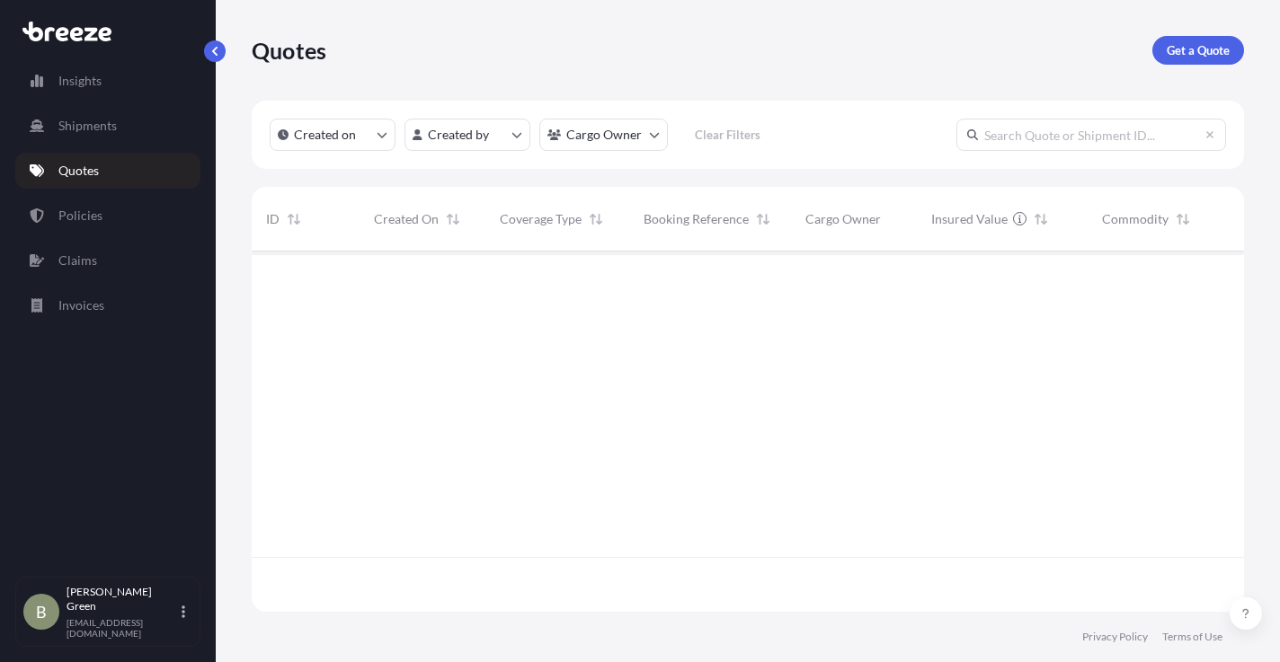
scroll to position [357, 979]
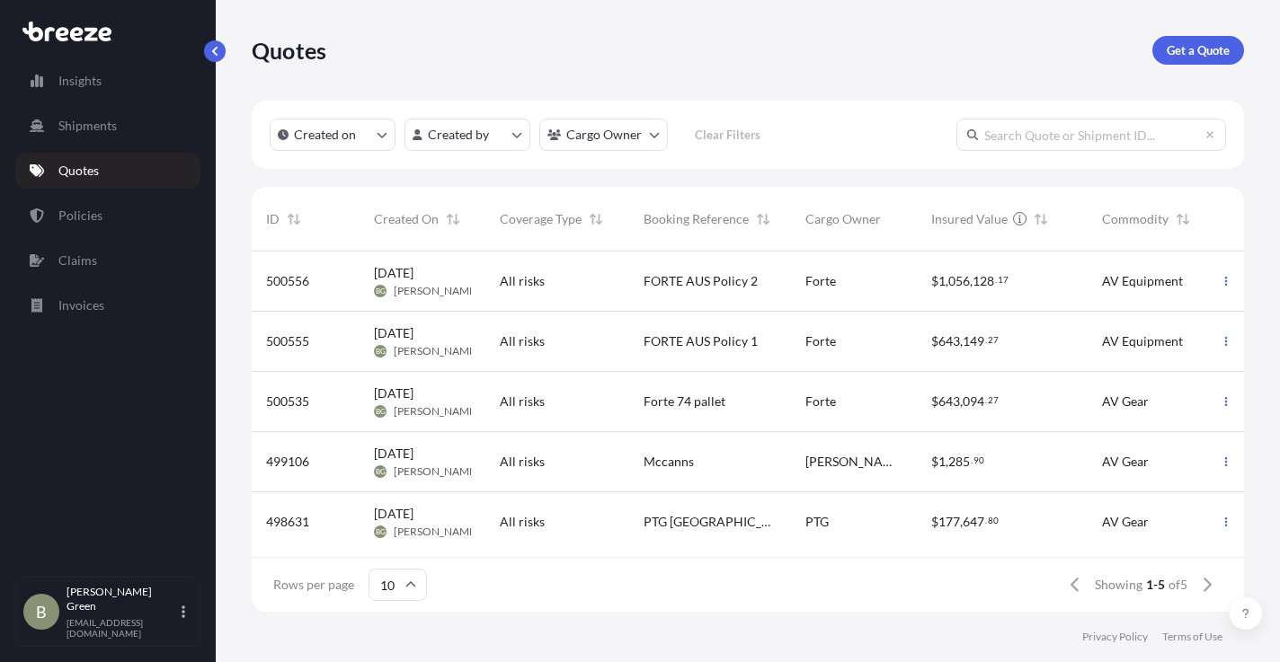
click at [413, 280] on span "[DATE]" at bounding box center [394, 273] width 40 height 18
select select "Road"
select select "2"
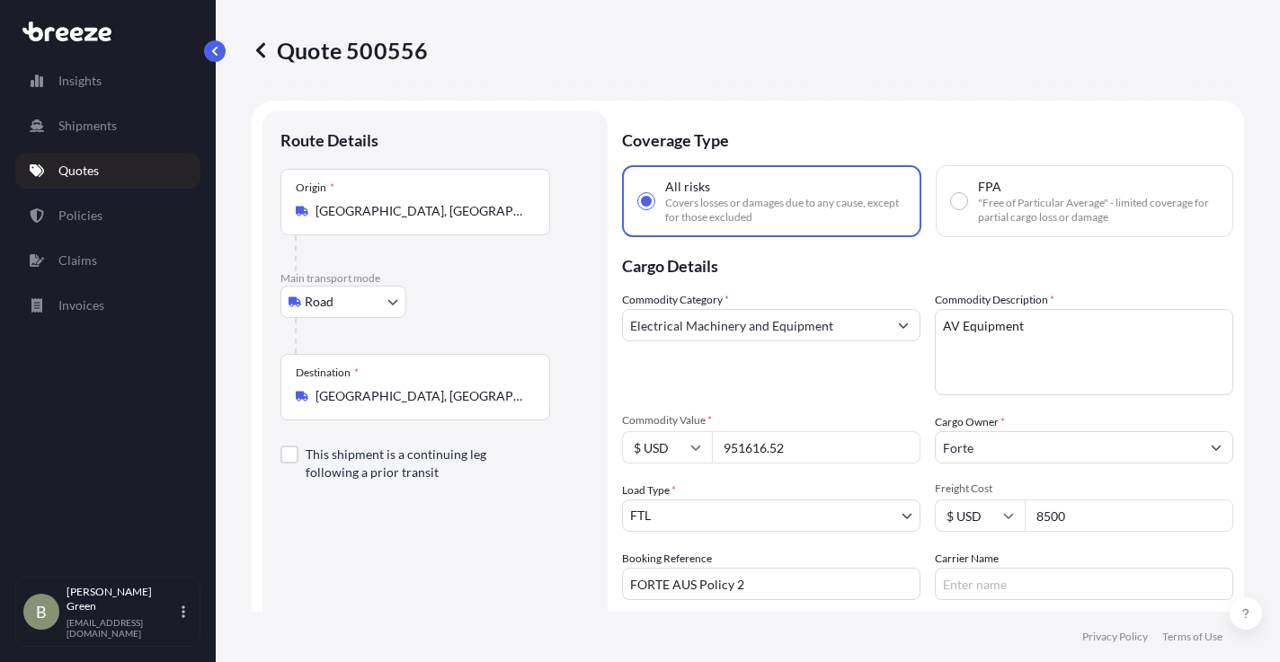
click at [261, 49] on icon at bounding box center [260, 49] width 9 height 15
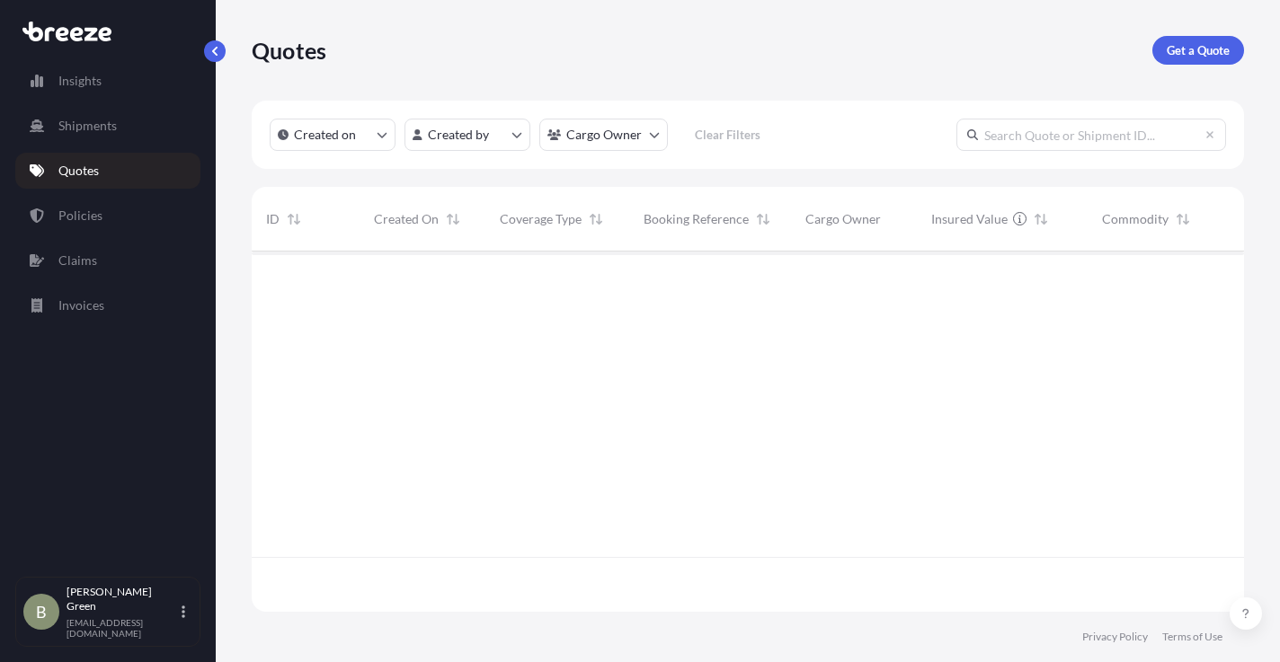
scroll to position [357, 979]
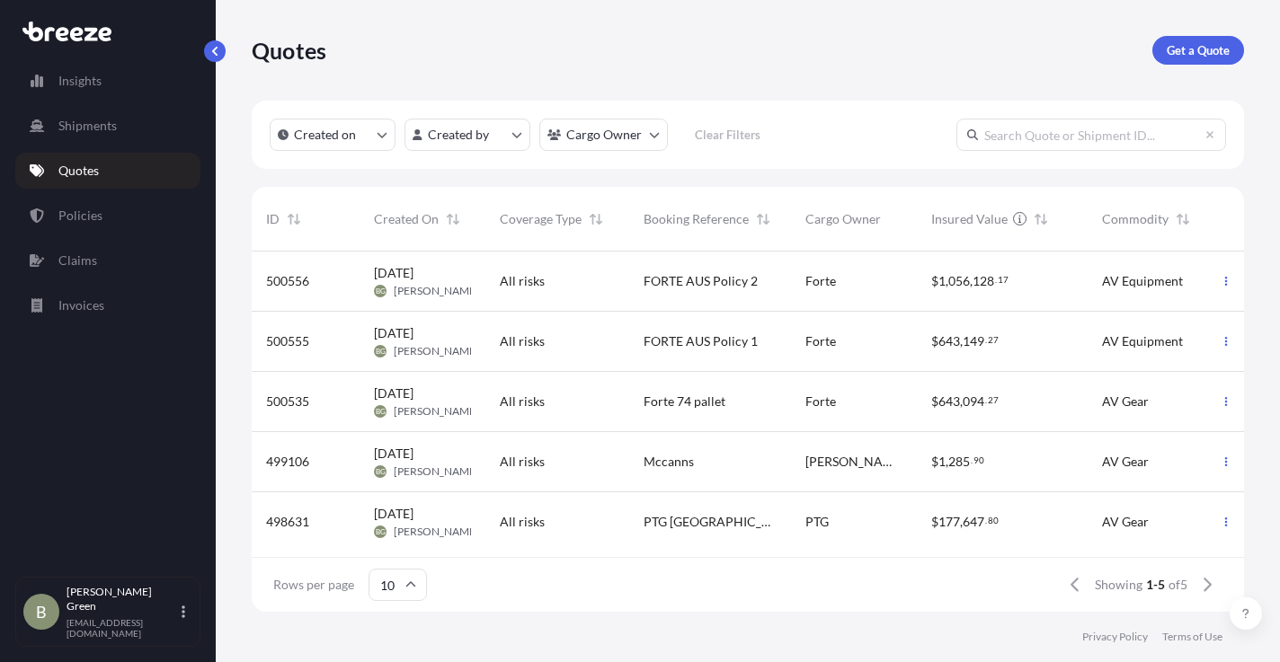
click at [813, 282] on span "Forte" at bounding box center [820, 281] width 31 height 18
select select "Road"
select select "2"
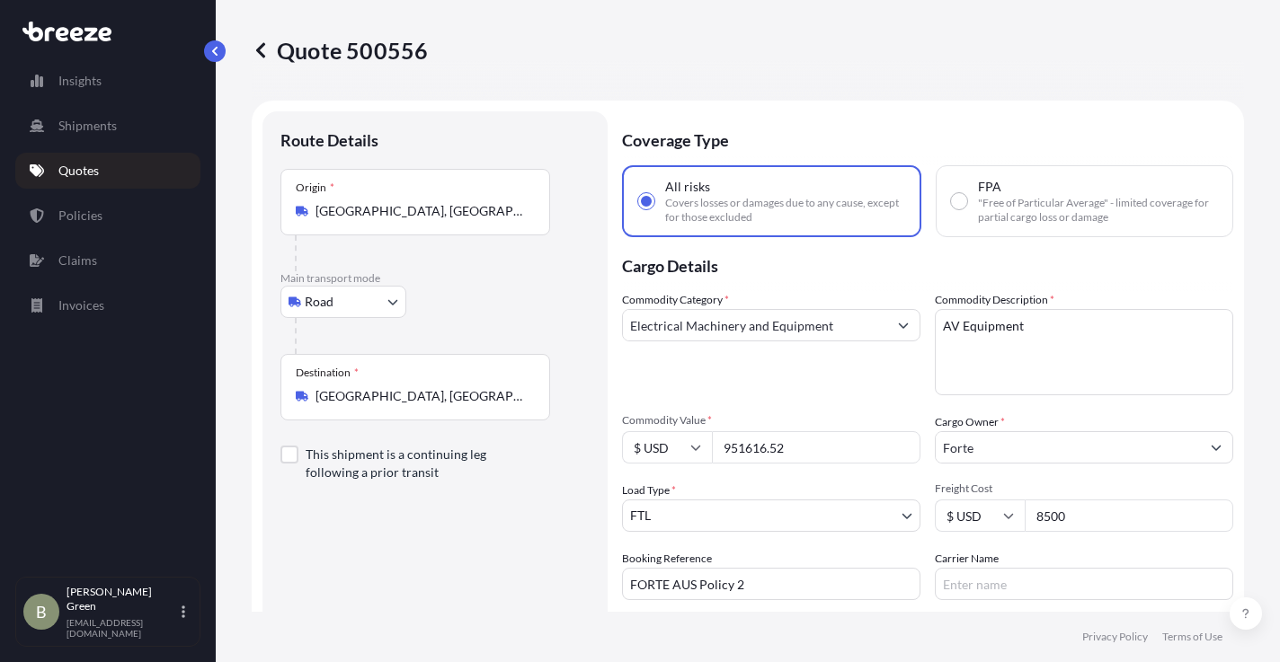
click at [70, 172] on p "Quotes" at bounding box center [78, 171] width 40 height 18
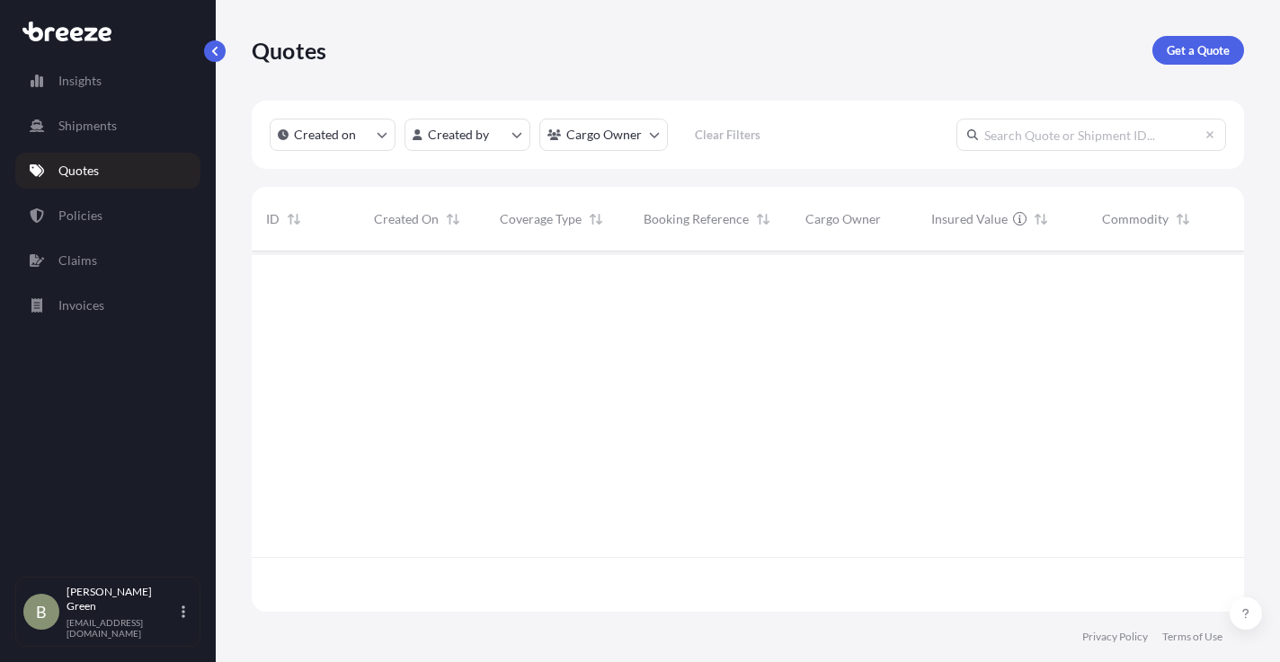
scroll to position [357, 979]
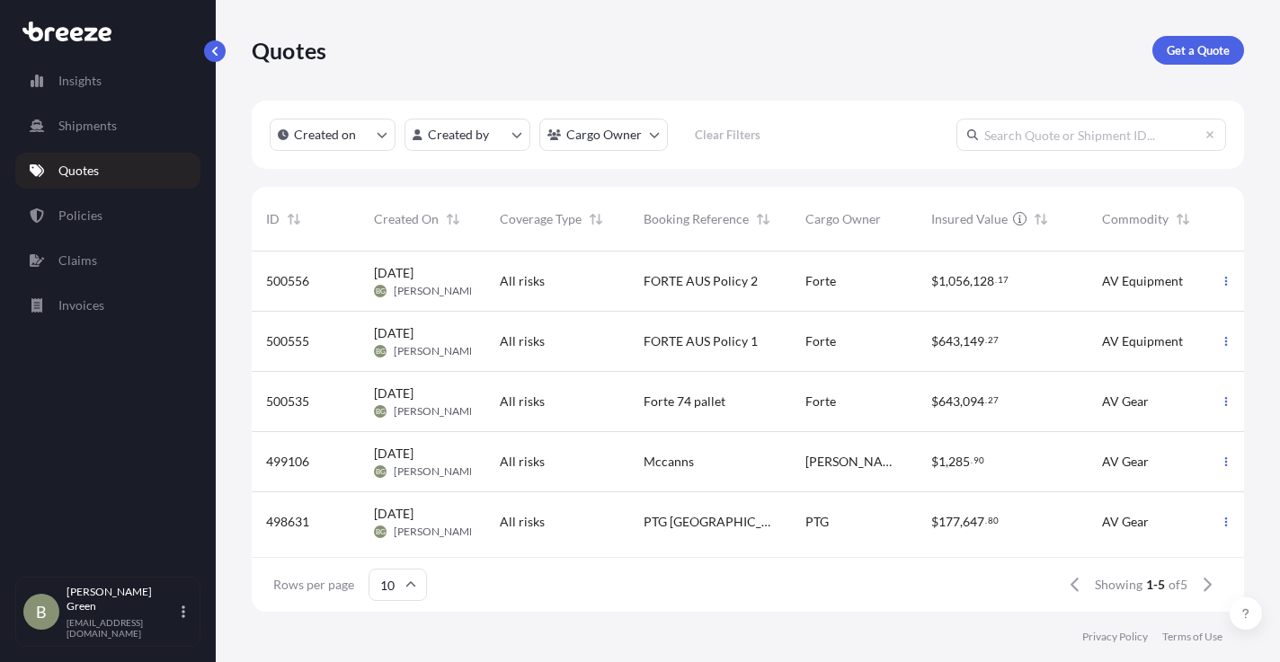
click at [860, 346] on div "Forte" at bounding box center [853, 342] width 97 height 18
select select "Road"
select select "2"
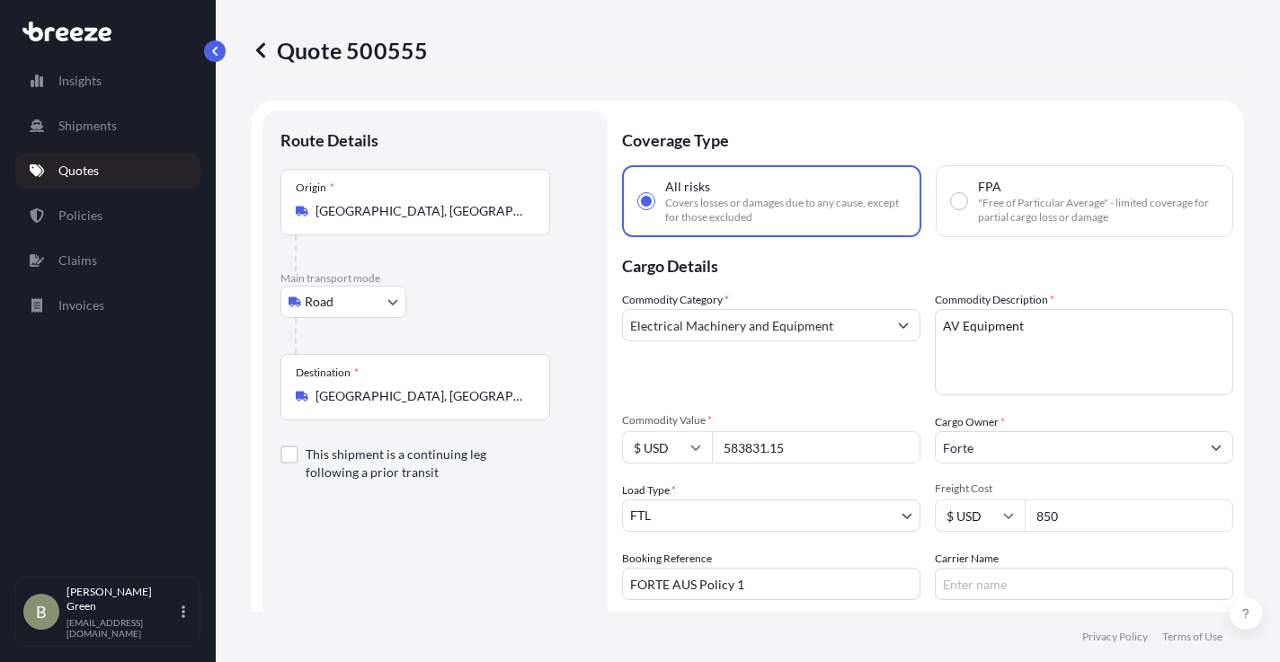
click at [250, 52] on div "Quote 500555 Route Details Place of loading Road Road Rail Origin * Flower Moun…" at bounding box center [748, 306] width 1064 height 612
click at [262, 53] on icon at bounding box center [260, 49] width 9 height 15
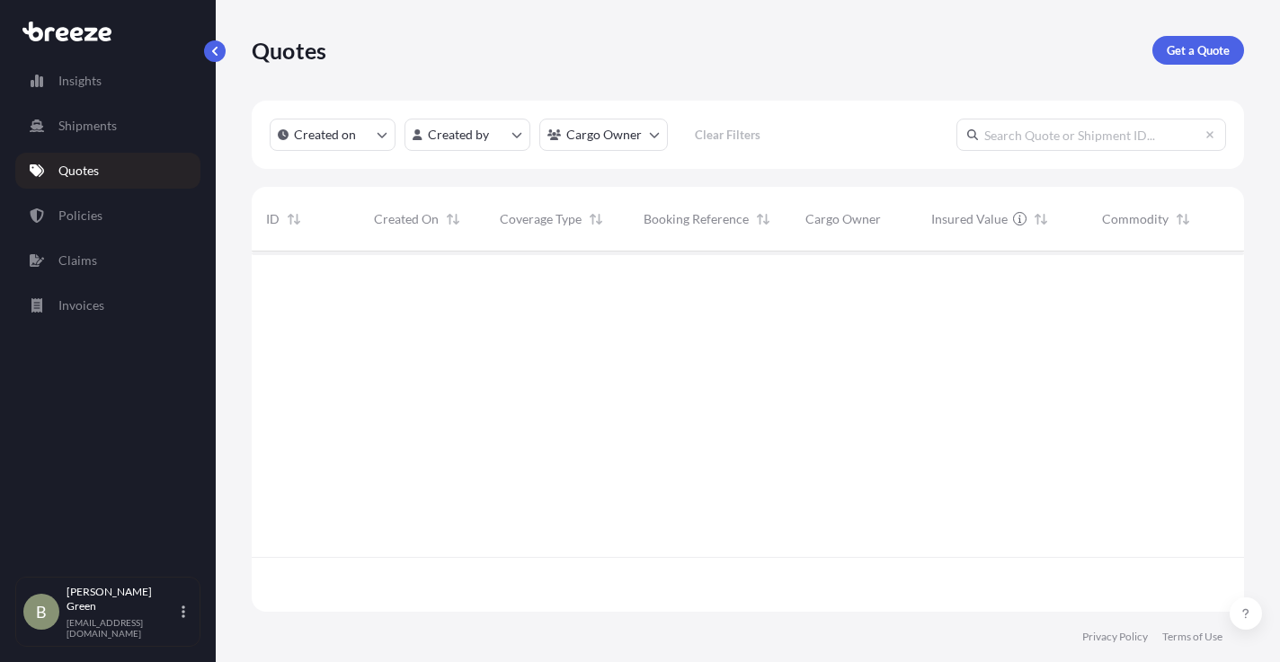
scroll to position [357, 979]
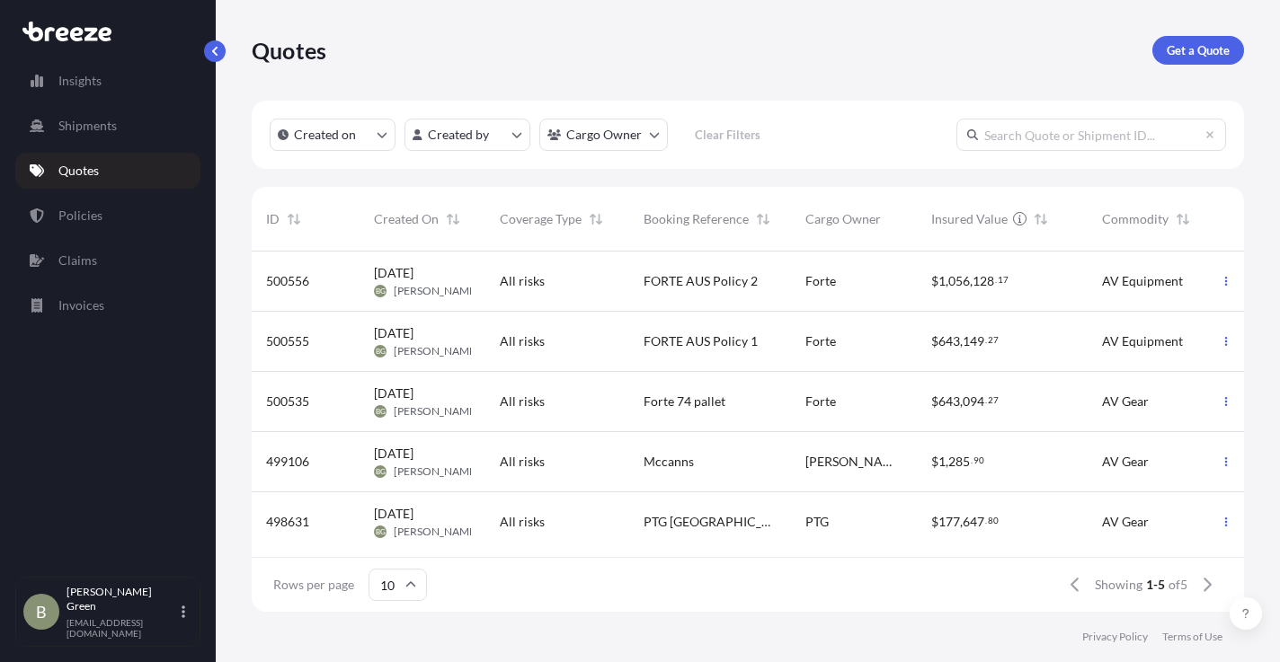
click at [833, 337] on span "Forte" at bounding box center [820, 342] width 31 height 18
select select "Road"
select select "2"
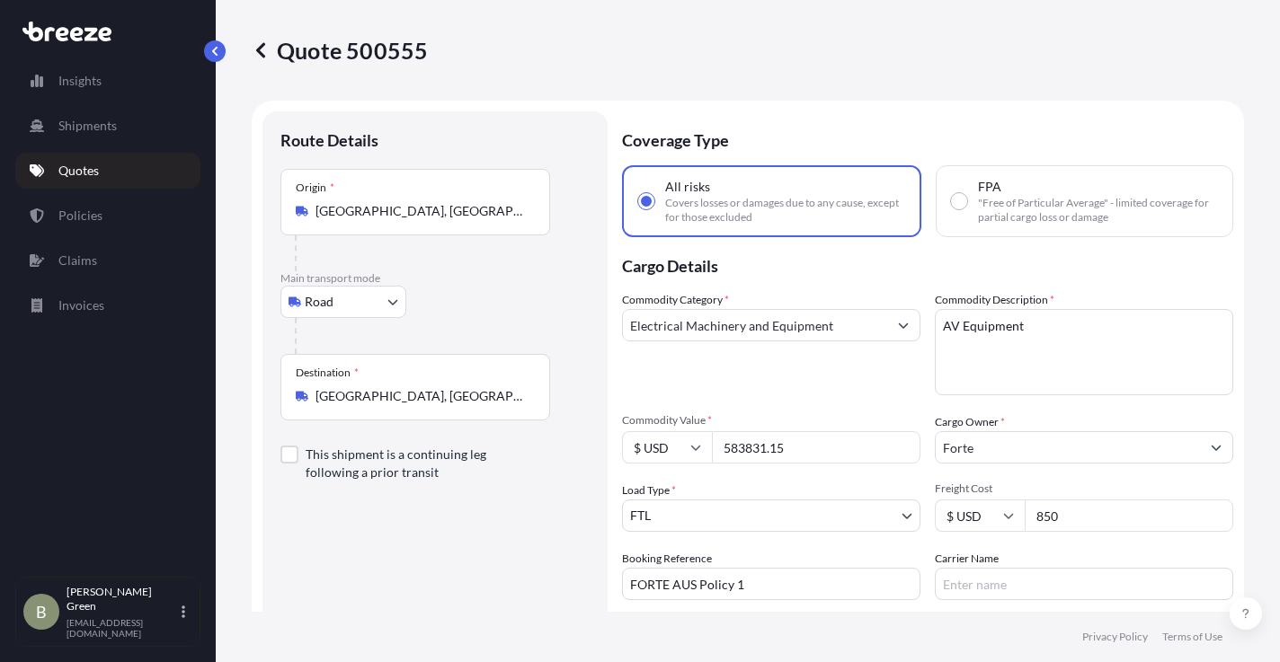
click at [259, 56] on icon at bounding box center [261, 50] width 18 height 18
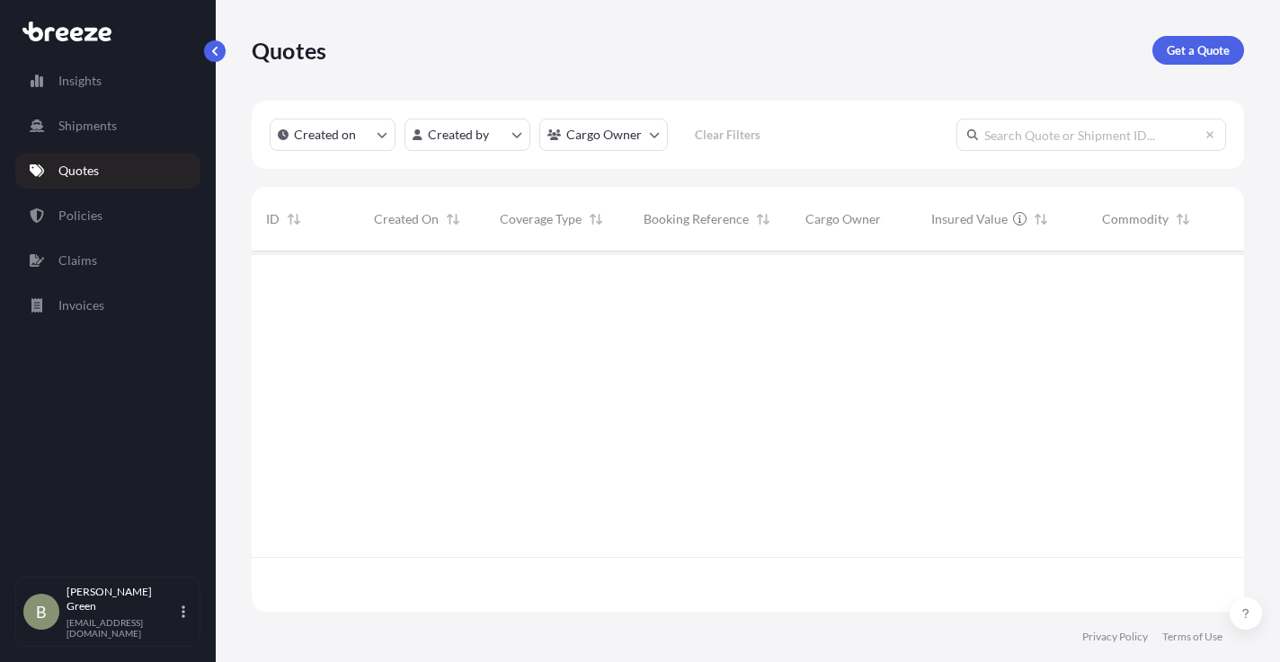
scroll to position [357, 979]
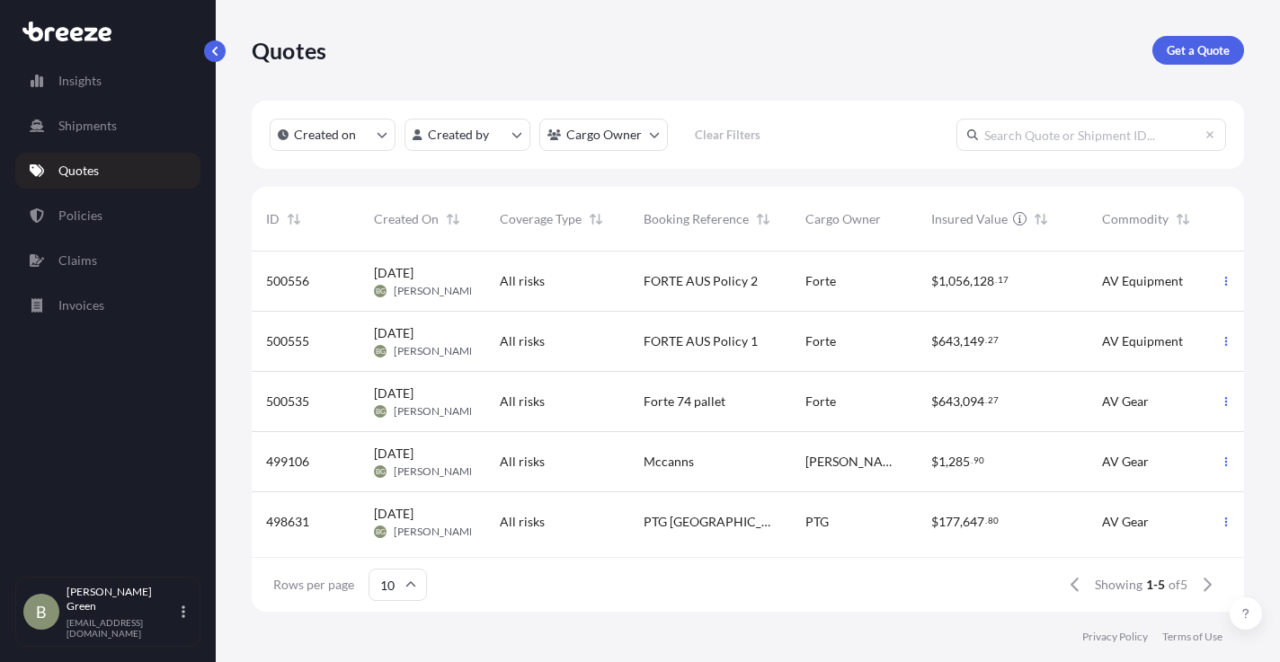
click at [855, 341] on div "Forte" at bounding box center [853, 342] width 97 height 18
select select "Road"
select select "2"
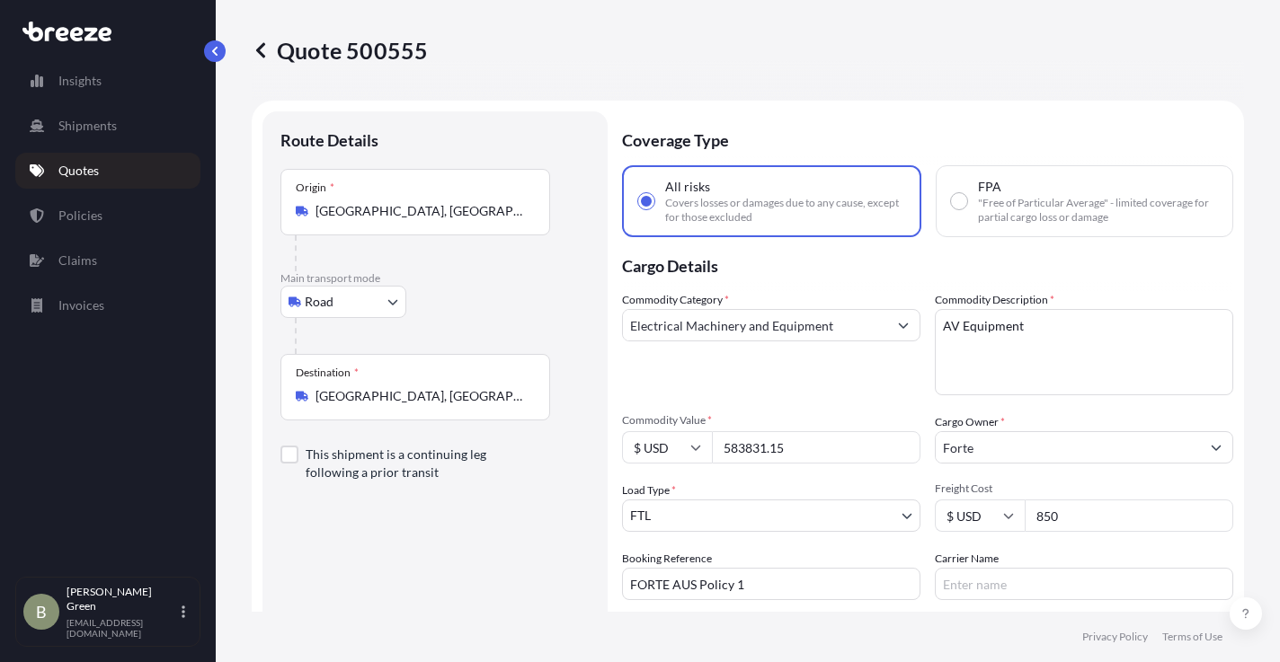
scroll to position [90, 0]
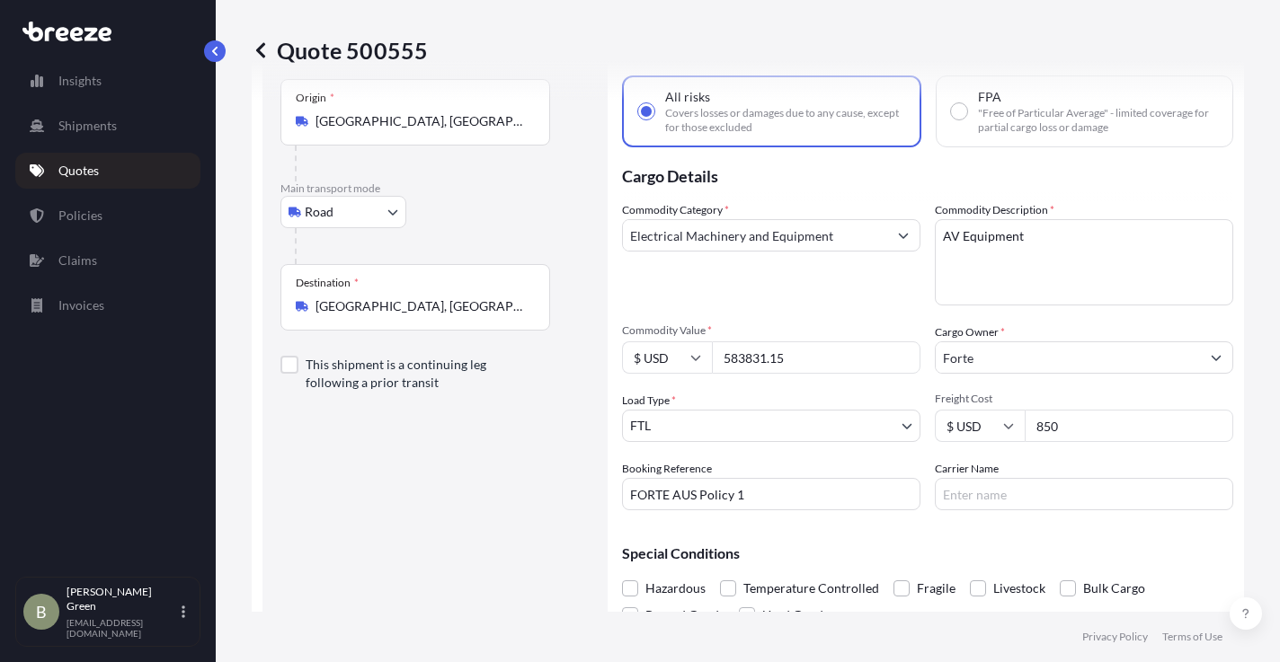
click at [262, 46] on icon at bounding box center [260, 49] width 9 height 15
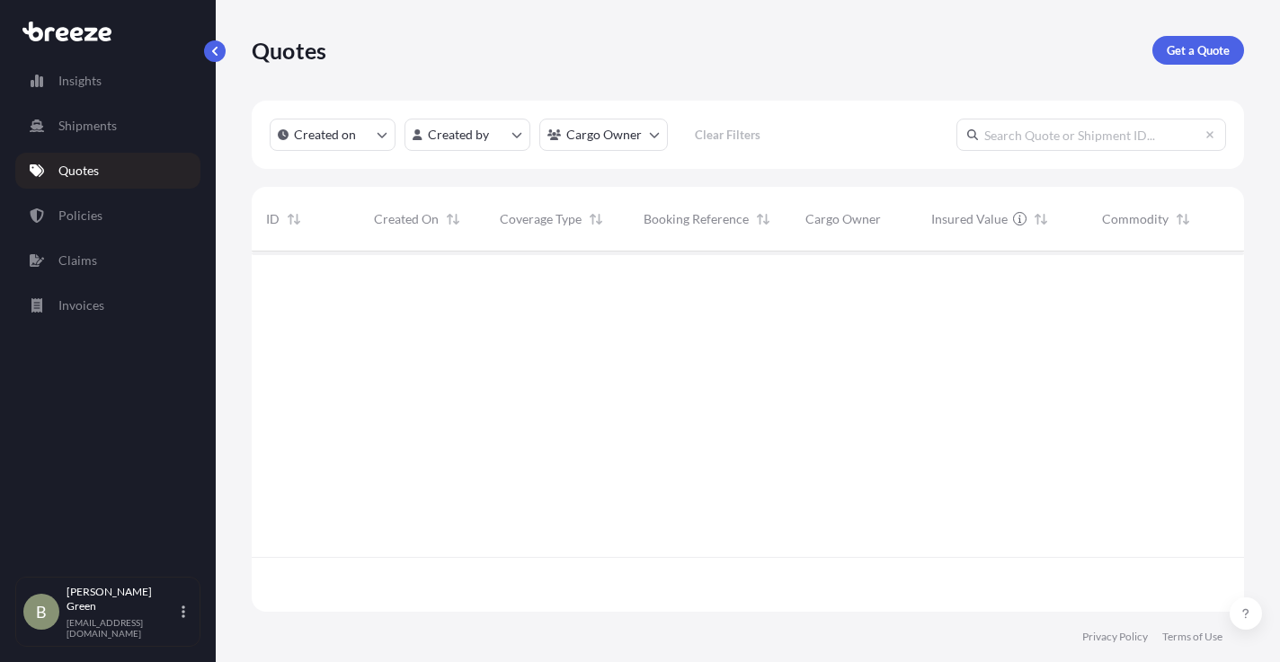
scroll to position [357, 979]
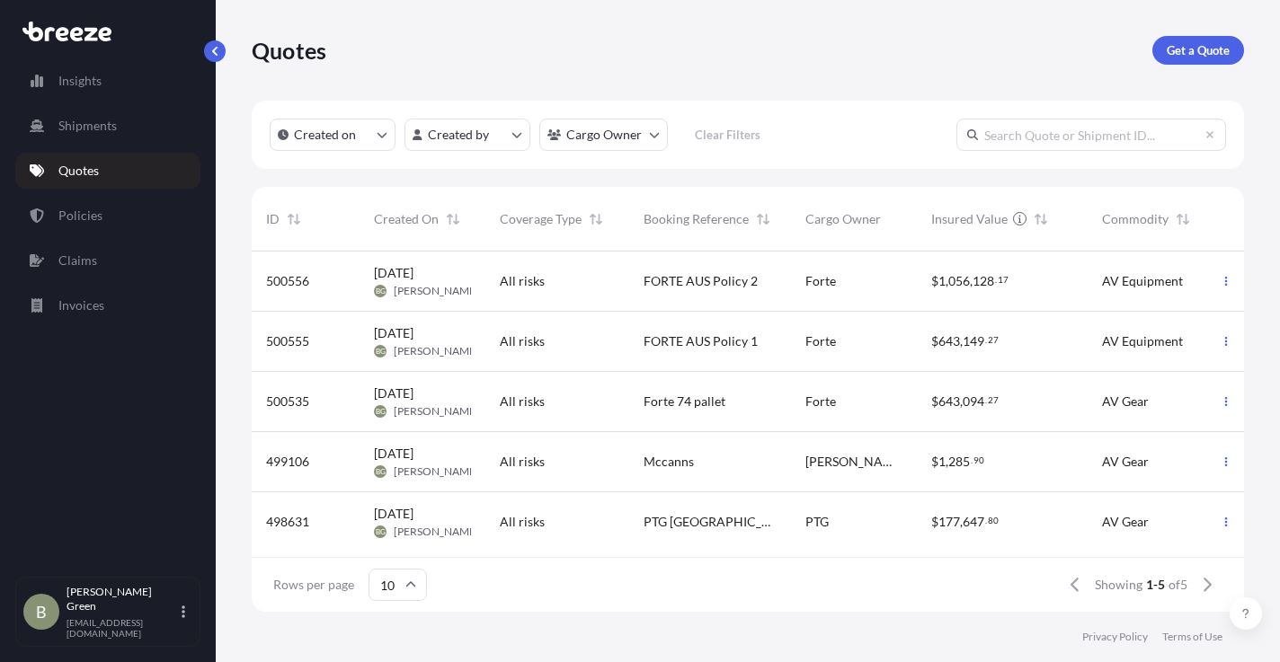
click at [710, 282] on span "FORTE AUS Policy 2" at bounding box center [701, 281] width 114 height 18
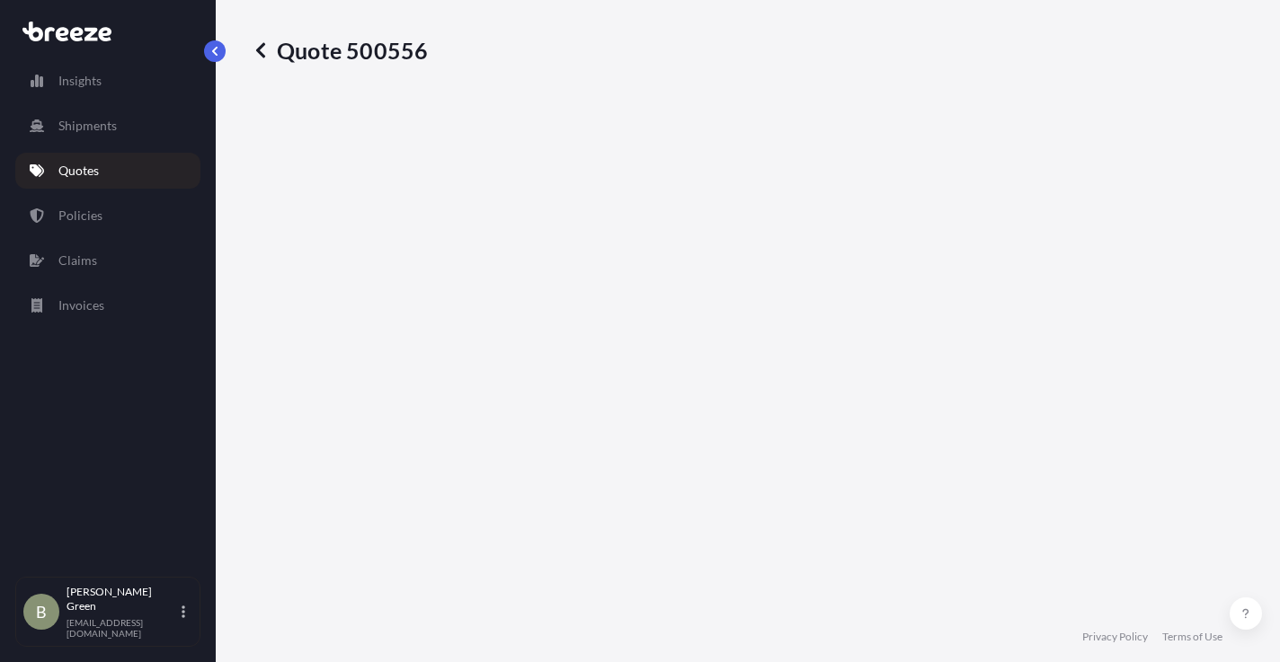
select select "Road"
select select "2"
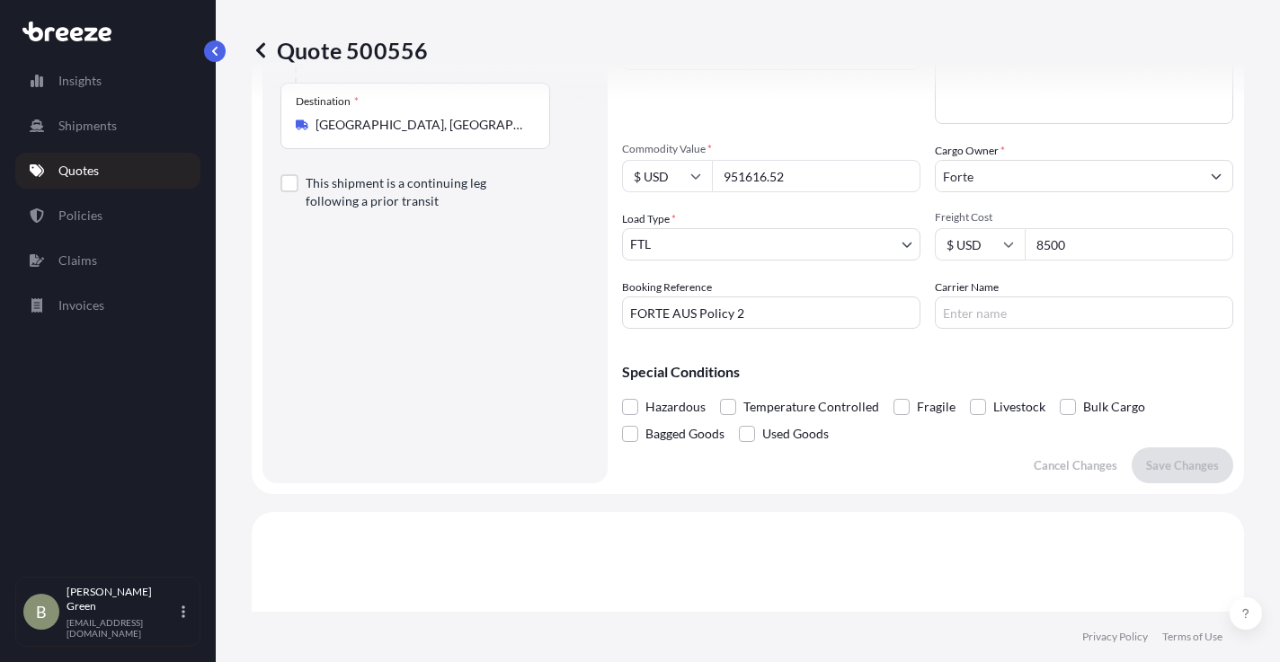
scroll to position [270, 0]
click at [261, 51] on icon at bounding box center [261, 50] width 18 height 18
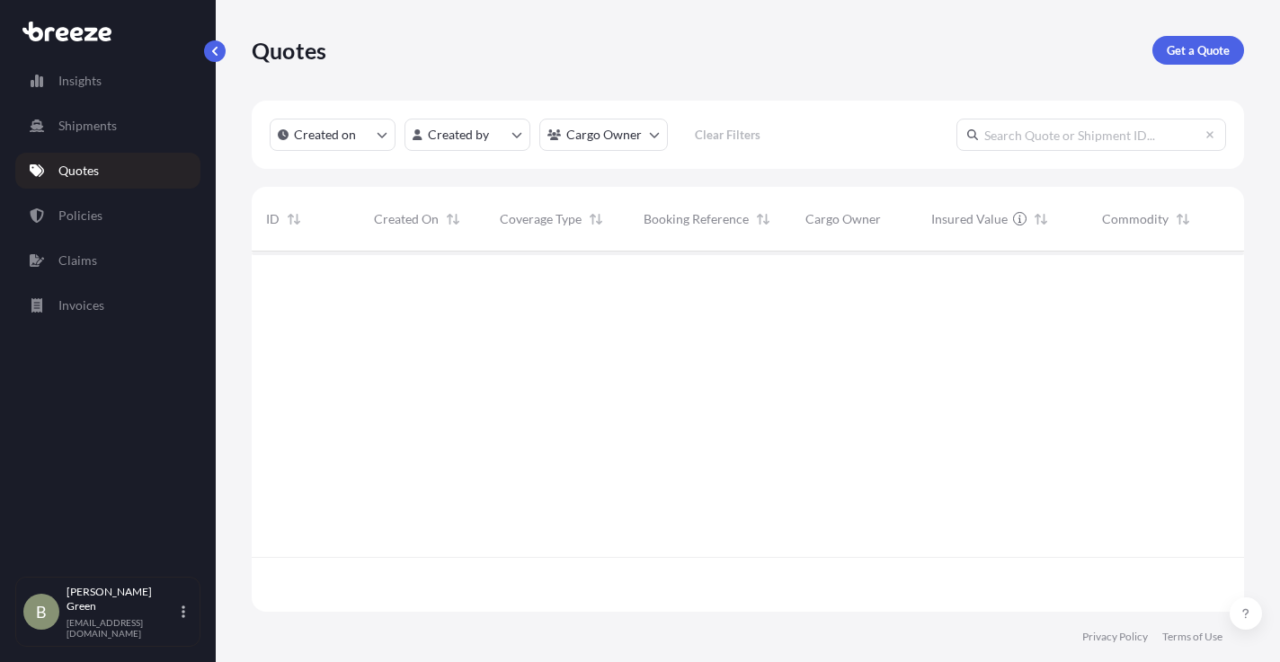
scroll to position [357, 979]
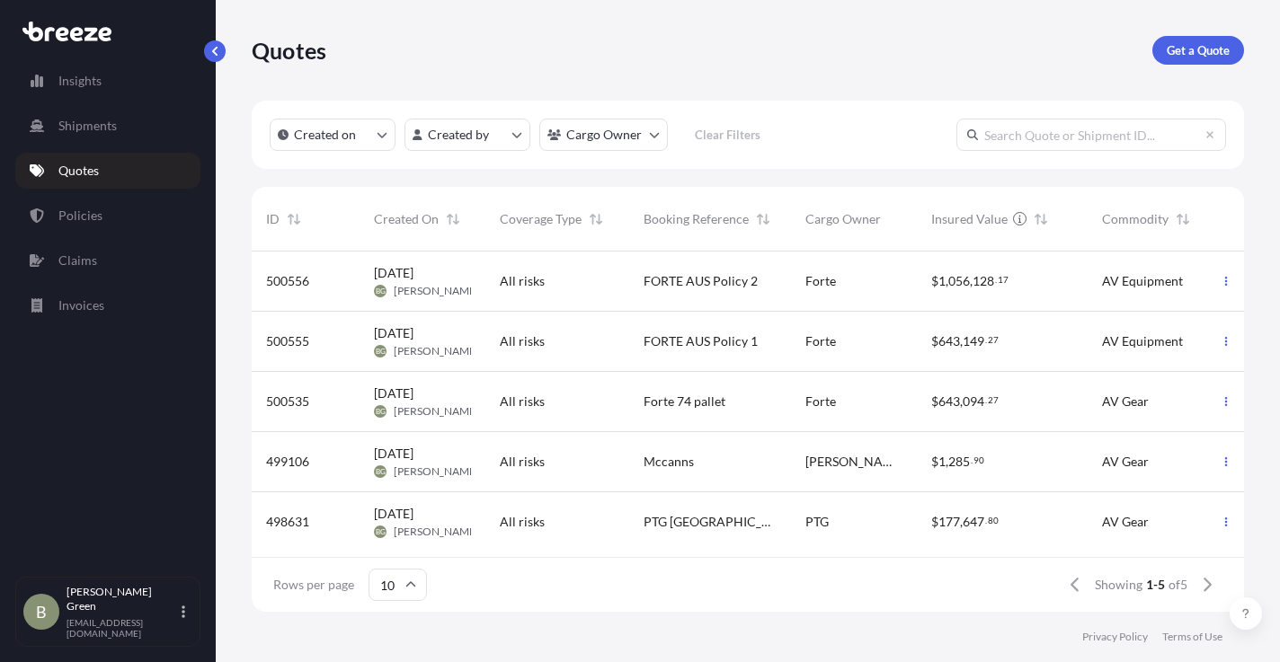
click at [920, 323] on div "$ 643 , 149 . 27" at bounding box center [1002, 342] width 171 height 60
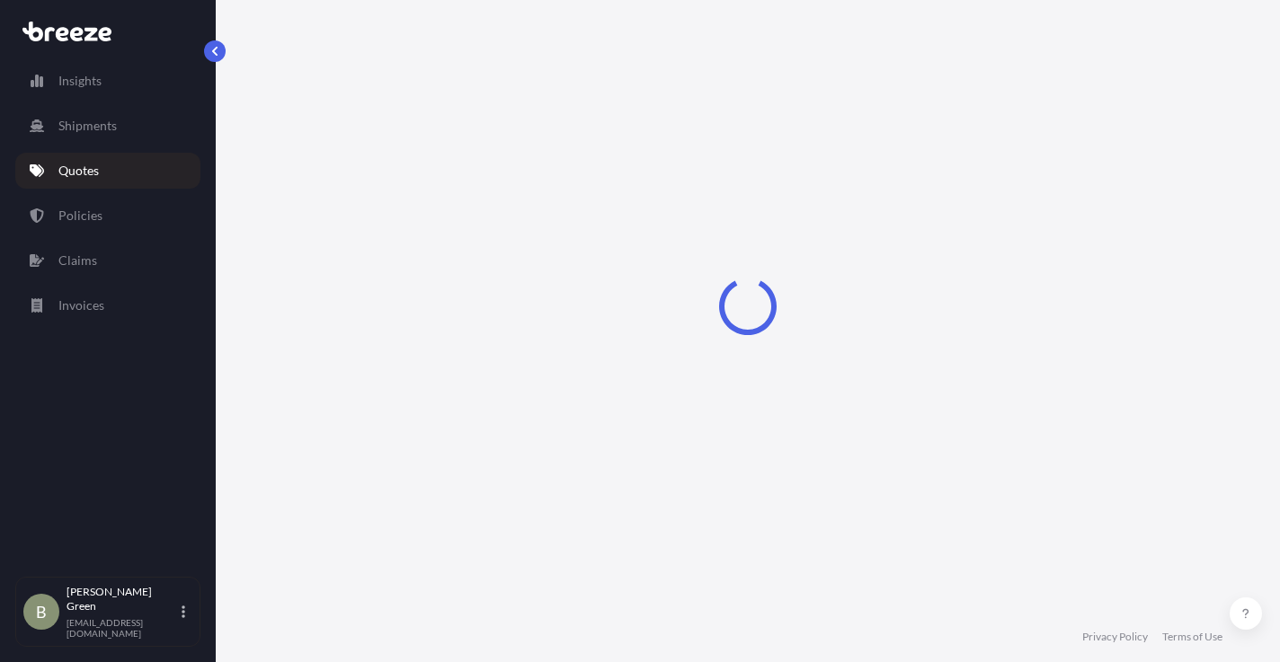
select select "Road"
select select "2"
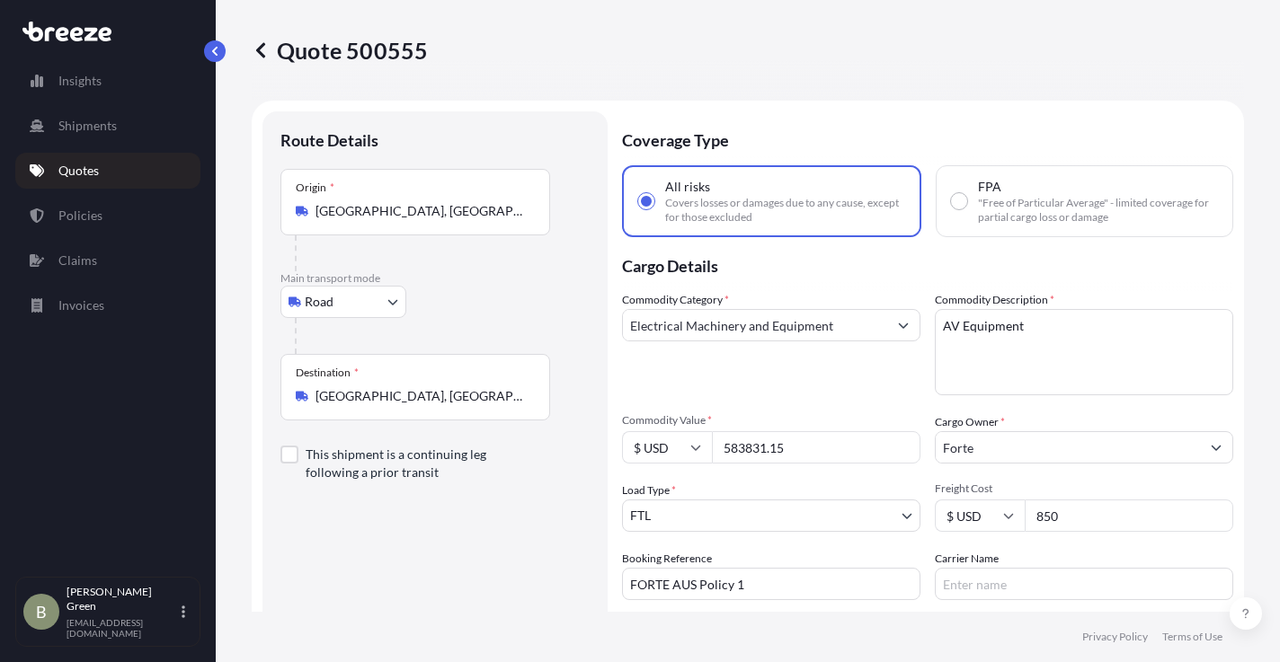
click at [259, 55] on icon at bounding box center [261, 50] width 18 height 18
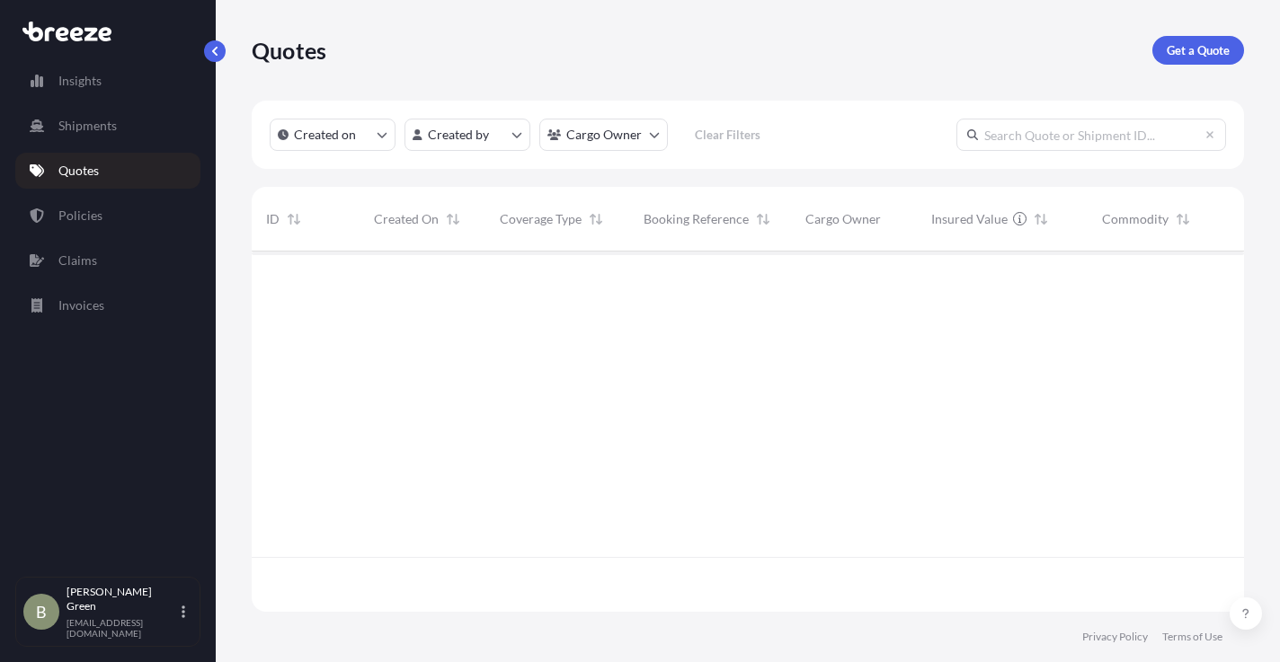
scroll to position [357, 979]
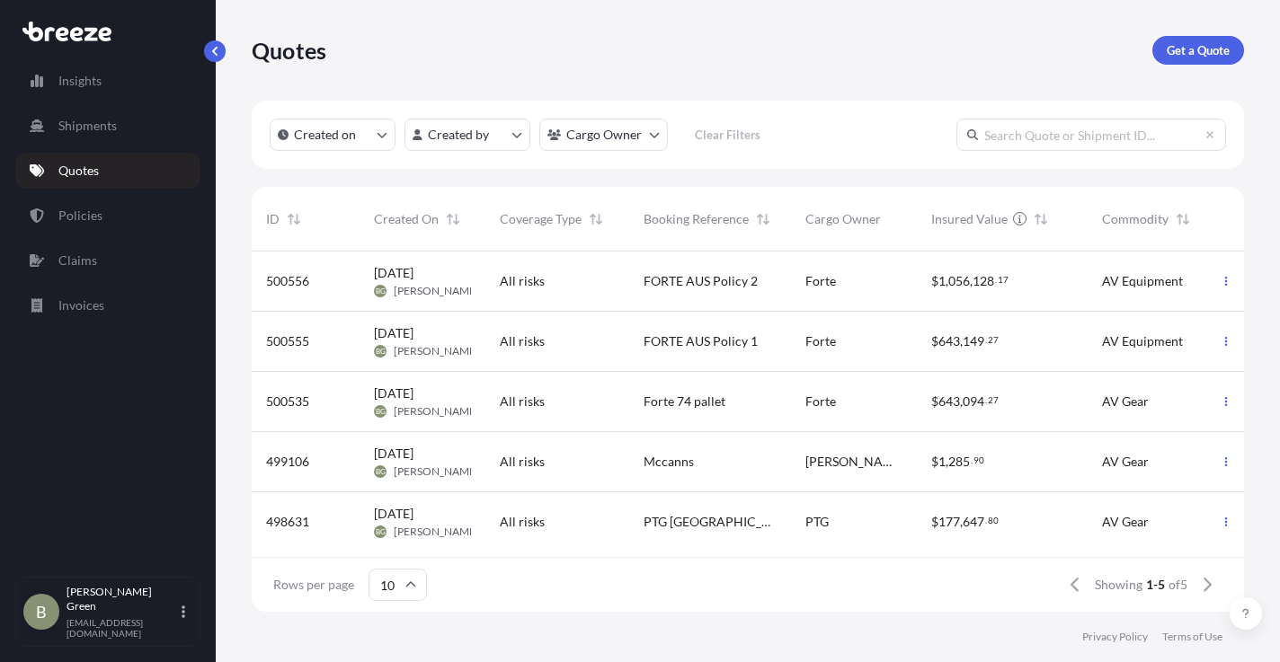
click at [908, 331] on div "Forte" at bounding box center [854, 342] width 126 height 60
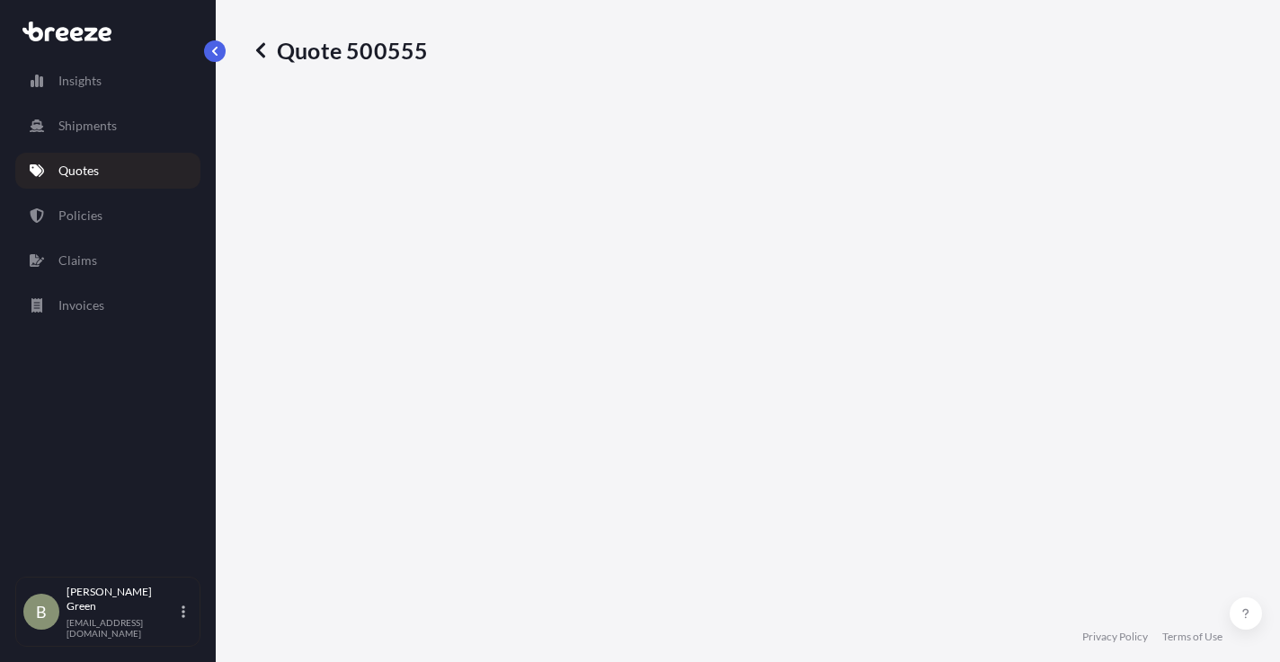
select select "Road"
select select "2"
click at [109, 164] on link "Quotes" at bounding box center [107, 171] width 185 height 36
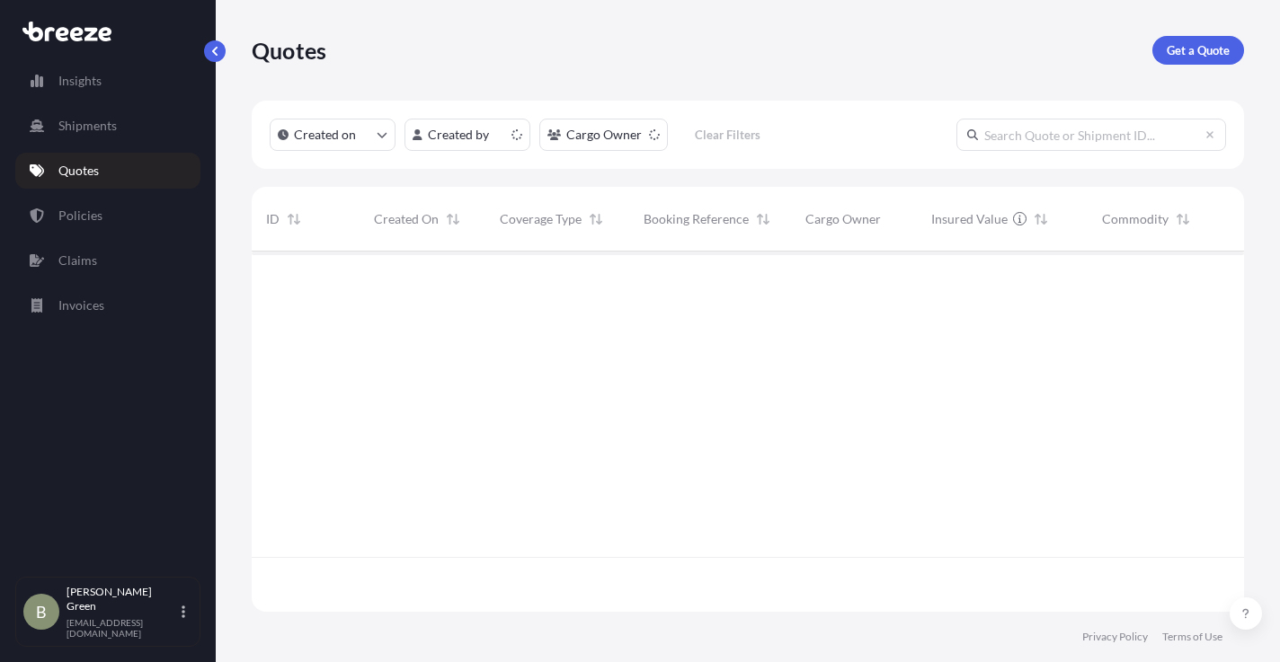
scroll to position [357, 979]
